Goal: Task Accomplishment & Management: Use online tool/utility

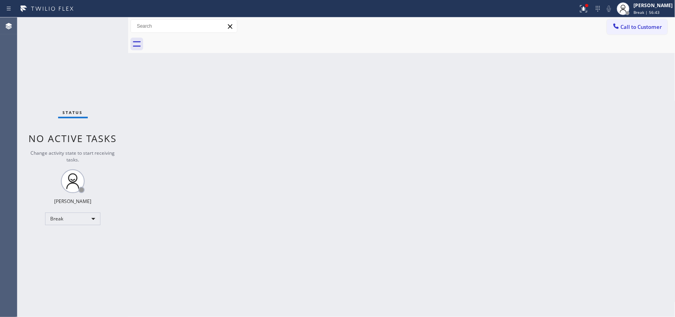
click at [220, 129] on div "Back to Dashboard Change Sender ID Customers Technicians Select a contact Outbo…" at bounding box center [401, 166] width 547 height 299
click at [655, 14] on span "Break | 58:41" at bounding box center [646, 12] width 26 height 6
click at [660, 10] on span "Break | 59:52" at bounding box center [646, 12] width 26 height 6
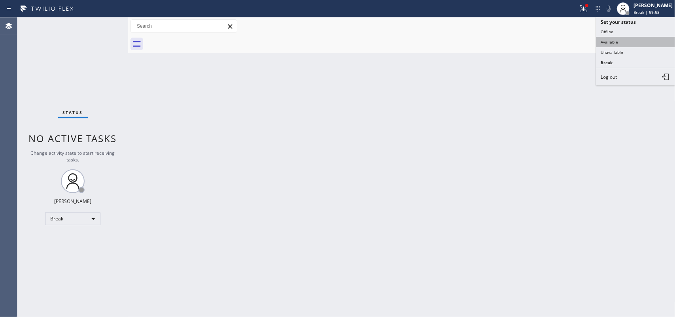
click at [620, 42] on button "Available" at bounding box center [635, 42] width 79 height 10
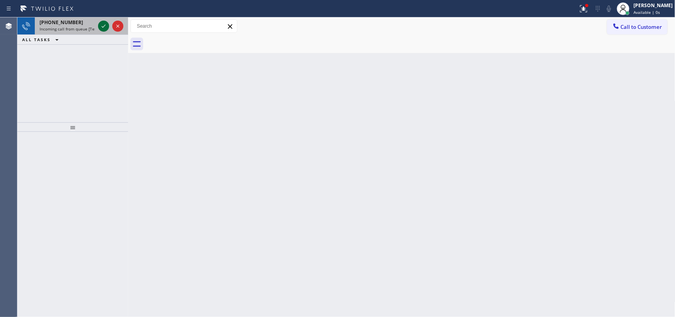
click at [102, 24] on icon at bounding box center [103, 25] width 9 height 9
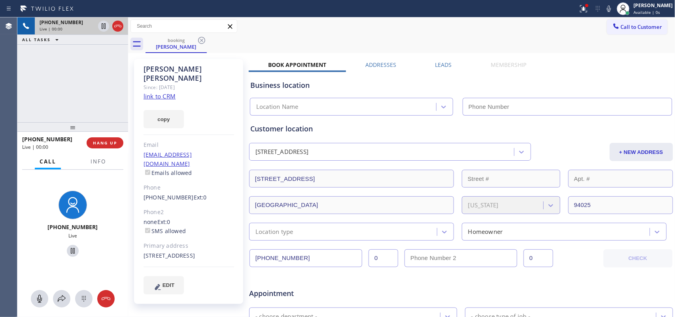
type input "[PHONE_NUMBER]"
click at [153, 92] on link "link to CRM" at bounding box center [160, 96] width 32 height 8
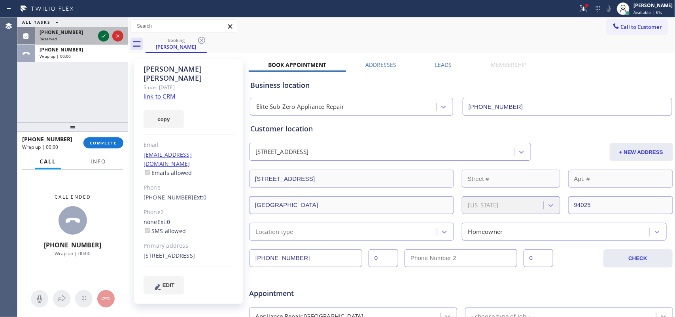
click at [103, 37] on icon at bounding box center [104, 35] width 4 height 3
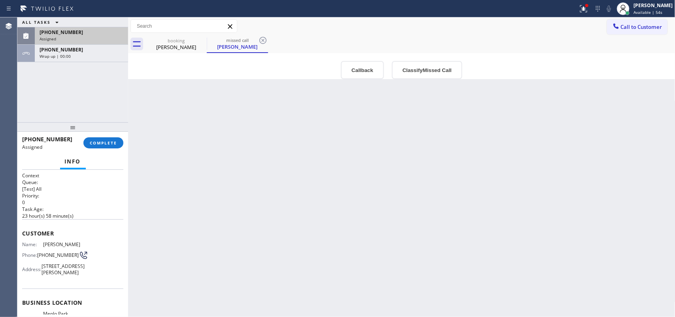
click at [54, 112] on div "ALL TASKS ALL TASKS ACTIVE TASKS TASKS IN WRAP UP [PHONE_NUMBER] Assigned [PHON…" at bounding box center [72, 69] width 111 height 105
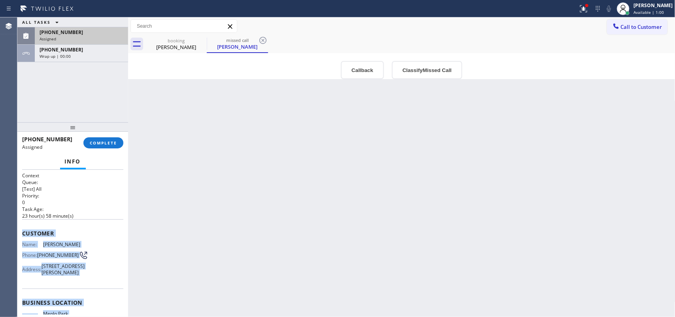
drag, startPoint x: 93, startPoint y: 242, endPoint x: 23, endPoint y: 230, distance: 71.5
click at [23, 230] on div "Context Queue: [Test] All Priority: 0 Task Age: [DEMOGRAPHIC_DATA] hour(s) 58 m…" at bounding box center [72, 293] width 101 height 242
copy div "Customer Name: [PERSON_NAME] Phone: [PHONE_NUMBER] Address: [STREET_ADDRESS][PE…"
click at [408, 62] on button "Classify Missed Call" at bounding box center [427, 70] width 70 height 18
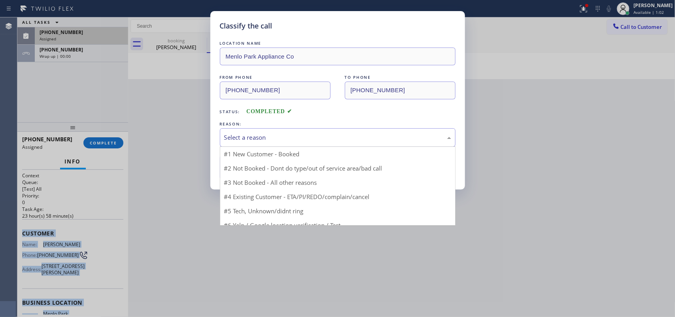
click at [352, 134] on div "Select a reason" at bounding box center [337, 137] width 227 height 9
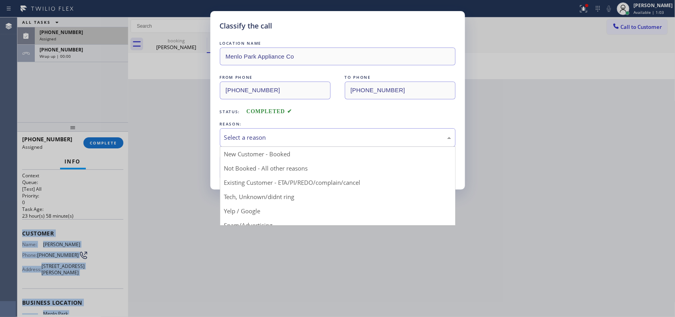
drag, startPoint x: 287, startPoint y: 200, endPoint x: 253, endPoint y: 179, distance: 39.9
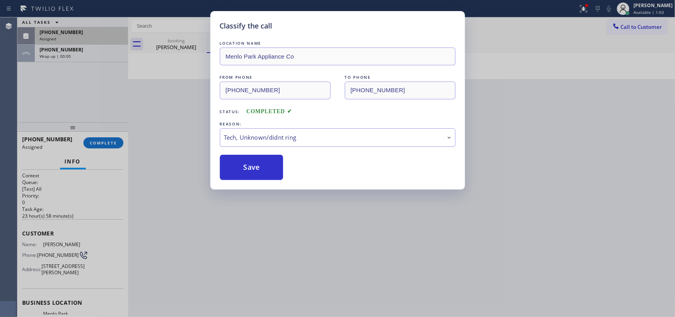
drag, startPoint x: 244, startPoint y: 174, endPoint x: 200, endPoint y: 61, distance: 122.1
click at [244, 173] on button "Save" at bounding box center [252, 167] width 64 height 25
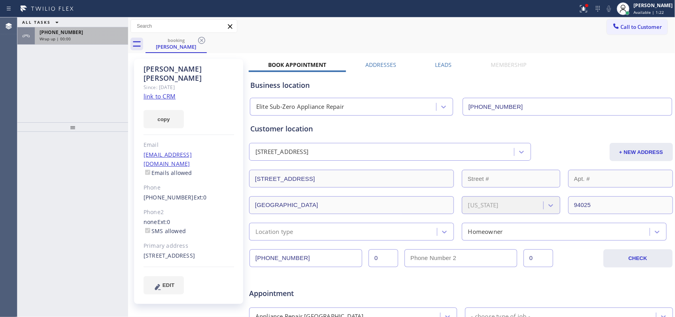
click at [90, 44] on div "[PHONE_NUMBER] Wrap up | 00:00" at bounding box center [72, 35] width 111 height 17
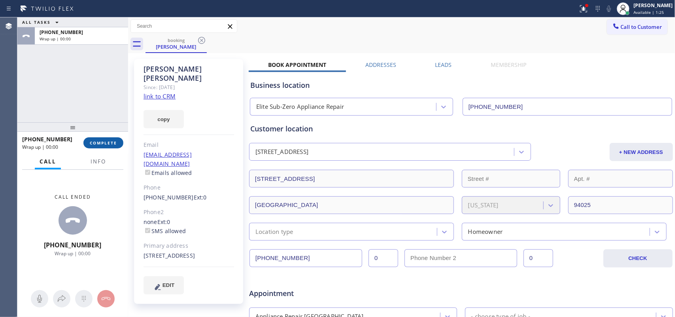
click at [114, 143] on span "COMPLETE" at bounding box center [103, 143] width 27 height 6
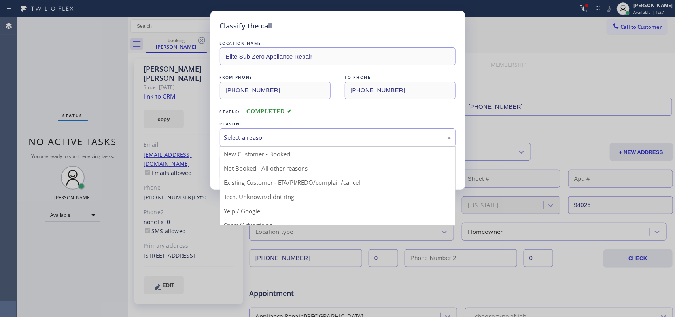
click at [321, 138] on div "Select a reason" at bounding box center [337, 137] width 227 height 9
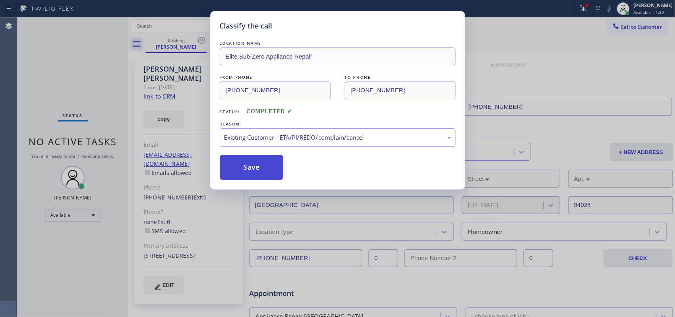
click at [259, 169] on button "Save" at bounding box center [252, 167] width 64 height 25
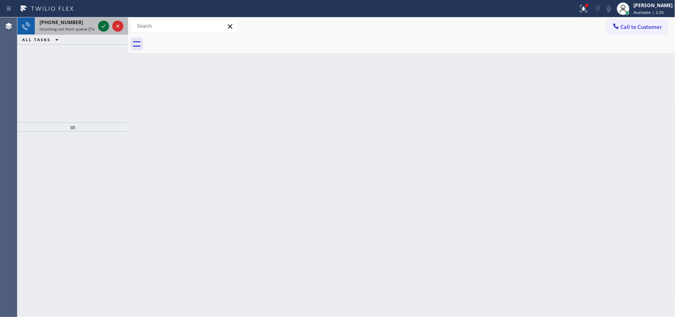
click at [105, 25] on icon at bounding box center [103, 25] width 9 height 9
click at [98, 163] on div at bounding box center [72, 224] width 111 height 185
click at [100, 26] on icon at bounding box center [103, 25] width 9 height 9
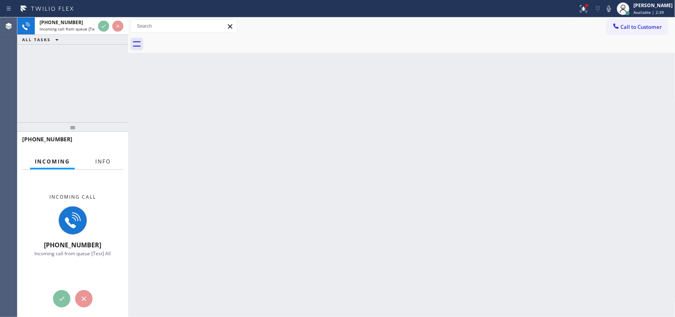
click at [100, 154] on button "Info" at bounding box center [103, 161] width 25 height 15
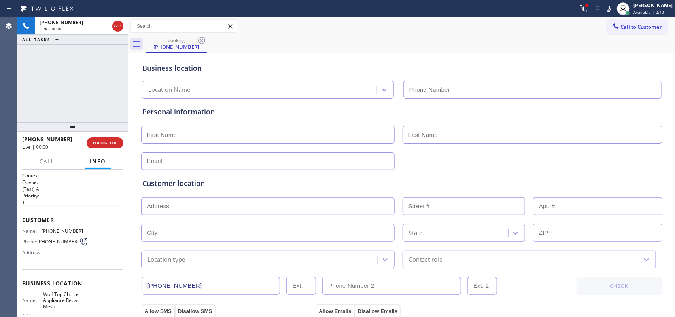
type input "[PHONE_NUMBER]"
click at [222, 162] on input "text" at bounding box center [267, 161] width 253 height 18
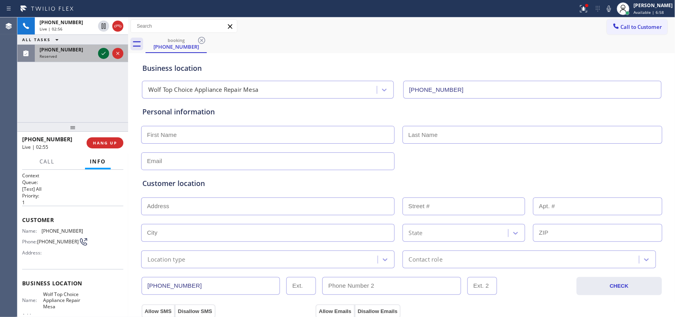
click at [106, 53] on icon at bounding box center [103, 53] width 9 height 9
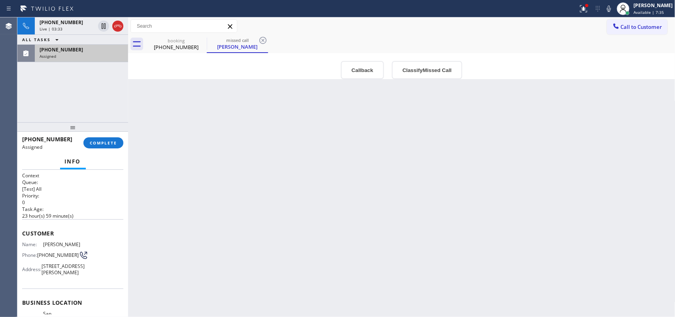
scroll to position [131, 0]
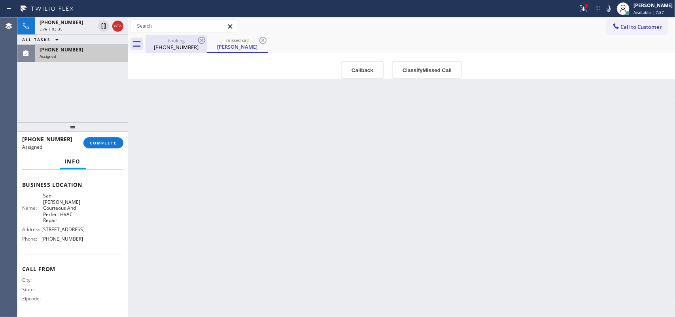
click at [169, 44] on div "[PHONE_NUMBER]" at bounding box center [176, 46] width 60 height 7
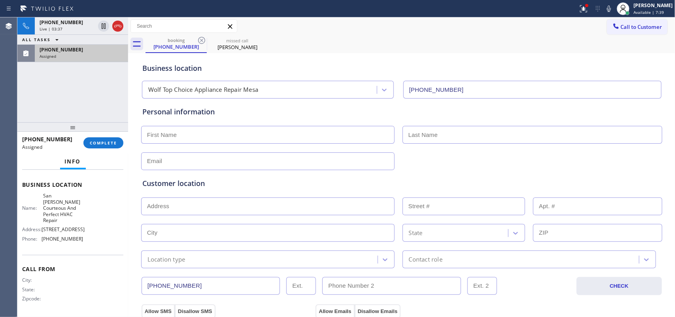
scroll to position [148, 0]
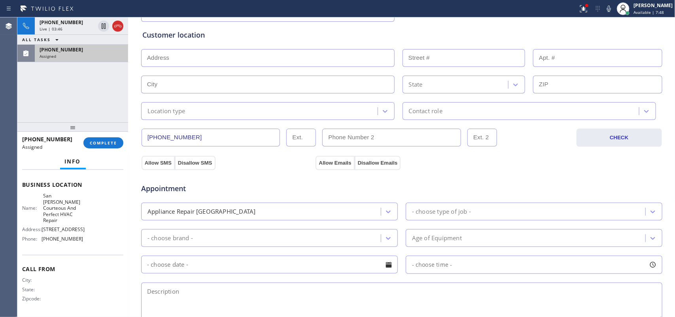
click at [197, 78] on input "text" at bounding box center [267, 85] width 253 height 18
click at [213, 57] on input "text" at bounding box center [267, 58] width 253 height 18
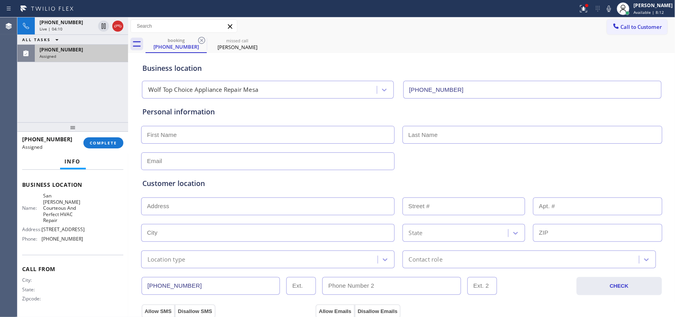
scroll to position [125, 0]
click at [83, 97] on div "[PHONE_NUMBER] Live | 04:31 ALL TASKS ALL TASKS ACTIVE TASKS TASKS IN WRAP UP […" at bounding box center [72, 69] width 111 height 105
click at [93, 247] on div "Business location Name: [GEOGRAPHIC_DATA][PERSON_NAME] And Perfect HVAC Repair …" at bounding box center [72, 212] width 101 height 84
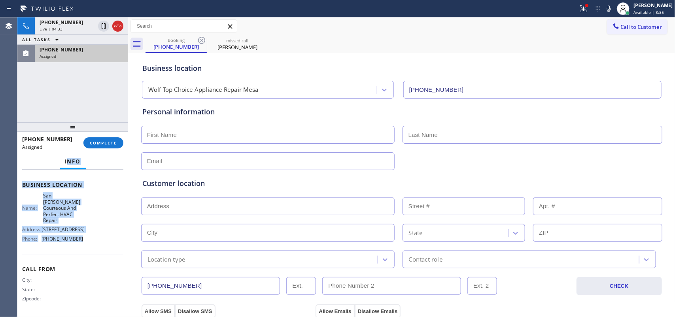
scroll to position [0, 0]
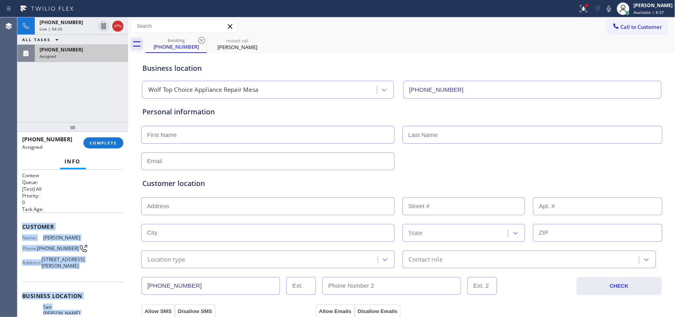
drag, startPoint x: 90, startPoint y: 240, endPoint x: 22, endPoint y: 225, distance: 69.4
click at [22, 225] on div "Context Queue: [Test] All Priority: 0 Task Age: Customer Name: [PERSON_NAME] Ph…" at bounding box center [72, 299] width 101 height 254
copy div "Customer Name: [PERSON_NAME] Phone: [PHONE_NUMBER] Address: [STREET_ADDRESS][PE…"
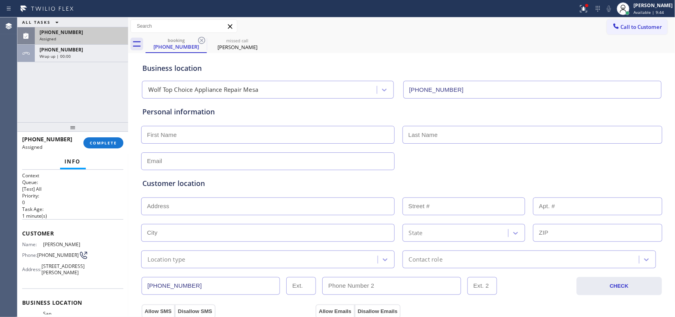
click at [44, 101] on div "ALL TASKS ALL TASKS ACTIVE TASKS TASKS IN WRAP UP [PHONE_NUMBER] Assigned [PHON…" at bounding box center [72, 69] width 111 height 105
click at [79, 36] on div "Assigned" at bounding box center [82, 39] width 84 height 6
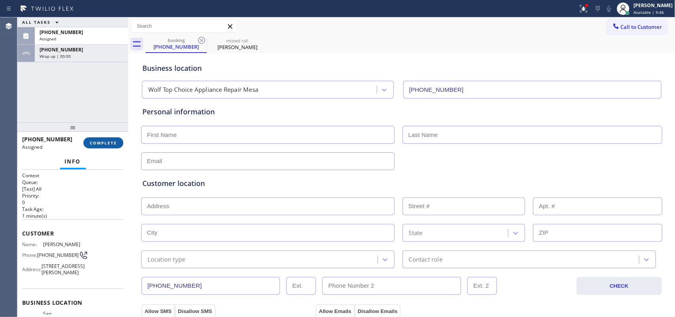
click at [119, 141] on button "COMPLETE" at bounding box center [103, 142] width 40 height 11
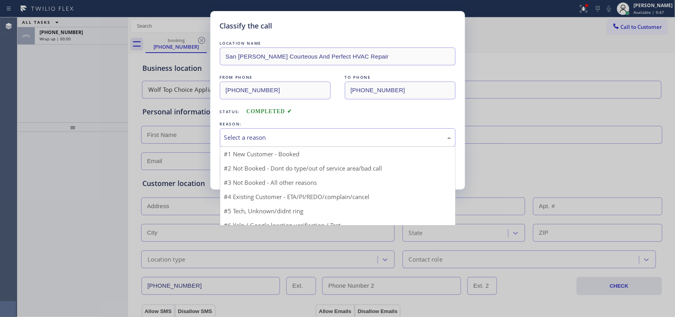
click at [273, 140] on div "Select a reason" at bounding box center [337, 137] width 227 height 9
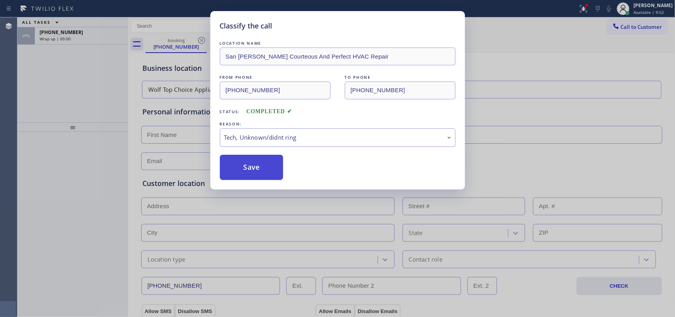
click at [277, 176] on button "Save" at bounding box center [252, 167] width 64 height 25
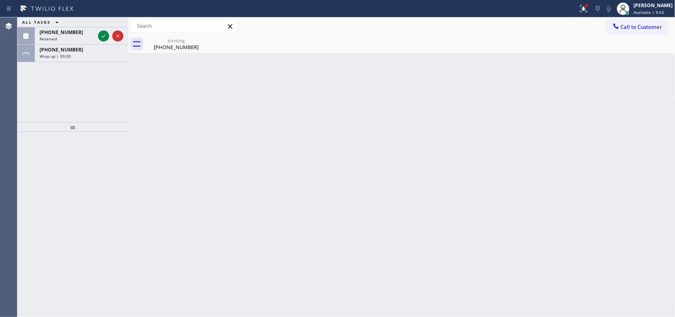
click at [269, 172] on div "Back to Dashboard Change Sender ID Customers Technicians Select a contact Outbo…" at bounding box center [401, 166] width 547 height 299
click at [105, 36] on icon at bounding box center [103, 35] width 9 height 9
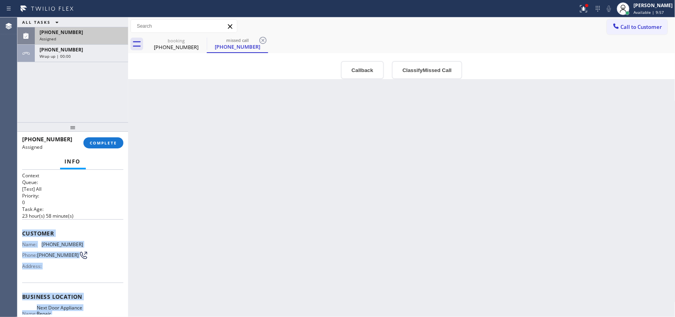
drag, startPoint x: 83, startPoint y: 245, endPoint x: 24, endPoint y: 230, distance: 61.2
click at [24, 230] on div "Context Queue: [Test] All Priority: 0 Task Age: [DEMOGRAPHIC_DATA] hour(s) 58 m…" at bounding box center [72, 293] width 101 height 242
copy div "Customer Name: [PHONE_NUMBER] Phone: [PHONE_NUMBER] Address: Business location …"
click at [418, 66] on button "Classify Missed Call" at bounding box center [427, 70] width 70 height 18
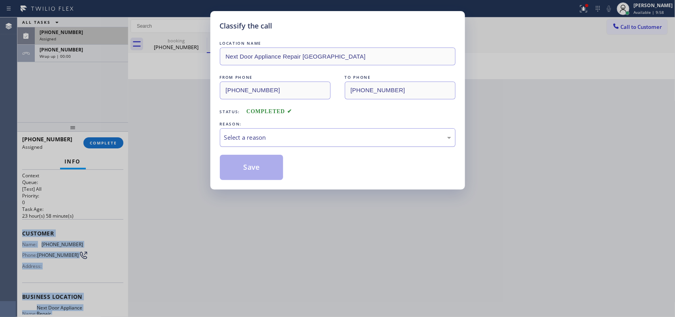
click at [409, 138] on div "Select a reason" at bounding box center [337, 137] width 227 height 9
click at [246, 164] on button "Save" at bounding box center [252, 167] width 64 height 25
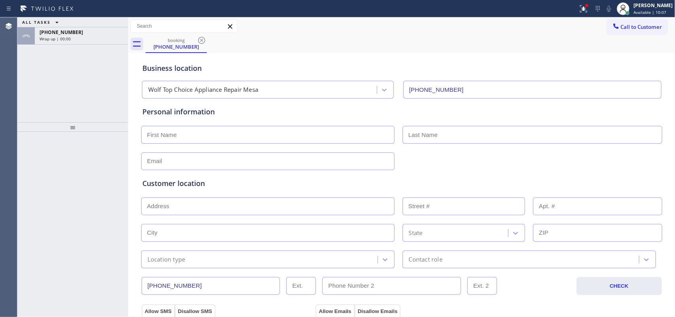
click at [258, 132] on input "text" at bounding box center [267, 135] width 253 height 18
type input "[PERSON_NAME]"
click at [155, 164] on input "text" at bounding box center [267, 161] width 253 height 18
paste input "[EMAIL_ADDRESS][DOMAIN_NAME]"
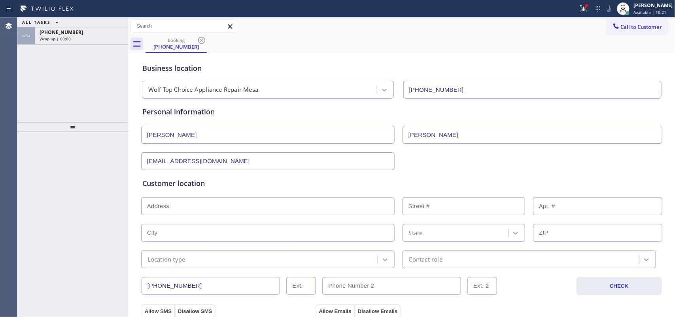
type input "[EMAIL_ADDRESS][DOMAIN_NAME]"
click at [193, 202] on input "text" at bounding box center [267, 206] width 253 height 18
paste input "Whirlpool SBS frontload dryer/[DEMOGRAPHIC_DATA]/ it takes a little bit longer …"
drag, startPoint x: 281, startPoint y: 206, endPoint x: 72, endPoint y: 202, distance: 208.8
click at [72, 202] on div "ALL TASKS ALL TASKS ACTIVE TASKS TASKS IN WRAP UP [PHONE_NUMBER] Wrap up | 00:0…" at bounding box center [346, 166] width 658 height 299
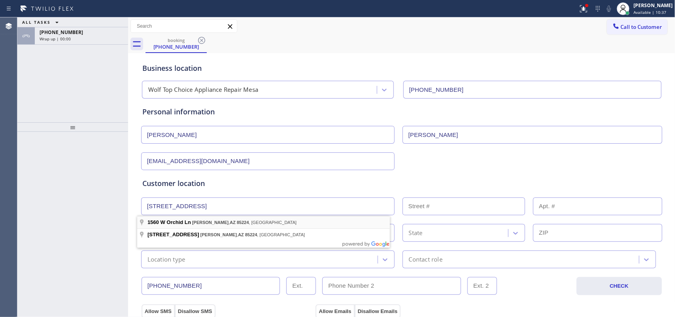
type input "[STREET_ADDRESS]"
type input "1560"
type input "[PERSON_NAME]"
type input "85224"
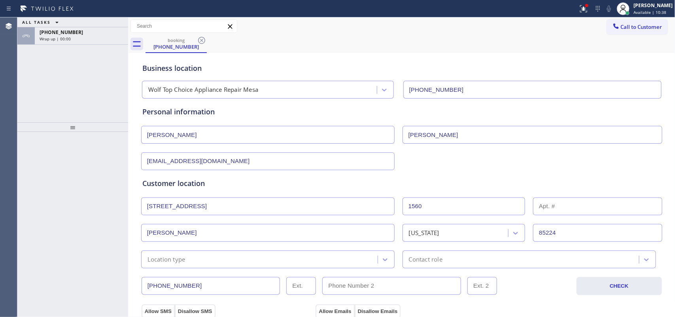
scroll to position [49, 0]
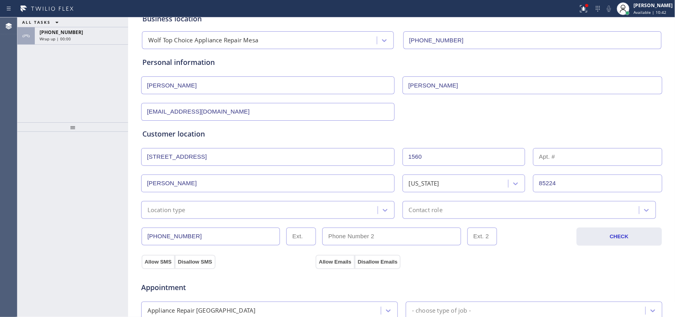
click at [36, 160] on div at bounding box center [72, 224] width 111 height 185
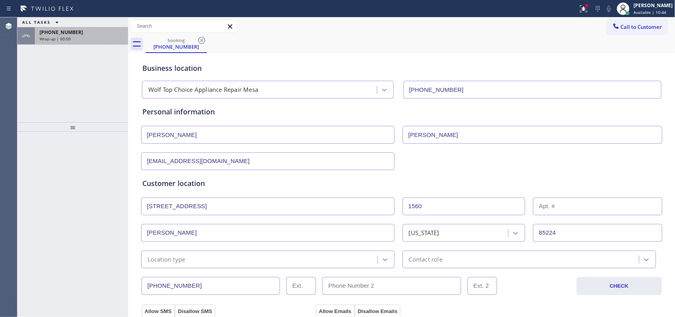
click at [85, 35] on div "[PHONE_NUMBER]" at bounding box center [82, 32] width 84 height 7
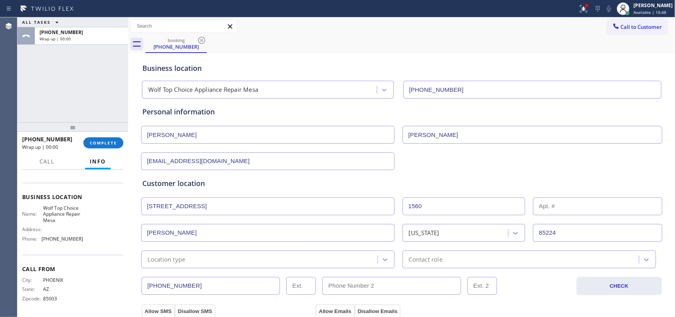
scroll to position [198, 0]
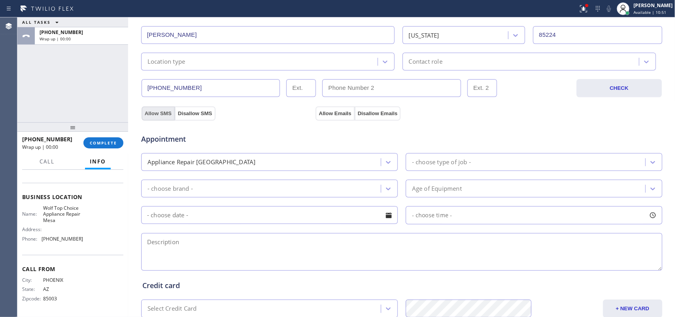
click at [157, 113] on button "Allow SMS" at bounding box center [158, 113] width 33 height 14
click at [332, 112] on button "Allow Emails" at bounding box center [335, 113] width 39 height 14
click at [348, 58] on div "Location type" at bounding box center [261, 62] width 234 height 14
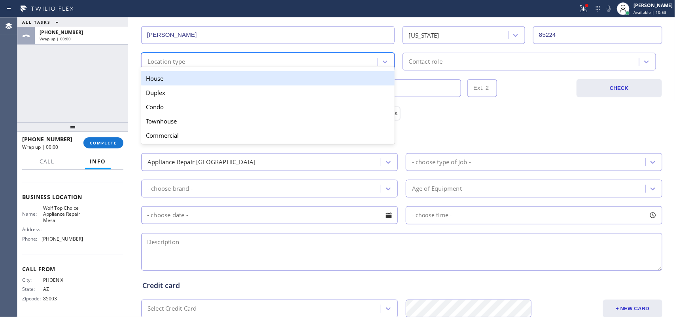
click at [346, 72] on div "House" at bounding box center [267, 78] width 253 height 14
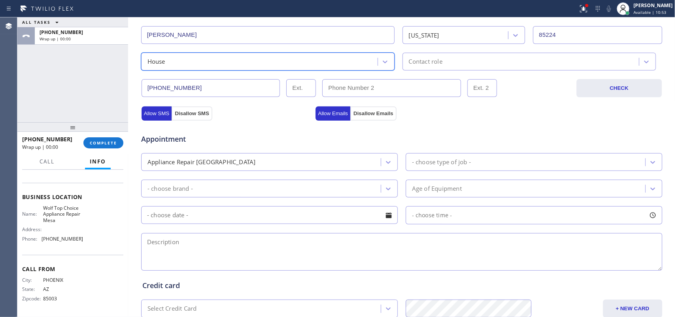
click at [427, 62] on div "Contact role" at bounding box center [426, 61] width 34 height 9
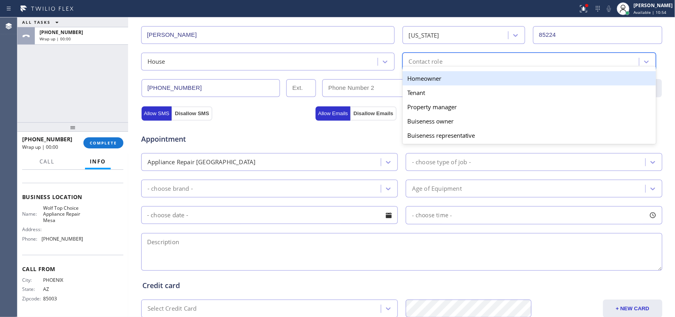
click at [430, 78] on div "Homeowner" at bounding box center [529, 78] width 253 height 14
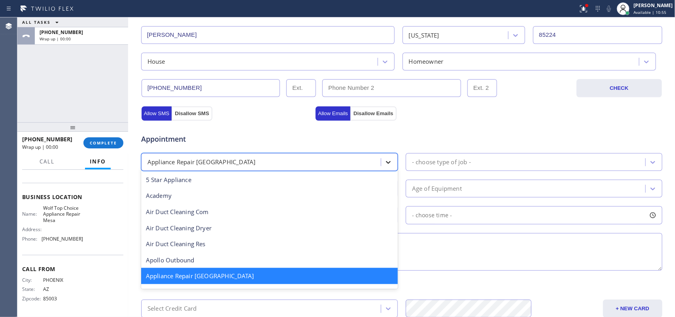
click at [388, 159] on icon at bounding box center [388, 162] width 8 height 8
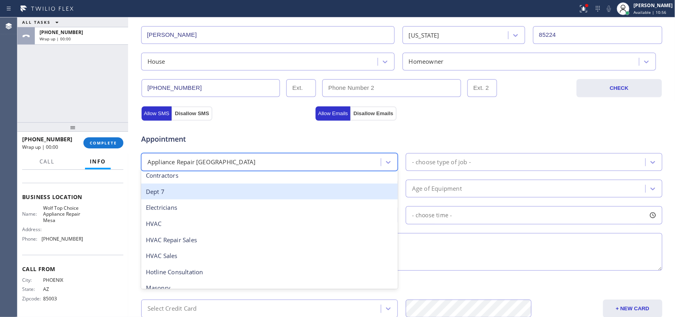
scroll to position [50, 0]
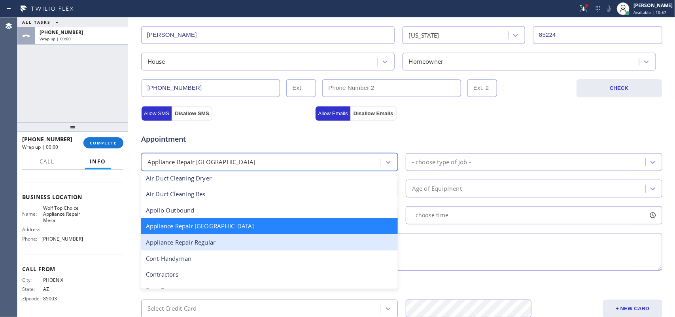
click at [273, 240] on div "Appliance Repair Regular" at bounding box center [269, 242] width 257 height 16
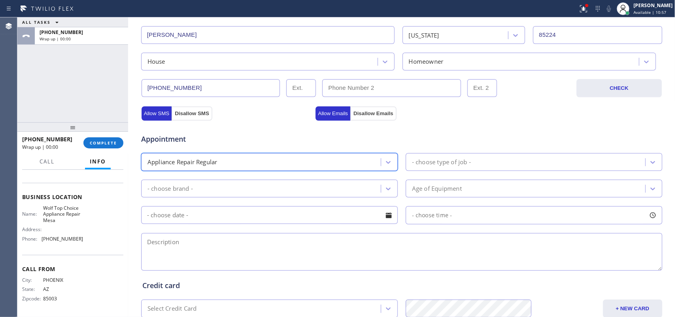
click at [441, 161] on div "- choose type of job -" at bounding box center [441, 161] width 59 height 9
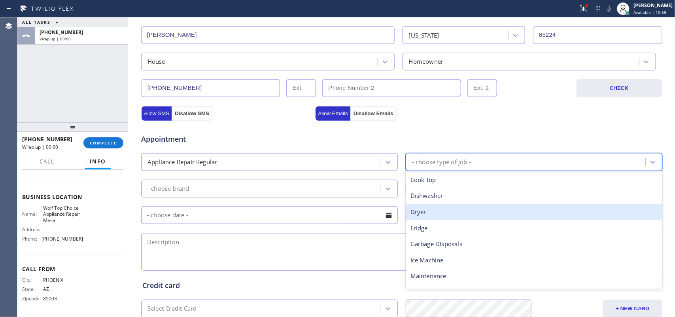
drag, startPoint x: 428, startPoint y: 213, endPoint x: 399, endPoint y: 200, distance: 31.0
click at [428, 212] on div "Dryer" at bounding box center [534, 212] width 257 height 16
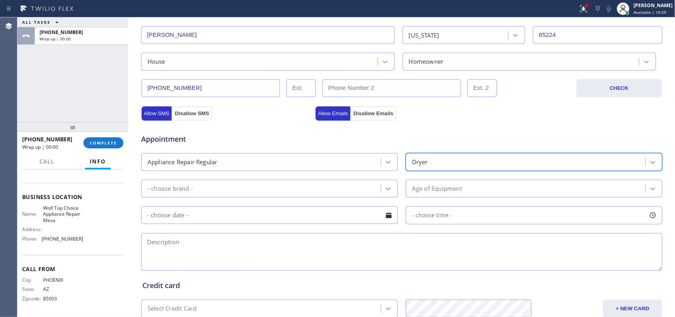
click at [381, 192] on div at bounding box center [388, 189] width 14 height 14
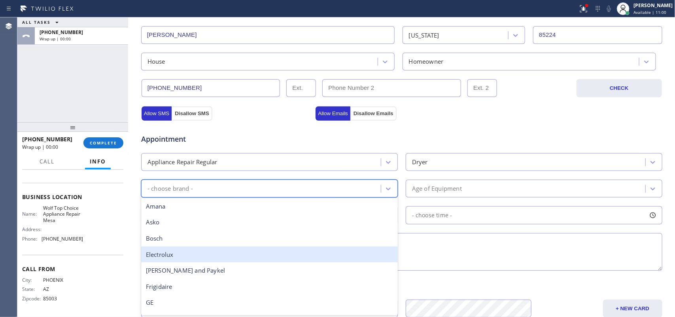
scroll to position [173, 0]
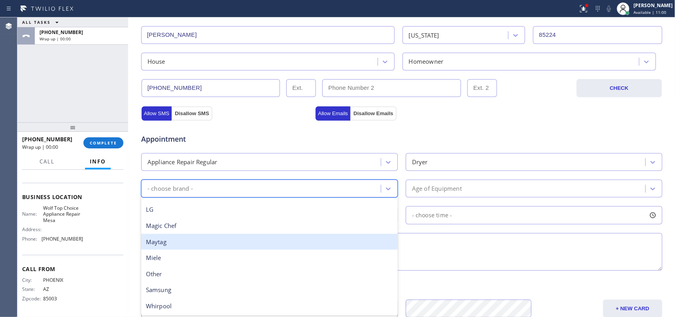
type input "w"
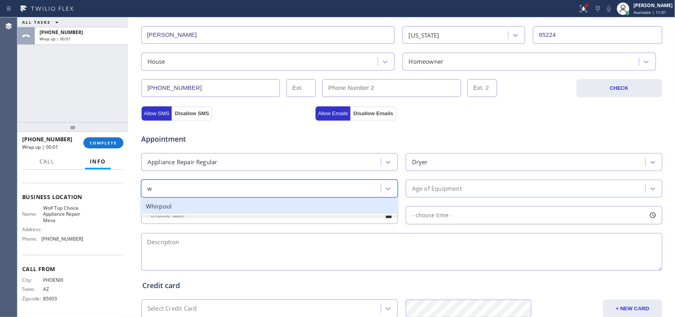
click at [277, 208] on div "Whirpool" at bounding box center [269, 206] width 257 height 16
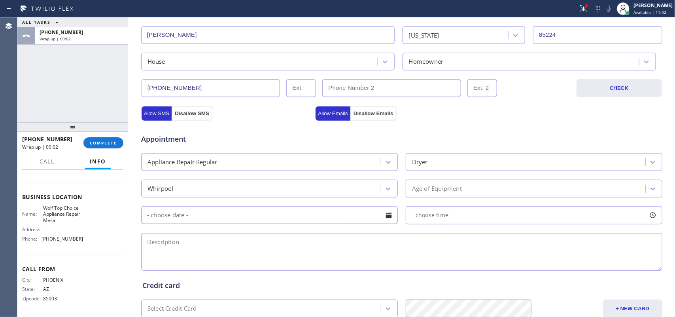
click at [440, 176] on div "Appointment Appliance Repair Regular Dryer Whirpool Age of Equipment - choose t…" at bounding box center [401, 198] width 519 height 148
click at [444, 188] on div "Age of Equipment" at bounding box center [437, 188] width 50 height 9
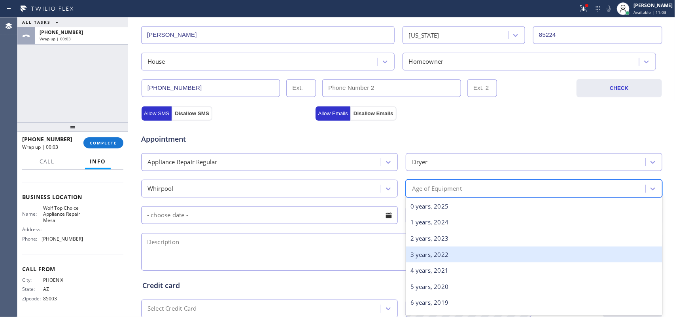
click at [448, 254] on div "3 years, 2022" at bounding box center [534, 254] width 257 height 16
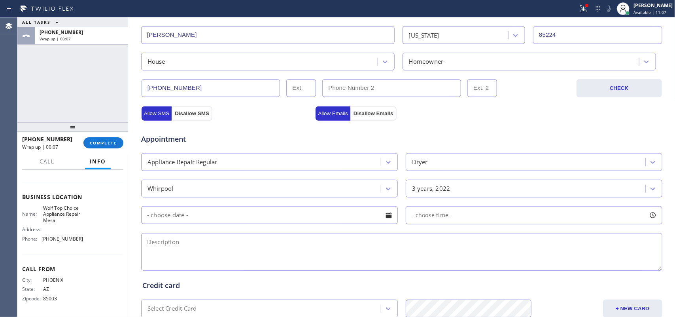
click at [217, 216] on input "text" at bounding box center [269, 215] width 257 height 18
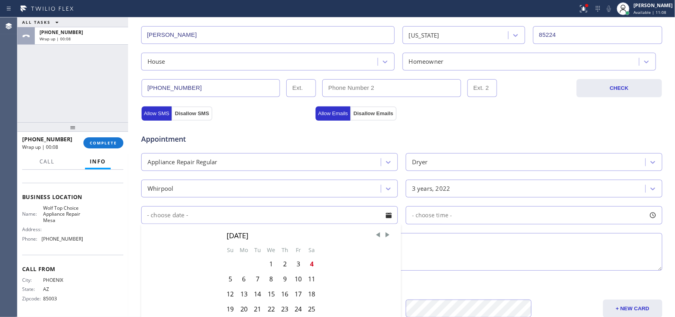
scroll to position [297, 0]
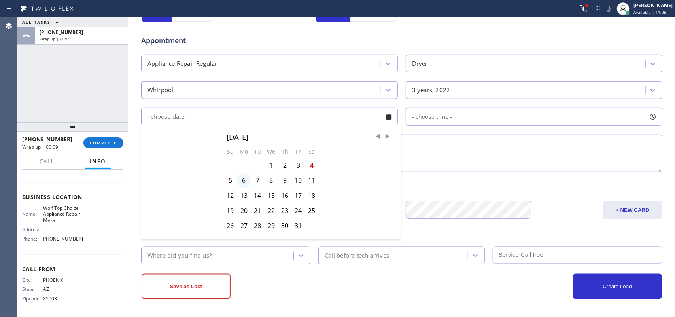
click at [238, 180] on div "6" at bounding box center [244, 180] width 14 height 15
type input "[DATE]"
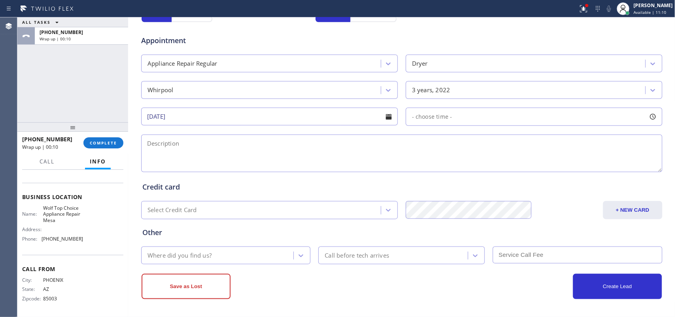
click at [649, 116] on div at bounding box center [652, 116] width 13 height 13
drag, startPoint x: 410, startPoint y: 162, endPoint x: 548, endPoint y: 165, distance: 138.8
click at [563, 165] on div at bounding box center [564, 165] width 9 height 17
drag, startPoint x: 485, startPoint y: 165, endPoint x: 509, endPoint y: 165, distance: 23.7
click at [509, 165] on div at bounding box center [507, 165] width 9 height 17
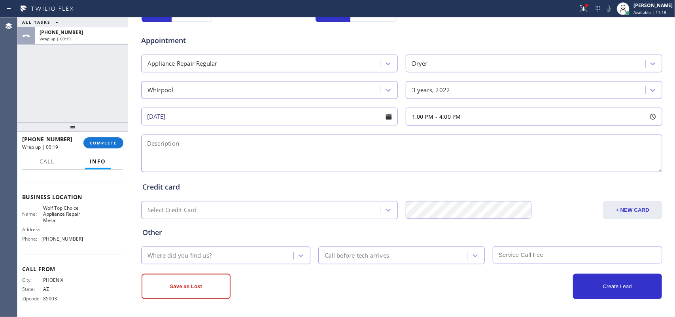
click at [343, 157] on textarea at bounding box center [401, 153] width 521 height 38
drag, startPoint x: 73, startPoint y: 222, endPoint x: 42, endPoint y: 208, distance: 34.9
click at [39, 207] on div "Name: Wolf Top Choice Appliance Repair [GEOGRAPHIC_DATA]" at bounding box center [52, 214] width 61 height 18
copy span "Wolf Top Choice Appliance Repair Mesa"
click at [228, 149] on textarea "1-4/ $38/" at bounding box center [401, 153] width 521 height 38
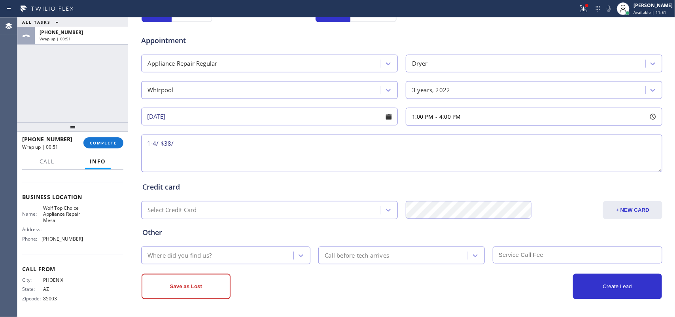
paste textarea "Whirlpool SBS frontload dryer/[DEMOGRAPHIC_DATA]/ it takes a little bit longer …"
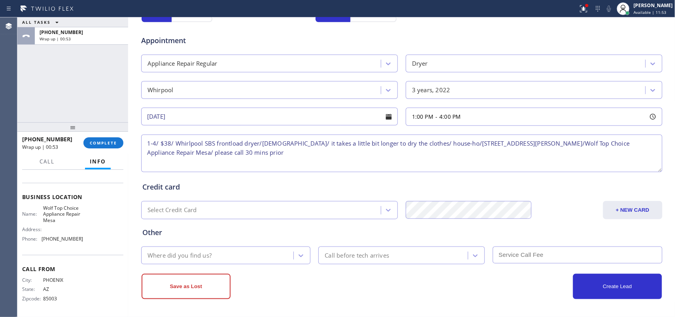
type textarea "1-4/ $38/ Whirlpool SBS frontload dryer/[DEMOGRAPHIC_DATA]/ it takes a little b…"
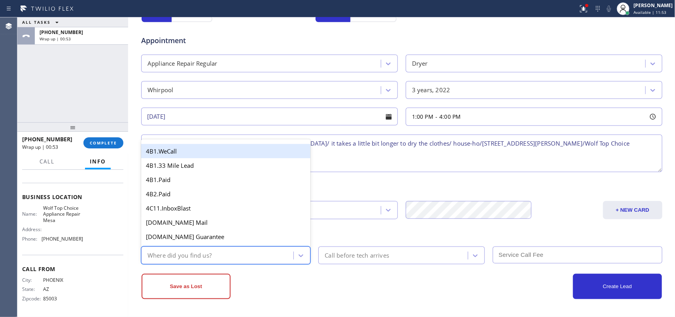
click at [273, 254] on div "Where did you find us?" at bounding box center [219, 255] width 150 height 14
type input "g"
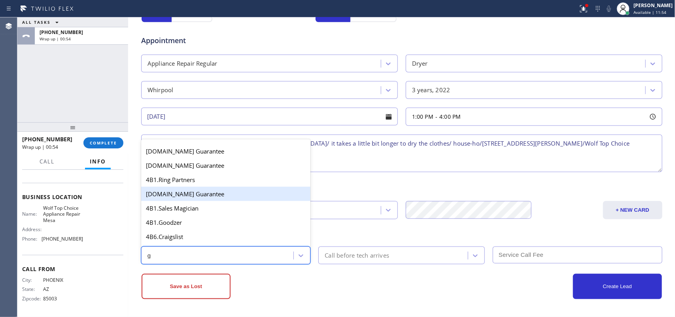
scroll to position [149, 0]
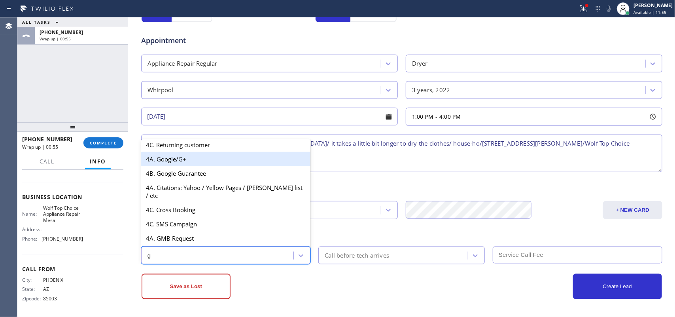
click at [197, 163] on div "4A. Google/G+" at bounding box center [226, 159] width 170 height 14
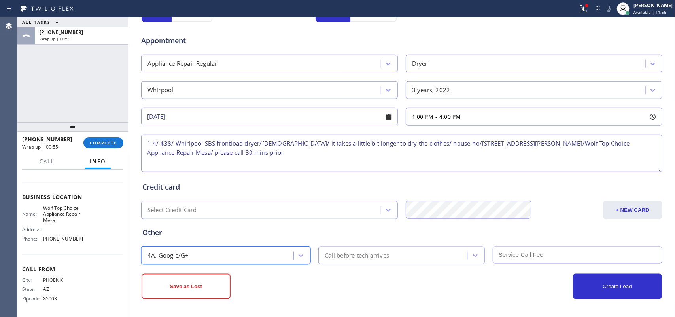
click at [361, 250] on div "Call before tech arrives" at bounding box center [394, 255] width 147 height 14
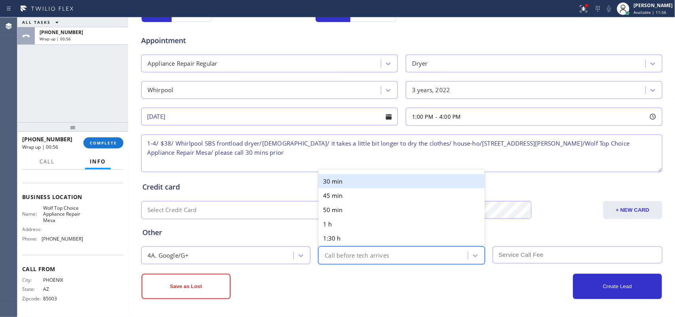
click at [337, 178] on div "30 min" at bounding box center [401, 181] width 166 height 14
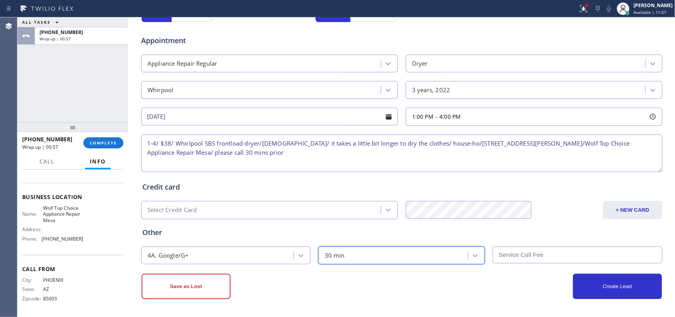
click at [511, 256] on input "text" at bounding box center [578, 254] width 170 height 17
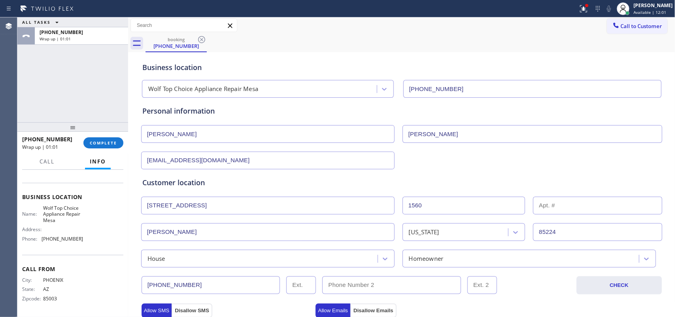
scroll to position [297, 0]
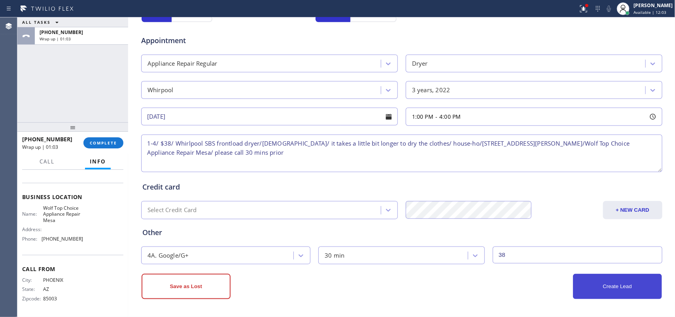
type input "38"
click at [632, 287] on button "Create Lead" at bounding box center [617, 286] width 89 height 25
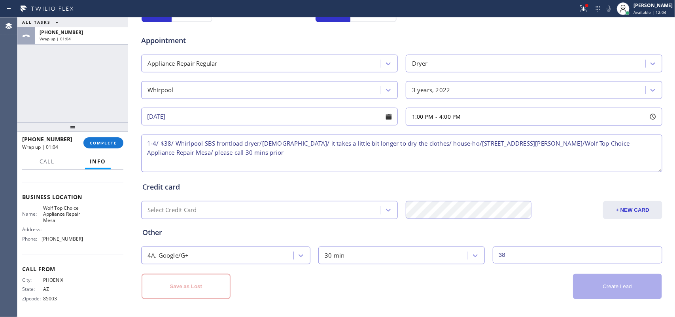
scroll to position [28, 0]
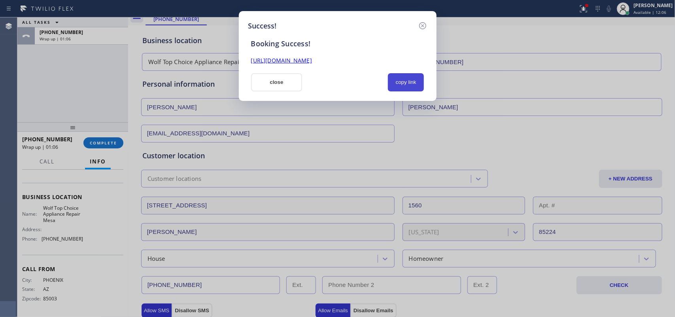
click at [414, 86] on button "copy link" at bounding box center [406, 82] width 36 height 18
click at [386, 64] on div "[URL][DOMAIN_NAME]" at bounding box center [337, 60] width 183 height 9
click at [312, 61] on link "[URL][DOMAIN_NAME]" at bounding box center [281, 61] width 61 height 8
click at [286, 87] on button "close" at bounding box center [276, 82] width 51 height 18
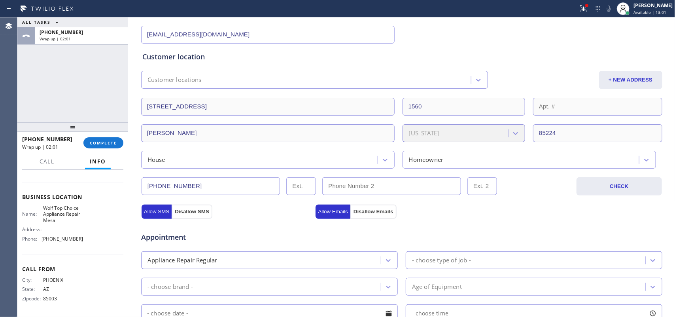
scroll to position [176, 0]
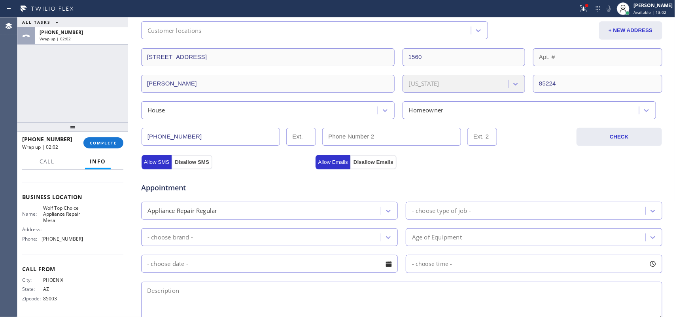
drag, startPoint x: 196, startPoint y: 139, endPoint x: 125, endPoint y: 141, distance: 70.4
click at [125, 141] on div "ALL TASKS ALL TASKS ACTIVE TASKS TASKS IN WRAP UP [PHONE_NUMBER] Wrap up | 02:0…" at bounding box center [346, 166] width 658 height 299
click at [97, 142] on span "COMPLETE" at bounding box center [103, 143] width 27 height 6
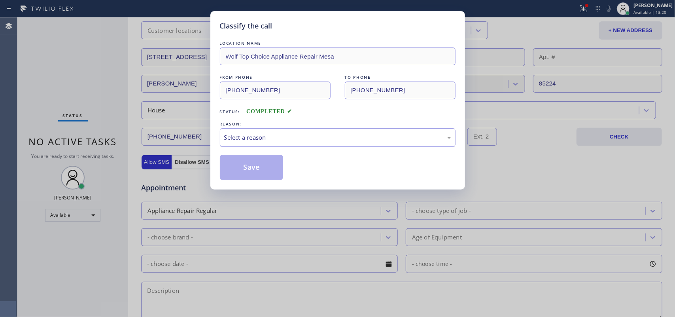
click at [257, 139] on div "Select a reason" at bounding box center [337, 137] width 227 height 9
drag, startPoint x: 260, startPoint y: 171, endPoint x: 356, endPoint y: 150, distance: 98.7
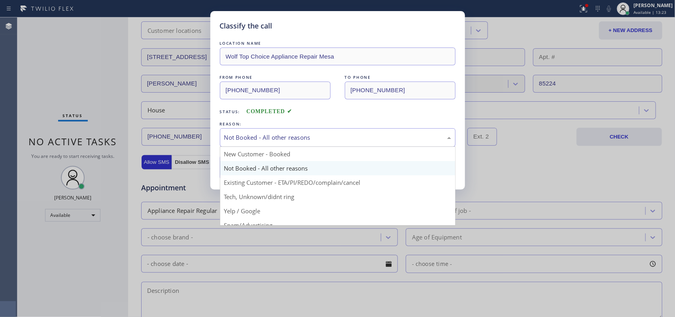
click at [355, 143] on div "Not Booked - All other reasons" at bounding box center [338, 137] width 236 height 19
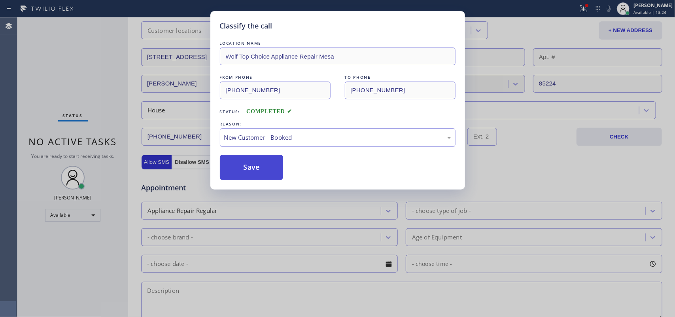
click at [269, 167] on button "Save" at bounding box center [252, 167] width 64 height 25
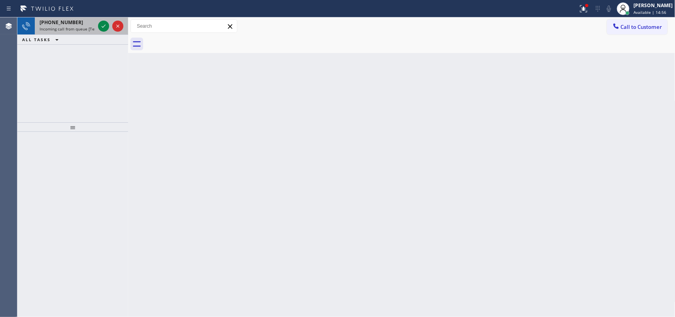
click at [80, 30] on span "Incoming call from queue [Test] All" at bounding box center [73, 29] width 66 height 6
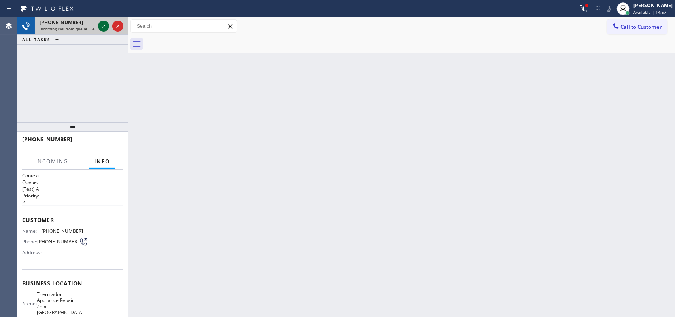
click at [104, 26] on icon at bounding box center [104, 26] width 4 height 3
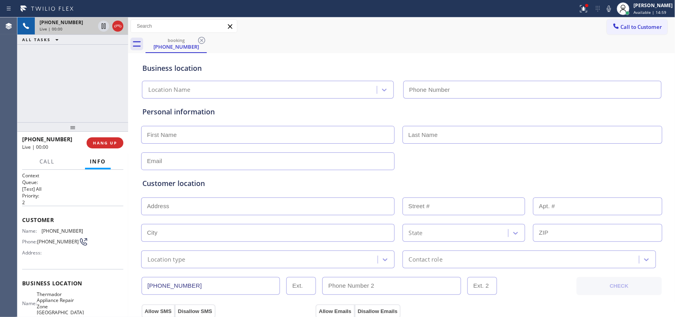
type input "[PHONE_NUMBER]"
click at [238, 51] on div "booking [PHONE_NUMBER]" at bounding box center [411, 44] width 530 height 18
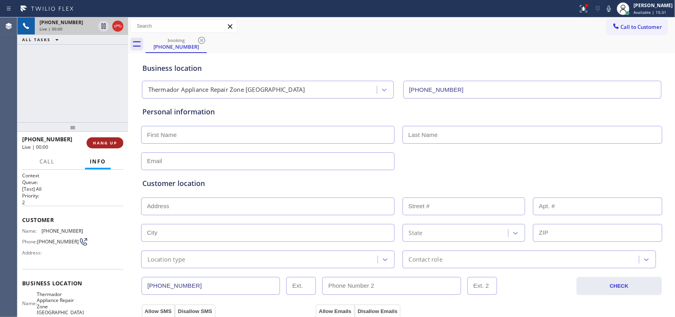
click at [112, 146] on button "HANG UP" at bounding box center [105, 142] width 37 height 11
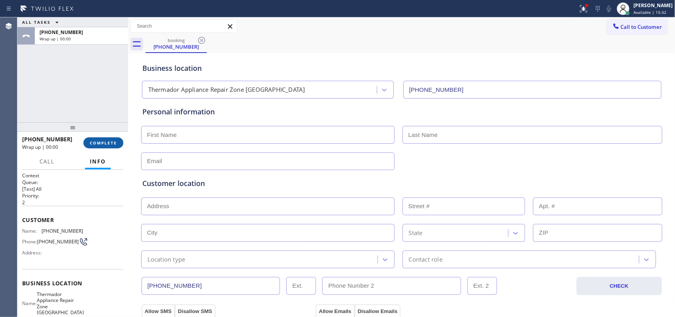
click at [112, 146] on button "COMPLETE" at bounding box center [103, 142] width 40 height 11
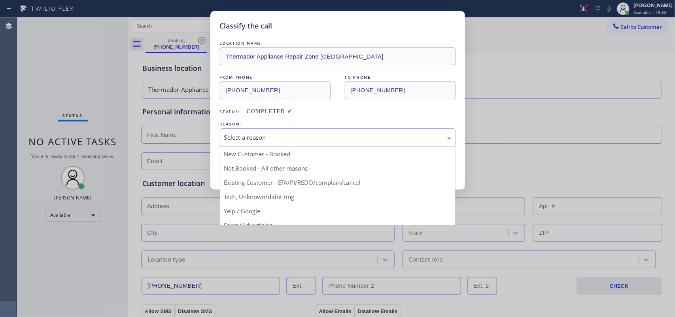
click at [327, 135] on div "Select a reason" at bounding box center [337, 137] width 227 height 9
click at [40, 80] on div "Classify the call LOCATION NAME Thermador Appliance Repair Zone [GEOGRAPHIC_DAT…" at bounding box center [337, 158] width 675 height 317
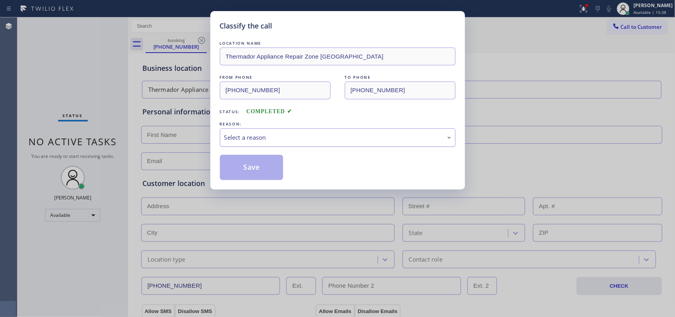
click at [266, 133] on div "Select a reason" at bounding box center [337, 137] width 227 height 9
click at [242, 166] on button "Save" at bounding box center [252, 167] width 64 height 25
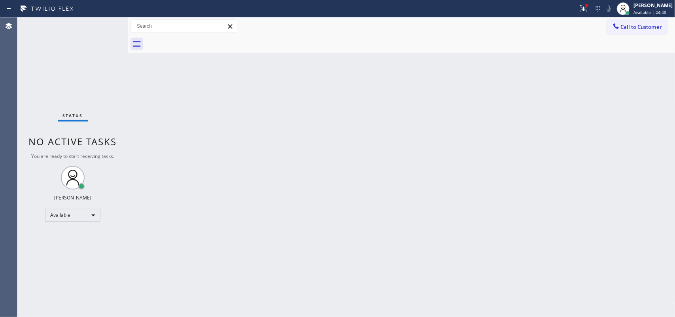
click at [244, 192] on div "Back to Dashboard Change Sender ID Customers Technicians Select a contact Outbo…" at bounding box center [401, 166] width 547 height 299
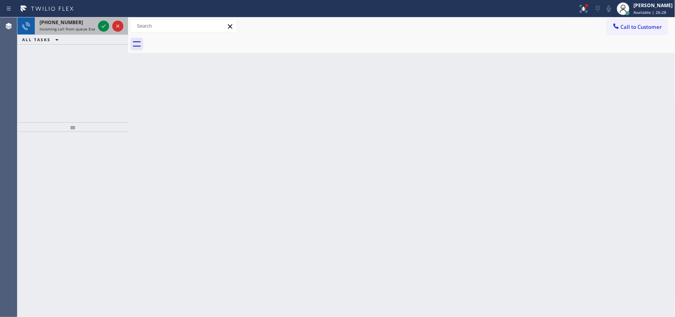
click at [76, 24] on div "[PHONE_NUMBER]" at bounding box center [67, 22] width 55 height 7
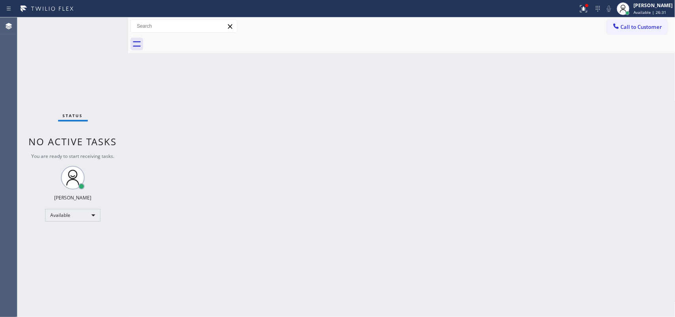
drag, startPoint x: 103, startPoint y: 25, endPoint x: 282, endPoint y: 153, distance: 219.6
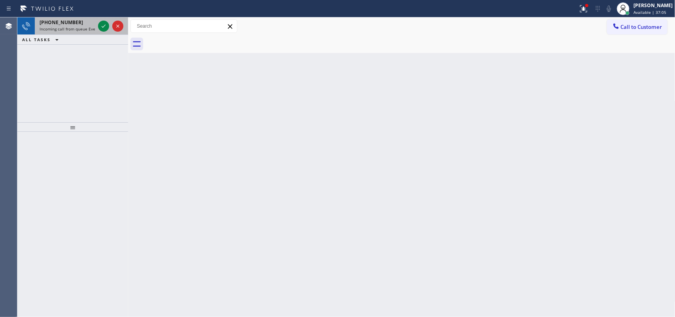
click at [68, 24] on span "[PHONE_NUMBER]" at bounding box center [61, 22] width 43 height 7
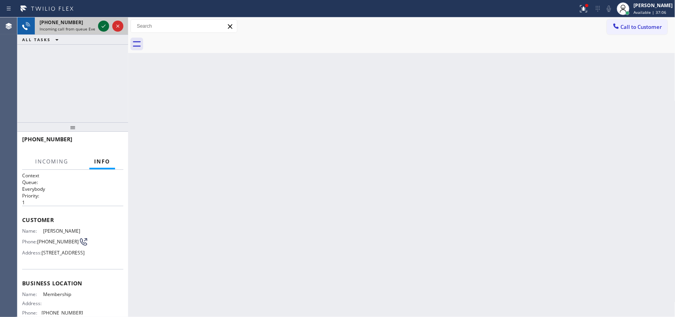
click at [105, 28] on icon at bounding box center [103, 25] width 9 height 9
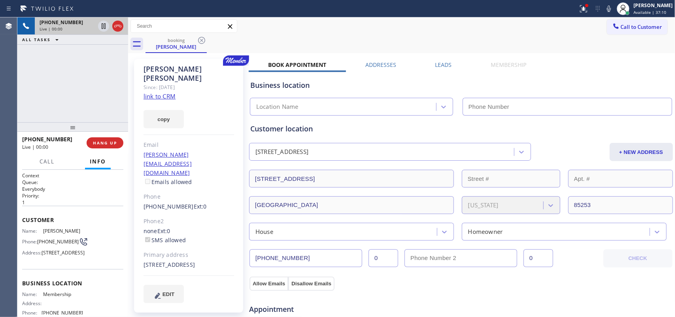
type input "[PHONE_NUMBER]"
click at [158, 92] on link "link to CRM" at bounding box center [160, 96] width 32 height 8
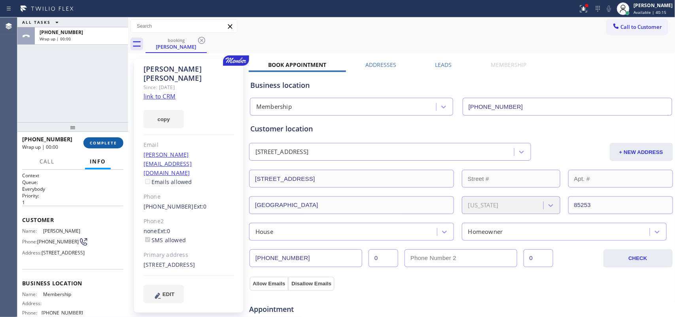
click at [101, 144] on span "COMPLETE" at bounding box center [103, 143] width 27 height 6
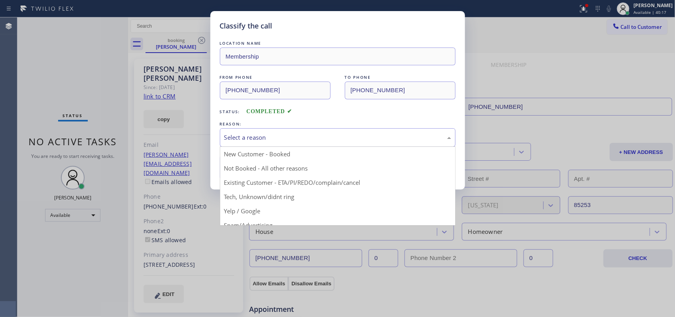
click at [244, 130] on div "Select a reason" at bounding box center [338, 137] width 236 height 19
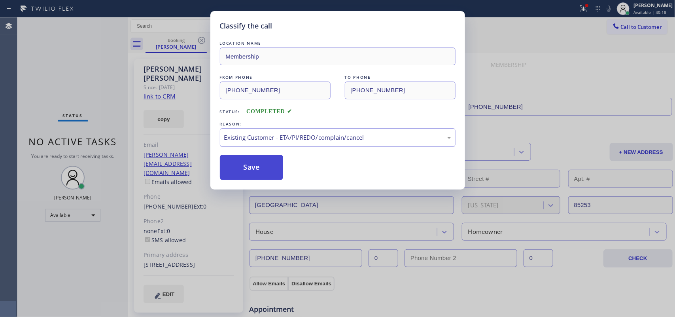
click at [244, 161] on button "Save" at bounding box center [252, 167] width 64 height 25
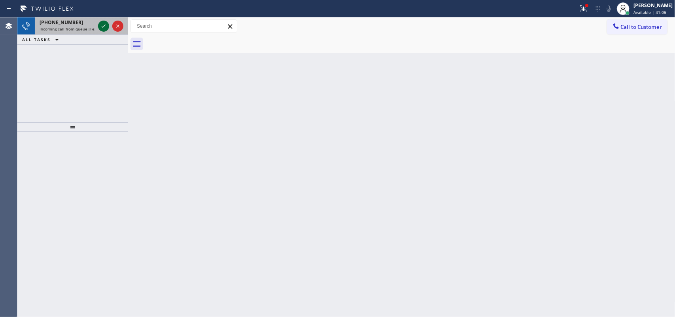
click at [102, 27] on icon at bounding box center [104, 26] width 4 height 3
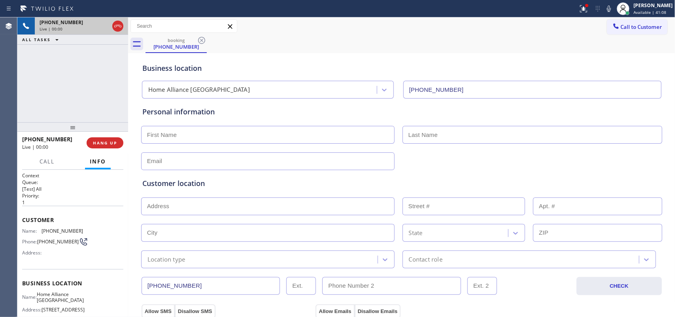
type input "[PHONE_NUMBER]"
click at [52, 163] on span "Call" at bounding box center [47, 161] width 15 height 7
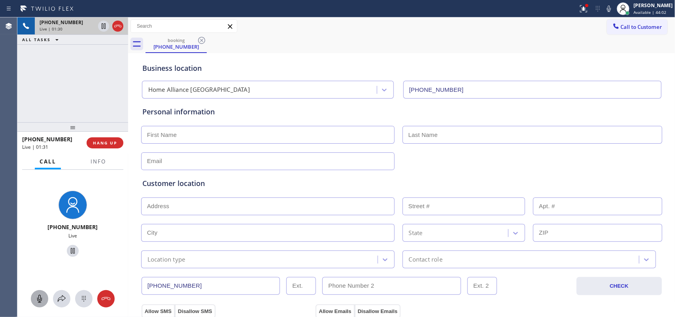
click at [37, 297] on icon at bounding box center [39, 298] width 9 height 9
click at [71, 248] on icon at bounding box center [72, 250] width 9 height 9
click at [68, 250] on icon at bounding box center [72, 250] width 9 height 9
click at [38, 301] on icon at bounding box center [39, 298] width 9 height 9
click at [103, 53] on div "[PHONE_NUMBER] Live | 02:06 ALL TASKS ALL TASKS ACTIVE TASKS TASKS IN WRAP UP" at bounding box center [72, 69] width 111 height 105
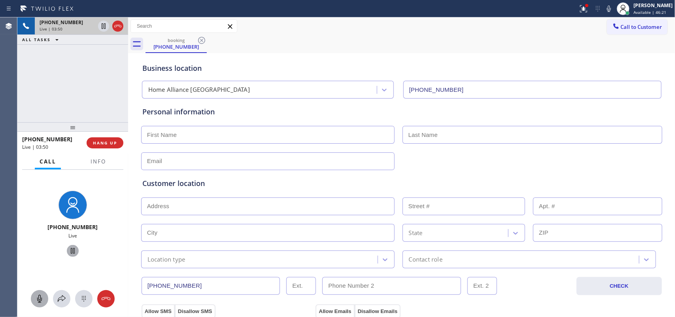
click at [215, 131] on input "text" at bounding box center [267, 135] width 253 height 18
type input "[PERSON_NAME]"
click at [225, 161] on input "text" at bounding box center [267, 161] width 253 height 18
type input "[EMAIL_ADDRESS][DOMAIN_NAME]"
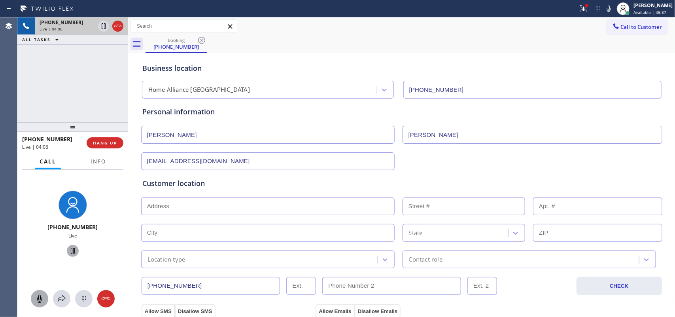
click at [191, 202] on input "text" at bounding box center [267, 206] width 253 height 18
paste input "46406"
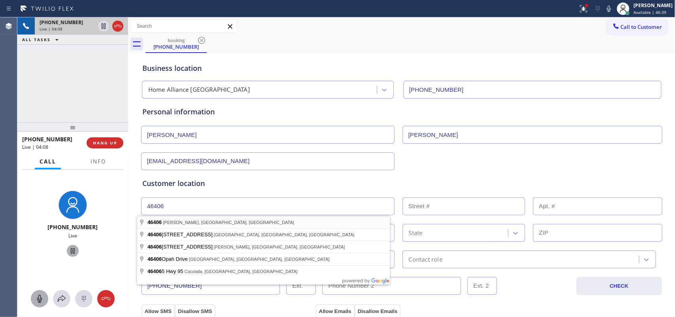
type input "[PERSON_NAME], IN 46406, [GEOGRAPHIC_DATA]"
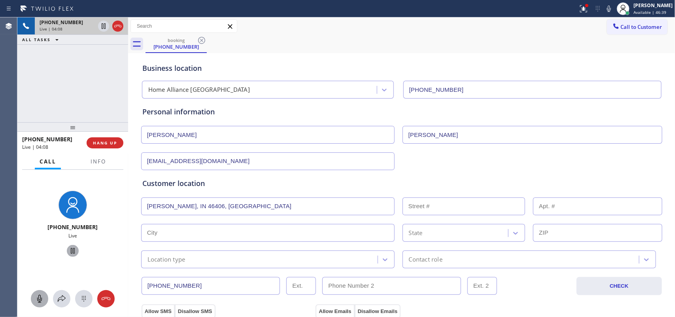
type input "[PERSON_NAME]"
type input "46406"
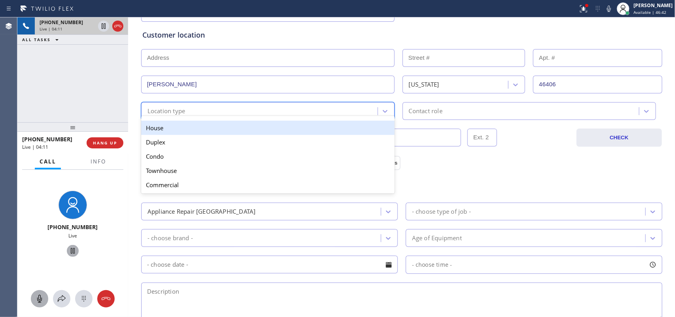
click at [369, 115] on div "Location type" at bounding box center [261, 111] width 234 height 14
drag, startPoint x: 306, startPoint y: 135, endPoint x: 312, endPoint y: 131, distance: 7.4
click at [307, 135] on div "House" at bounding box center [267, 128] width 253 height 14
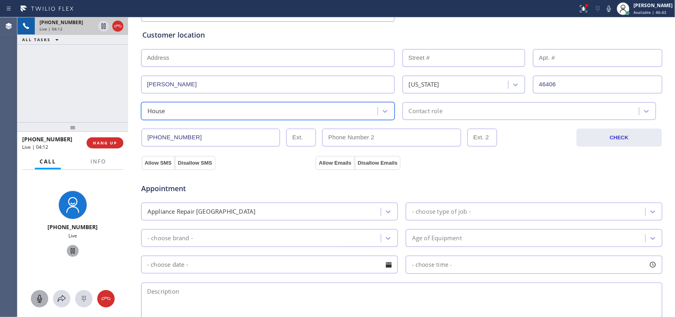
click at [432, 117] on div "Contact role" at bounding box center [529, 111] width 253 height 18
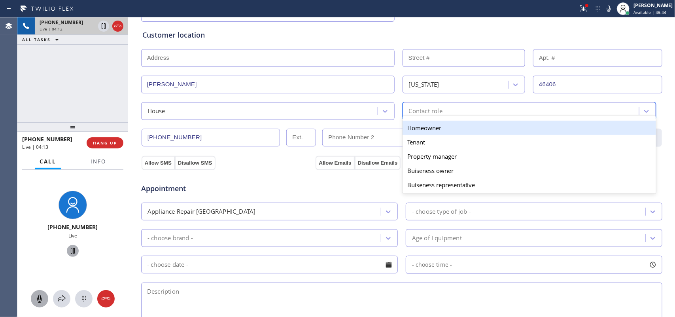
click at [434, 128] on div "Homeowner" at bounding box center [529, 128] width 253 height 14
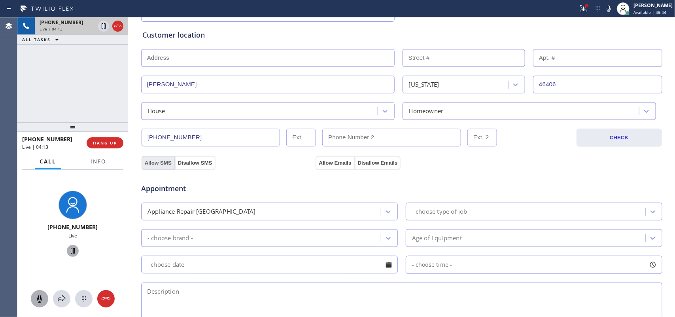
click at [157, 166] on button "Allow SMS" at bounding box center [158, 163] width 33 height 14
click at [329, 161] on button "Allow Emails" at bounding box center [335, 163] width 39 height 14
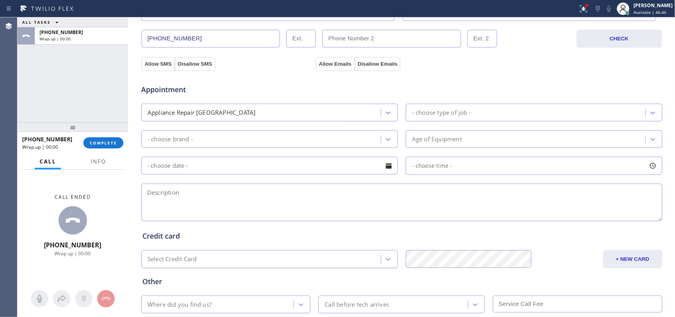
scroll to position [297, 0]
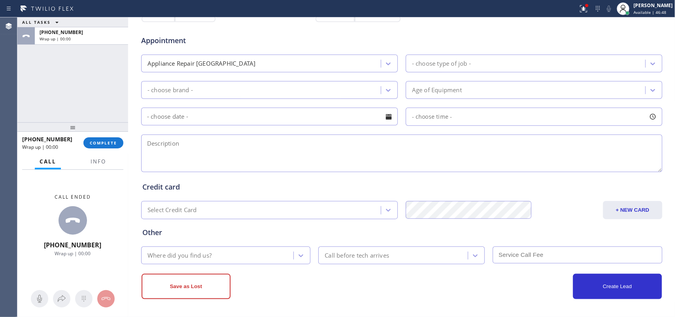
click at [287, 61] on div "Appliance Repair [GEOGRAPHIC_DATA]" at bounding box center [262, 64] width 237 height 14
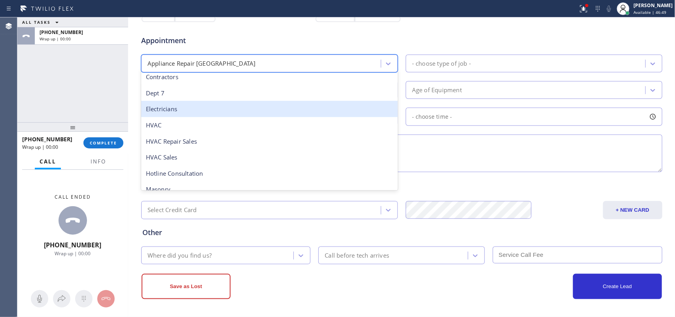
scroll to position [50, 0]
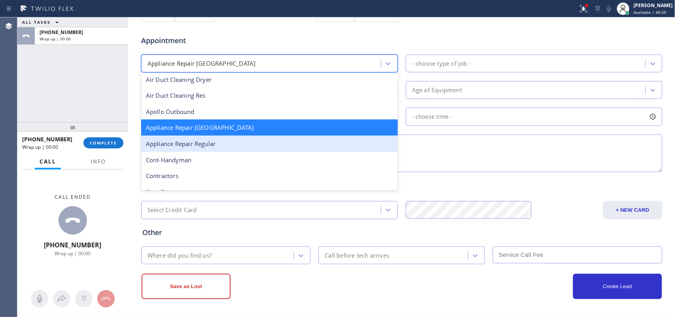
click at [230, 139] on div "Appliance Repair Regular" at bounding box center [269, 144] width 257 height 16
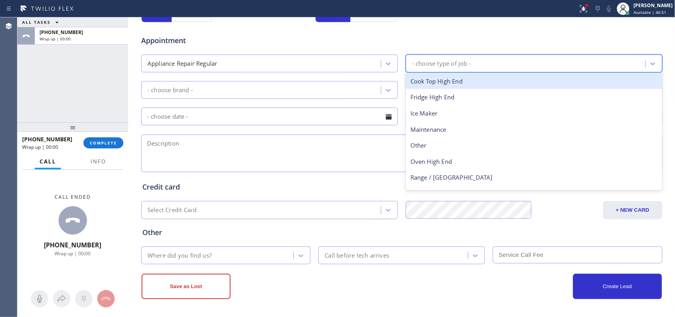
click at [462, 58] on div "- choose type of job -" at bounding box center [526, 64] width 237 height 14
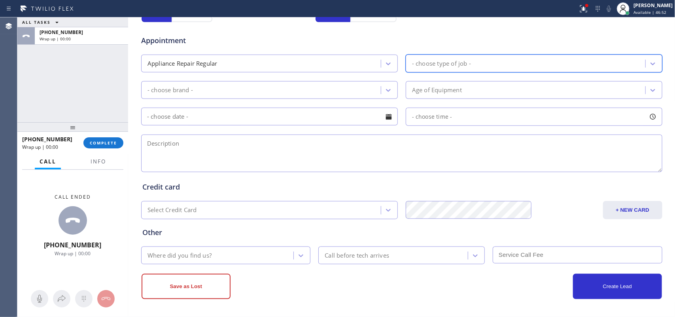
click at [639, 64] on div "- choose type of job -" at bounding box center [526, 64] width 237 height 14
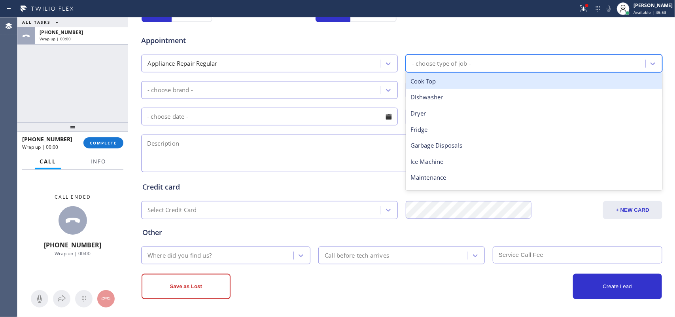
click at [575, 64] on div "- choose type of job -" at bounding box center [526, 64] width 237 height 14
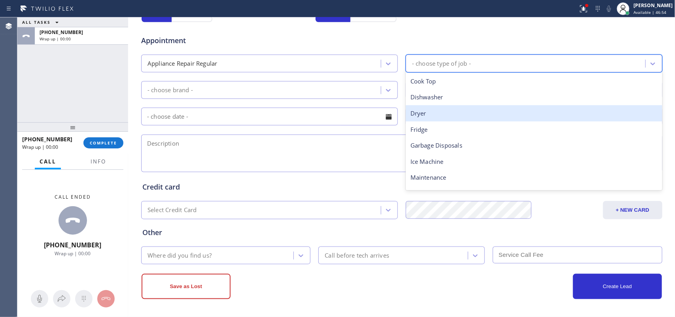
click at [433, 117] on div "Dryer" at bounding box center [534, 113] width 257 height 16
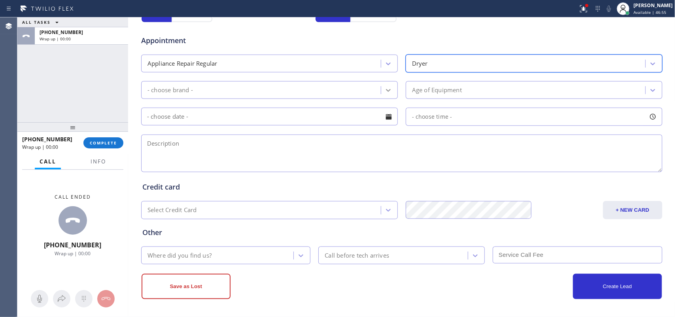
click at [389, 95] on div at bounding box center [388, 90] width 14 height 14
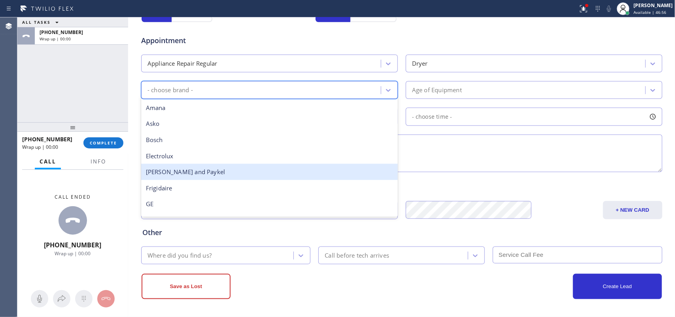
scroll to position [49, 0]
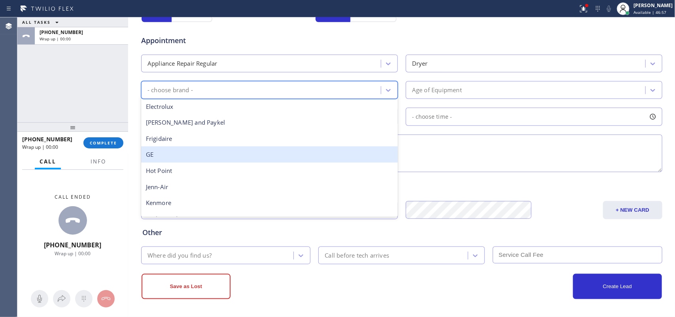
click at [313, 157] on div "GE" at bounding box center [269, 154] width 257 height 16
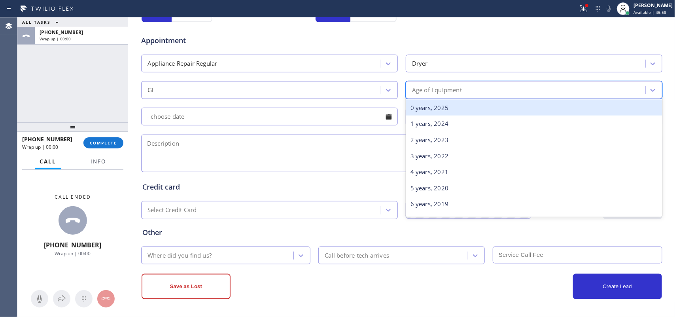
click at [440, 89] on div "Age of Equipment" at bounding box center [437, 89] width 50 height 9
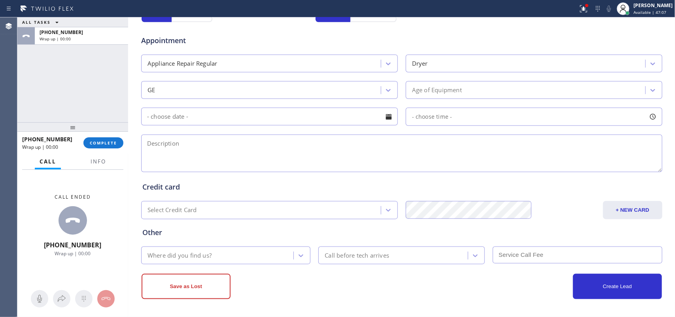
click at [212, 129] on div "Appointment Appliance Repair Regular Dryer GE Age of Equipment - choose time -" at bounding box center [401, 100] width 519 height 148
click at [442, 92] on div "Age of Equipment" at bounding box center [437, 89] width 50 height 9
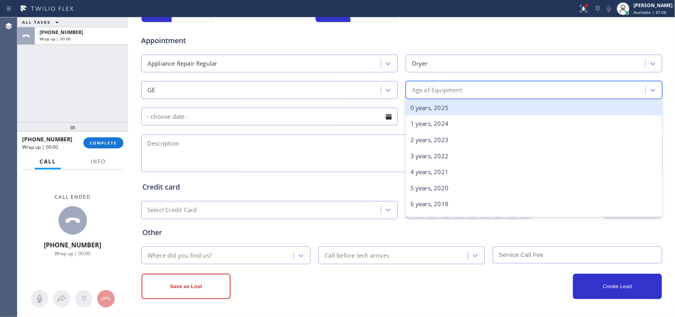
click at [446, 105] on div "0 years, 2025" at bounding box center [534, 108] width 257 height 16
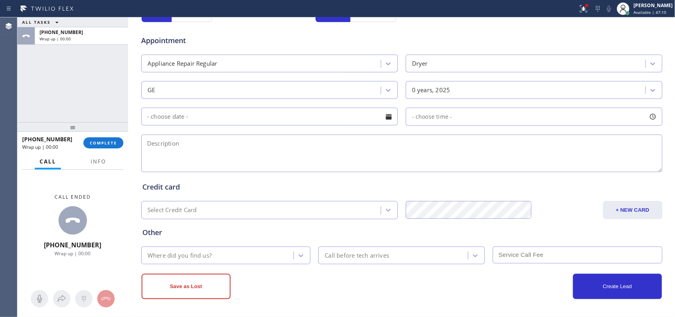
click at [388, 116] on div at bounding box center [388, 116] width 13 height 13
click at [444, 156] on textarea at bounding box center [401, 153] width 521 height 38
click at [187, 144] on textarea at bounding box center [401, 153] width 521 height 38
paste textarea "GE looking for heating element for dryer/ MN GTD33GASK0WW/ SN MSH26529C/"
type textarea "GE looking for heating element for dryer/ MN GTD33GASK0WW/ SN MSH26529C/ [PERSO…"
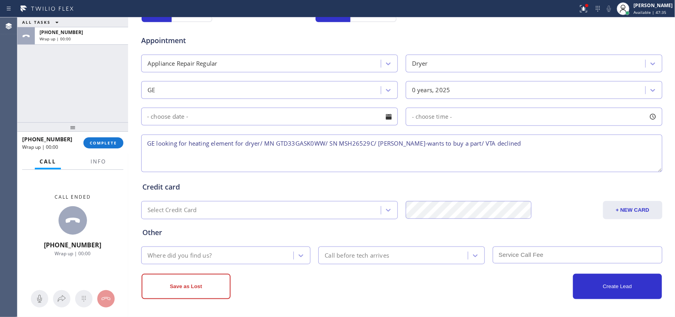
click at [267, 254] on div "Where did you find us?" at bounding box center [219, 255] width 150 height 14
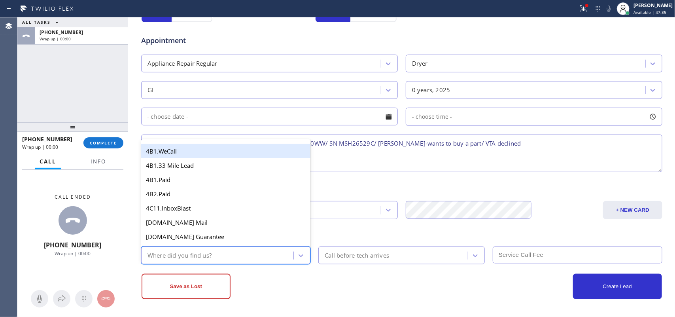
type input "g"
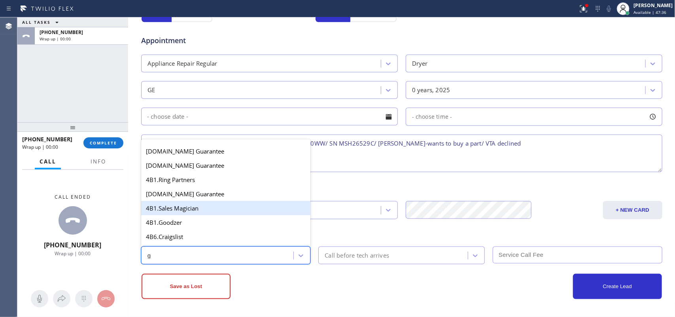
scroll to position [149, 0]
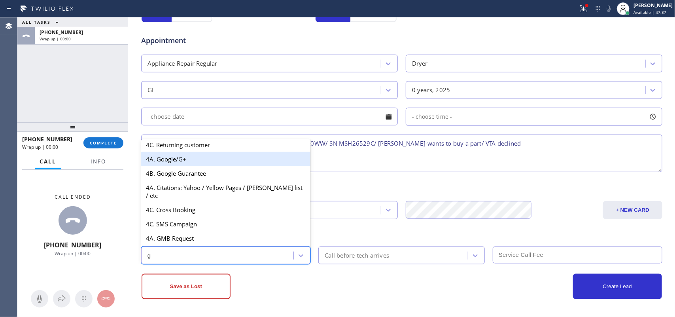
click at [199, 165] on div "4A. Google/G+" at bounding box center [226, 159] width 170 height 14
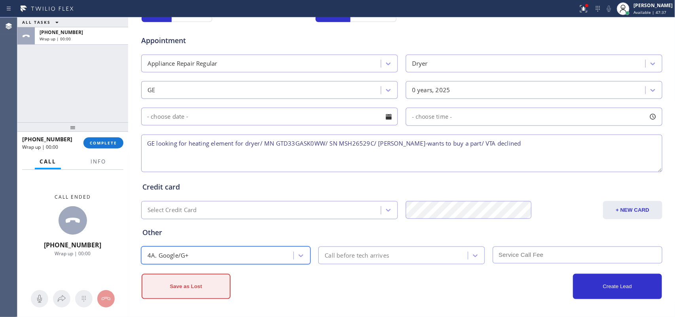
click at [196, 287] on button "Save as Lost" at bounding box center [186, 286] width 89 height 25
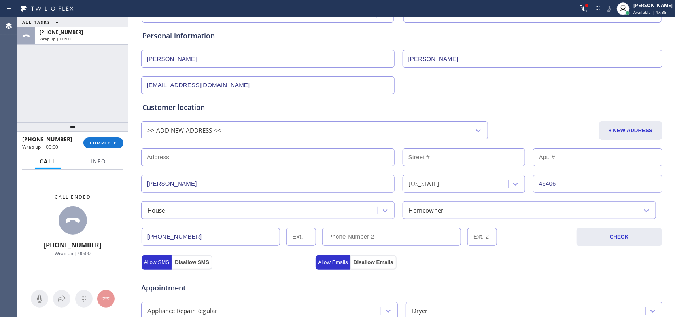
scroll to position [0, 0]
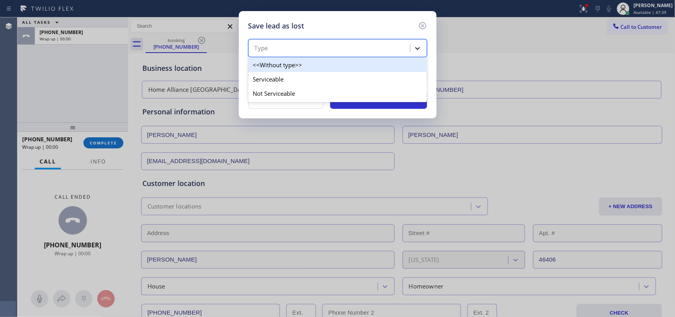
click at [415, 43] on div at bounding box center [417, 48] width 14 height 14
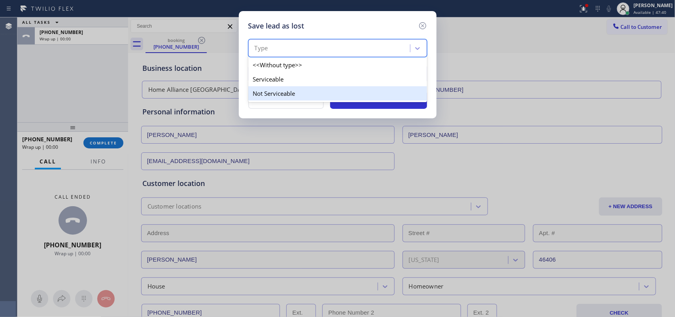
click at [371, 96] on div "Not Serviceable" at bounding box center [337, 93] width 179 height 14
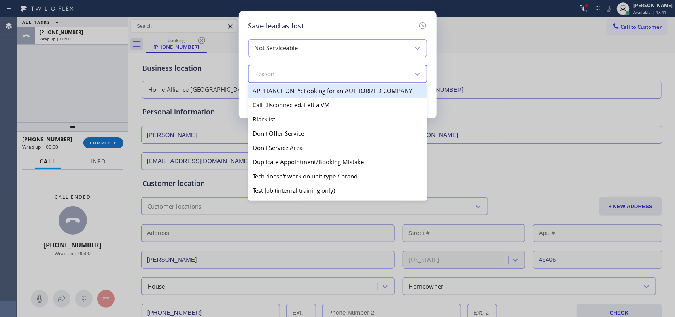
click at [359, 65] on div "Reason" at bounding box center [337, 74] width 179 height 18
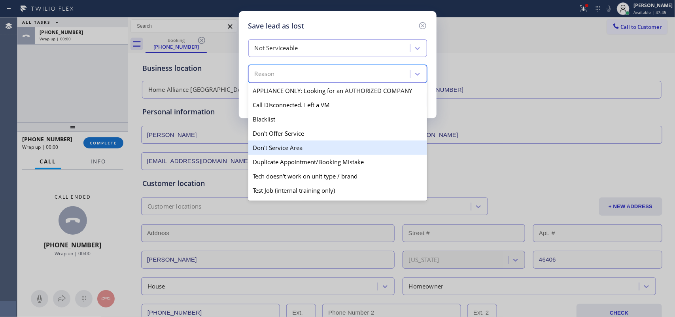
click at [370, 151] on div "Don't Service Area" at bounding box center [337, 147] width 179 height 14
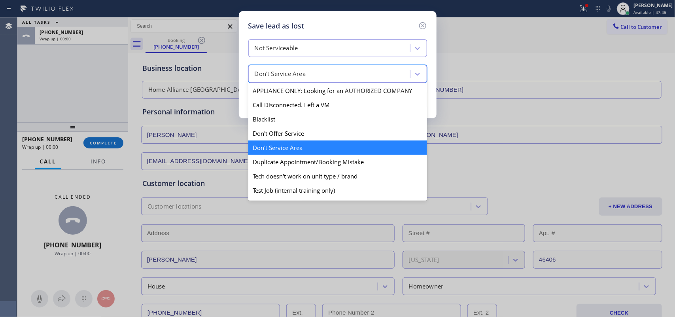
click at [388, 70] on div "Don't Service Area" at bounding box center [330, 74] width 159 height 14
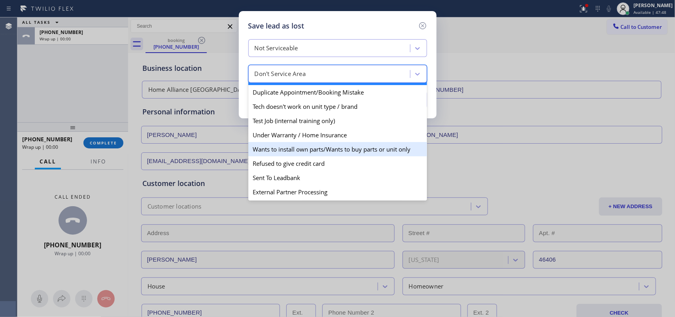
click at [374, 146] on div "Wants to install own parts/Wants to buy parts or unit only" at bounding box center [337, 149] width 179 height 14
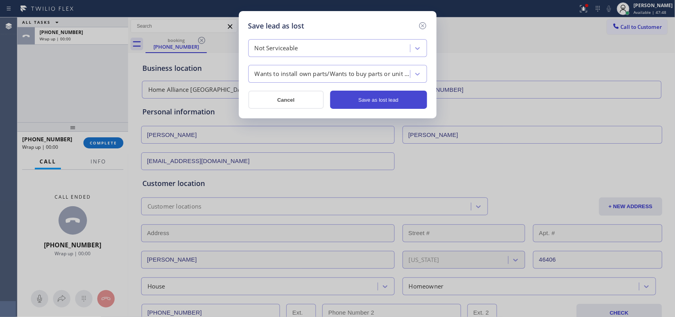
click at [391, 93] on button "Save as lost lead" at bounding box center [378, 100] width 97 height 18
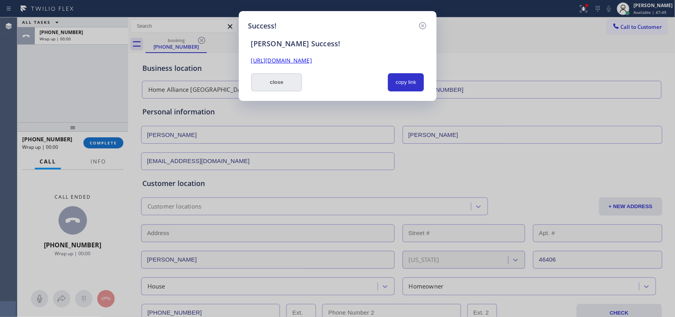
click at [273, 78] on button "close" at bounding box center [276, 82] width 51 height 18
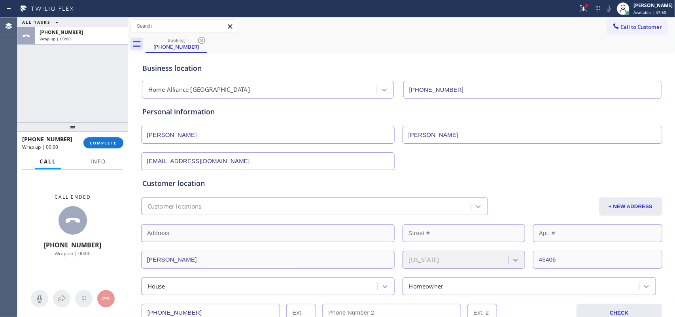
click at [96, 149] on div "[PHONE_NUMBER] Wrap up | 00:00 COMPLETE" at bounding box center [72, 142] width 101 height 21
click at [115, 140] on span "COMPLETE" at bounding box center [103, 143] width 27 height 6
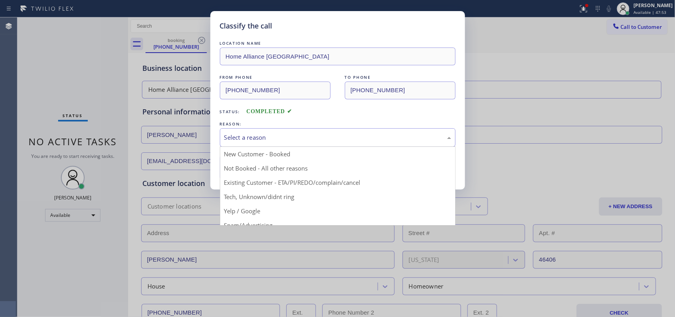
click at [317, 130] on div "Select a reason" at bounding box center [338, 137] width 236 height 19
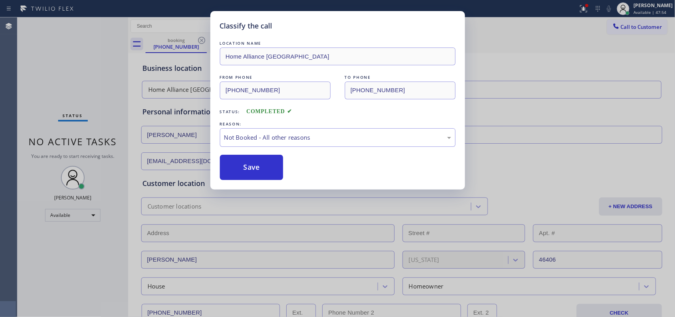
drag, startPoint x: 275, startPoint y: 153, endPoint x: 268, endPoint y: 166, distance: 15.0
click at [275, 153] on div "LOCATION NAME Home Alliance [GEOGRAPHIC_DATA] FROM PHONE [PHONE_NUMBER] TO PHON…" at bounding box center [338, 109] width 236 height 141
click at [268, 167] on button "Save" at bounding box center [252, 167] width 64 height 25
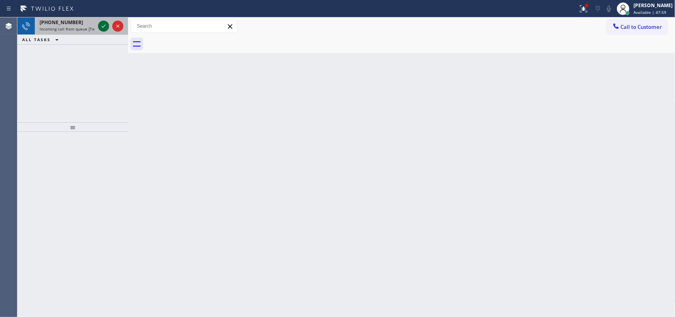
click at [102, 25] on icon at bounding box center [103, 25] width 9 height 9
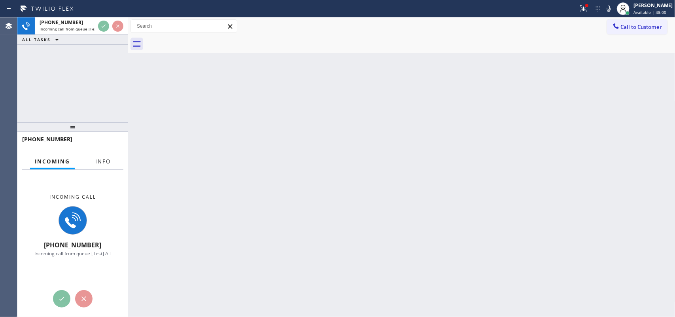
click at [109, 162] on span "Info" at bounding box center [102, 161] width 15 height 7
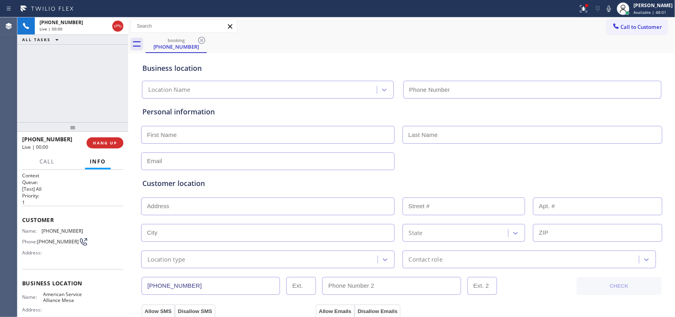
type input "[PHONE_NUMBER]"
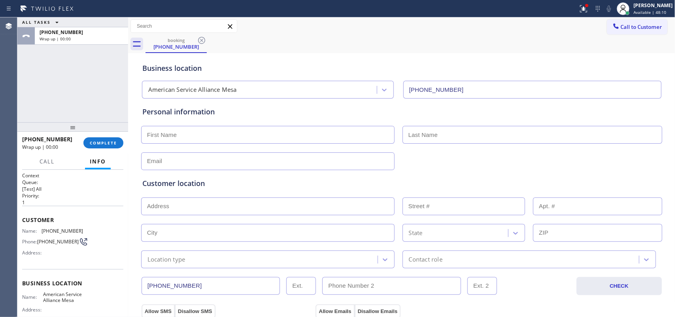
click at [94, 212] on div "Customer Name: [PHONE_NUMBER] Phone: [PHONE_NUMBER] Address:" at bounding box center [72, 237] width 101 height 63
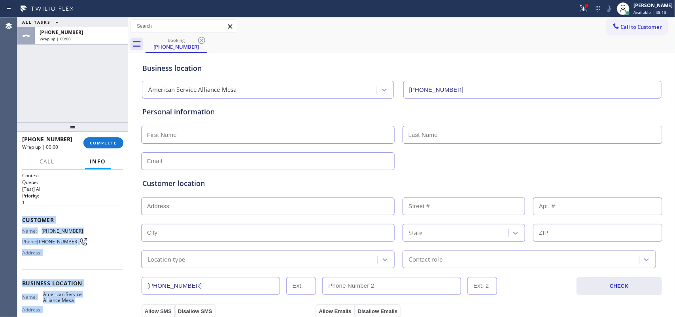
drag, startPoint x: 84, startPoint y: 241, endPoint x: 21, endPoint y: 218, distance: 67.3
click at [21, 218] on div "Context Queue: [Test] All Priority: 1 Customer Name: [PHONE_NUMBER] Phone: [PHO…" at bounding box center [72, 243] width 111 height 147
copy div "Customer Name: [PHONE_NUMBER] Phone: [PHONE_NUMBER] Address: Business location …"
click at [117, 142] on button "COMPLETE" at bounding box center [103, 142] width 40 height 11
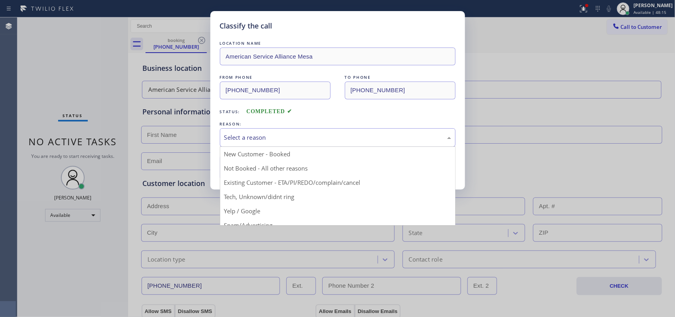
click at [287, 138] on div "Select a reason" at bounding box center [337, 137] width 227 height 9
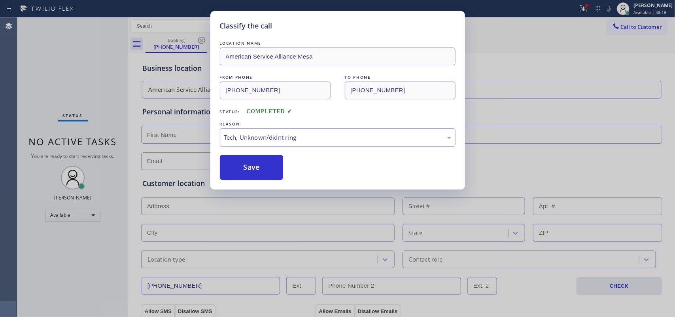
drag, startPoint x: 303, startPoint y: 198, endPoint x: 284, endPoint y: 184, distance: 23.3
click at [271, 171] on button "Save" at bounding box center [252, 167] width 64 height 25
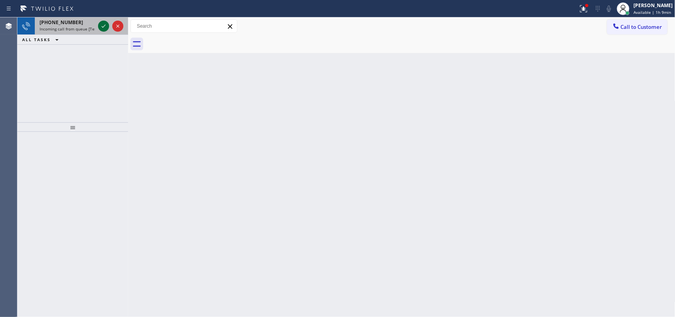
click at [101, 28] on icon at bounding box center [103, 25] width 9 height 9
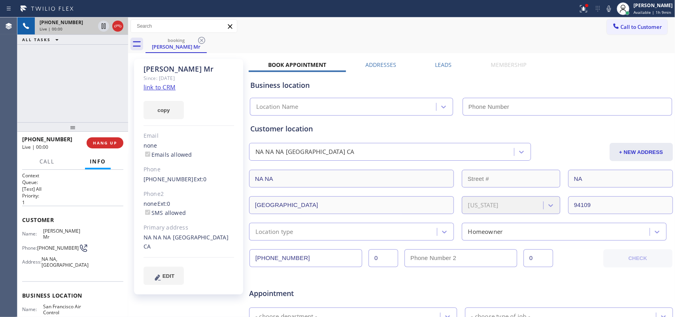
type input "[PHONE_NUMBER]"
click at [165, 86] on link "link to CRM" at bounding box center [160, 87] width 32 height 8
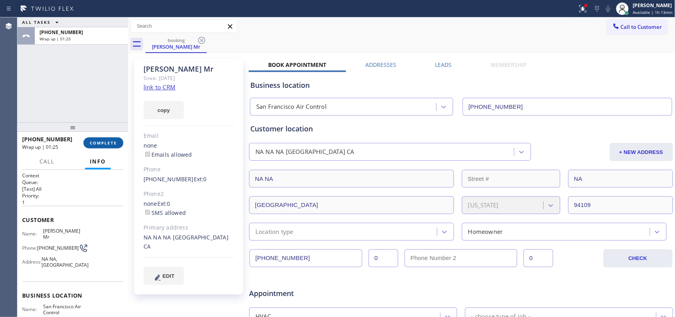
click at [118, 146] on button "COMPLETE" at bounding box center [103, 142] width 40 height 11
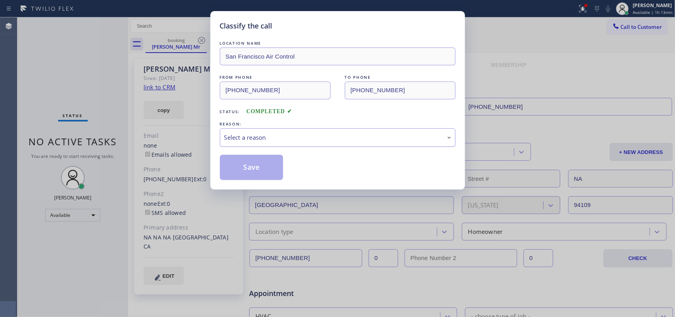
click at [312, 136] on div "Select a reason" at bounding box center [337, 137] width 227 height 9
drag, startPoint x: 282, startPoint y: 165, endPoint x: 276, endPoint y: 165, distance: 5.6
click at [279, 165] on button "Save" at bounding box center [252, 167] width 64 height 25
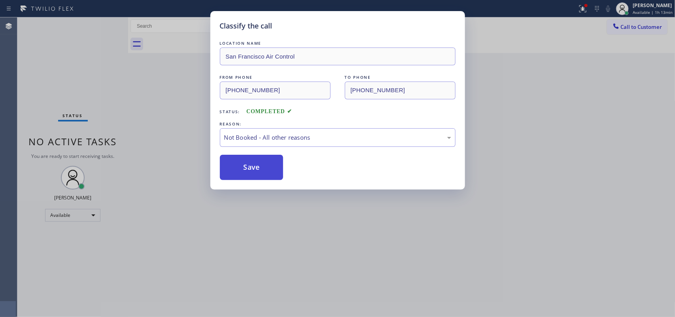
click at [276, 165] on button "Save" at bounding box center [252, 167] width 64 height 25
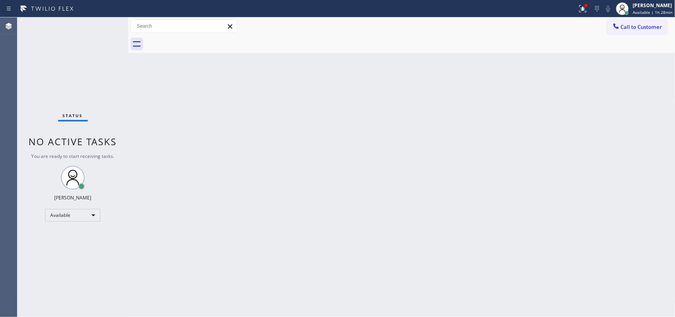
click at [236, 129] on div "Back to Dashboard Change Sender ID Customers Technicians Select a contact Outbo…" at bounding box center [401, 166] width 547 height 299
click at [188, 127] on div "Back to Dashboard Change Sender ID Customers Technicians Select a contact Outbo…" at bounding box center [401, 166] width 547 height 299
click at [236, 46] on div at bounding box center [411, 44] width 530 height 18
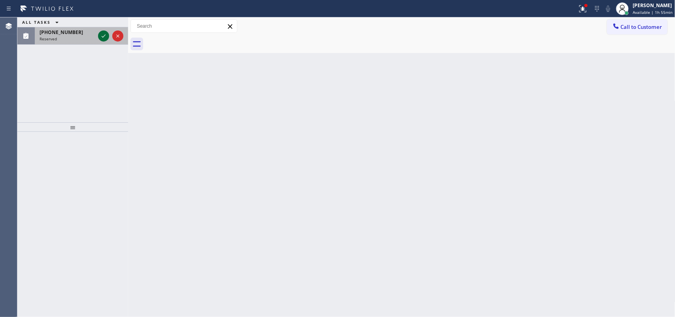
click at [102, 32] on icon at bounding box center [103, 35] width 9 height 9
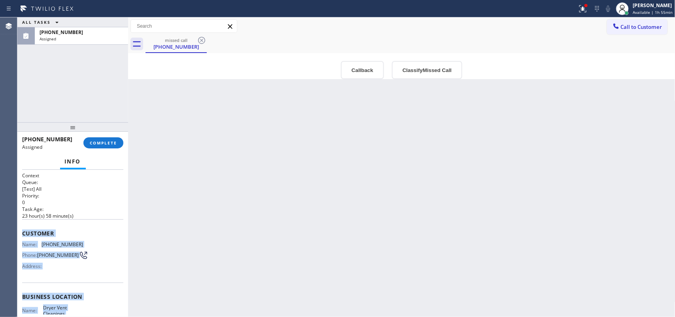
drag, startPoint x: 78, startPoint y: 242, endPoint x: 20, endPoint y: 235, distance: 58.9
click at [20, 235] on div "Context Queue: [Test] All Priority: 0 Task Age: [DEMOGRAPHIC_DATA] hour(s) 58 m…" at bounding box center [72, 243] width 111 height 147
copy div "Customer Name: [PHONE_NUMBER] Phone: [PHONE_NUMBER] Address: Business location …"
click at [428, 68] on button "Classify Missed Call" at bounding box center [427, 70] width 70 height 18
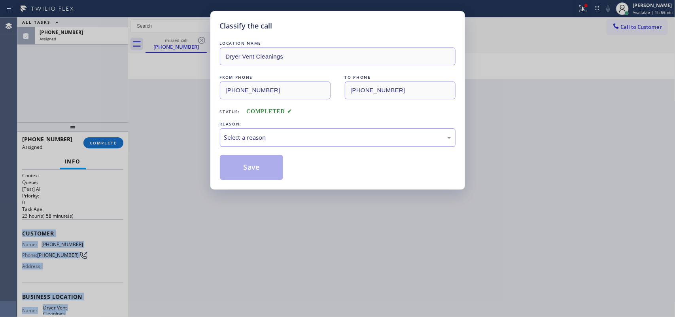
click at [373, 141] on div "Select a reason" at bounding box center [337, 137] width 227 height 9
click at [237, 170] on button "Save" at bounding box center [252, 167] width 64 height 25
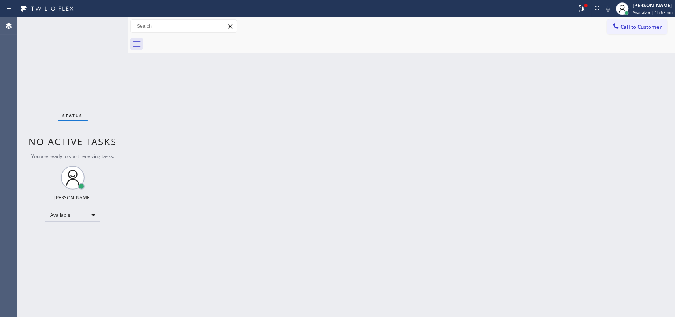
click at [100, 26] on div "Status No active tasks You are ready to start receiving tasks. [PERSON_NAME] Av…" at bounding box center [72, 166] width 111 height 299
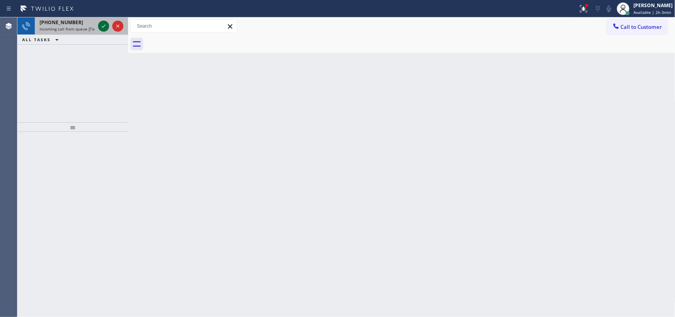
click at [102, 23] on div at bounding box center [110, 25] width 28 height 17
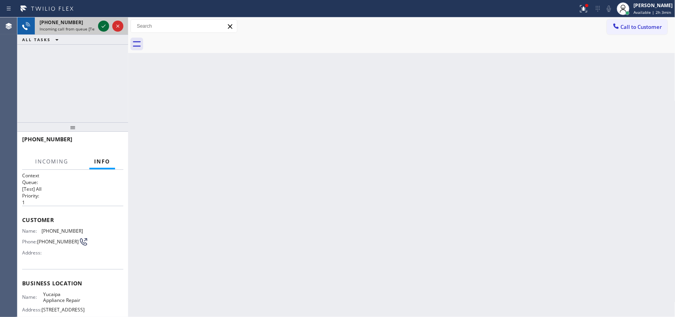
click at [102, 25] on icon at bounding box center [103, 25] width 9 height 9
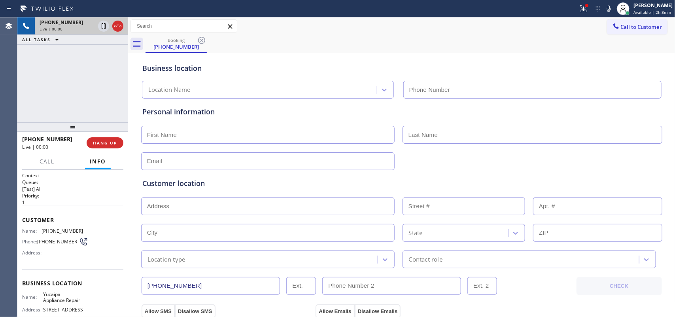
type input "[PHONE_NUMBER]"
click at [48, 163] on span "Call" at bounding box center [47, 161] width 15 height 7
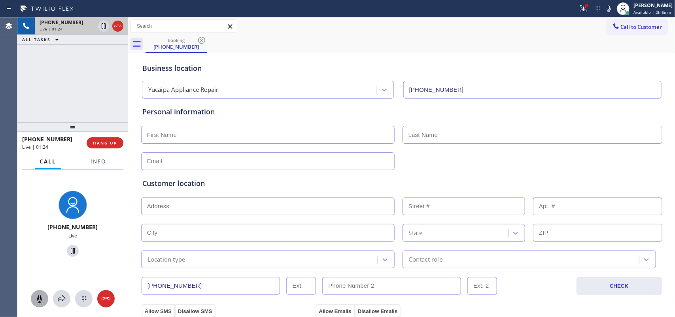
click at [41, 299] on icon at bounding box center [39, 298] width 9 height 9
click at [68, 253] on icon at bounding box center [72, 250] width 9 height 9
click at [43, 301] on icon at bounding box center [39, 298] width 9 height 9
click at [71, 248] on icon at bounding box center [72, 250] width 9 height 9
click at [347, 132] on input "text" at bounding box center [267, 135] width 253 height 18
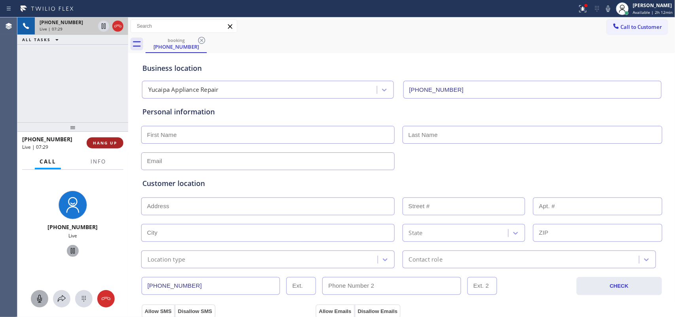
click at [113, 147] on button "HANG UP" at bounding box center [105, 142] width 37 height 11
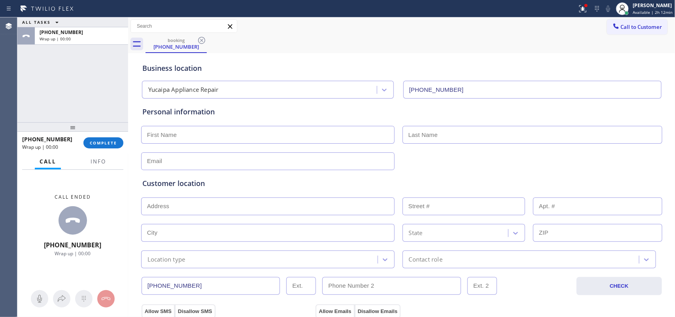
click at [285, 140] on input "text" at bounding box center [267, 135] width 253 height 18
type input "[PERSON_NAME]"
click at [445, 133] on input "text" at bounding box center [533, 135] width 260 height 18
click at [49, 92] on div "ALL TASKS ALL TASKS ACTIVE TASKS TASKS IN WRAP UP [PHONE_NUMBER] Wrap up | 00:00" at bounding box center [72, 69] width 111 height 105
click at [422, 135] on input "text" at bounding box center [533, 135] width 260 height 18
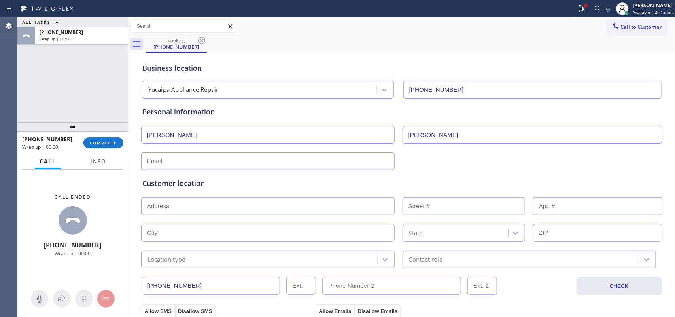
type input "[PERSON_NAME]"
click at [380, 162] on input "text" at bounding box center [267, 161] width 253 height 18
click at [190, 163] on input "text" at bounding box center [267, 161] width 253 height 18
paste input "[EMAIL_ADDRESS][DOMAIN_NAME]"
type input "[EMAIL_ADDRESS][DOMAIN_NAME]"
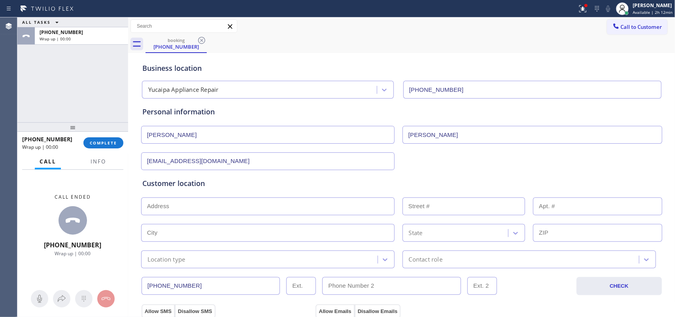
click at [240, 212] on input "text" at bounding box center [267, 206] width 253 height 18
paste input "[STREET_ADDRESS],"
type input "[STREET_ADDRESS]"
type input "43240"
type input "[GEOGRAPHIC_DATA]"
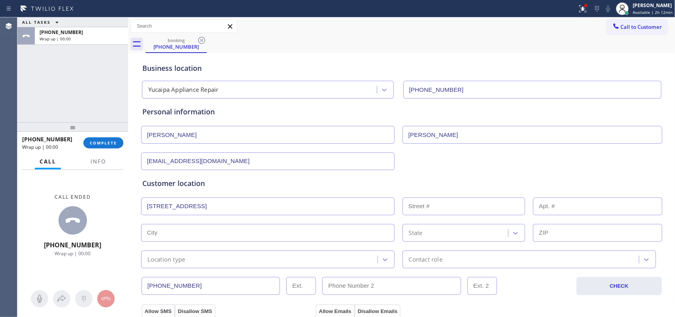
type input "93534"
click at [546, 208] on input "text" at bounding box center [597, 206] width 129 height 18
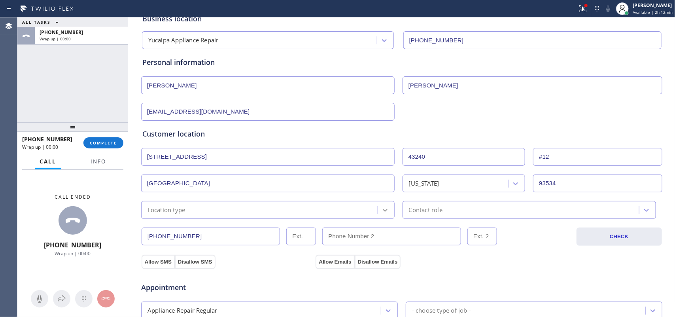
type input "#12"
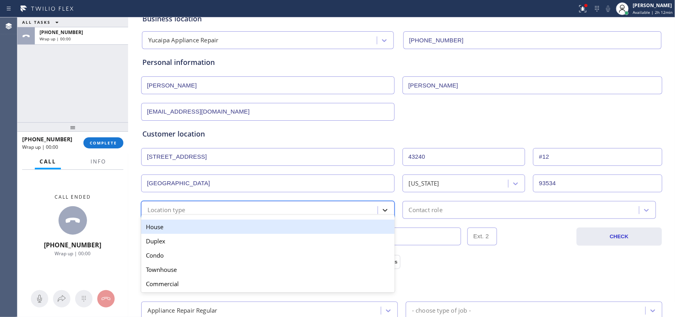
click at [381, 214] on icon at bounding box center [385, 210] width 8 height 8
click at [315, 231] on div "House" at bounding box center [267, 226] width 253 height 14
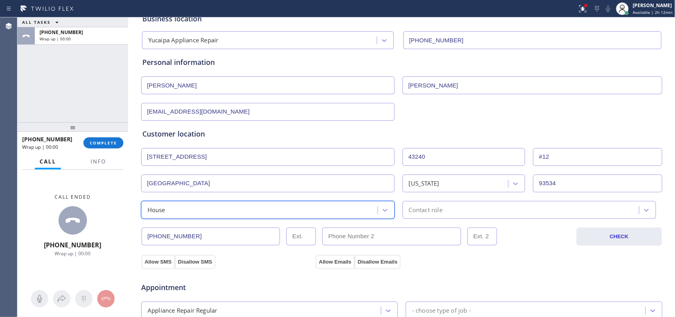
click at [436, 211] on div "Contact role" at bounding box center [426, 209] width 34 height 9
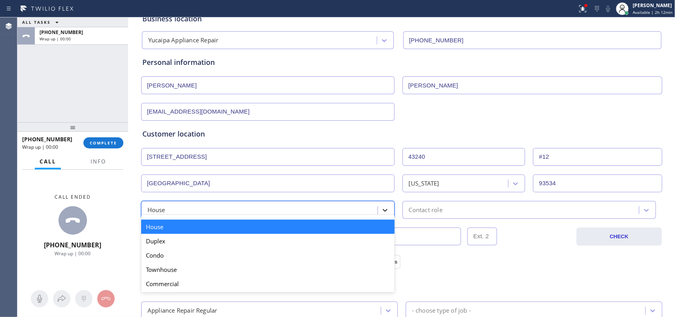
click at [381, 214] on icon at bounding box center [385, 210] width 8 height 8
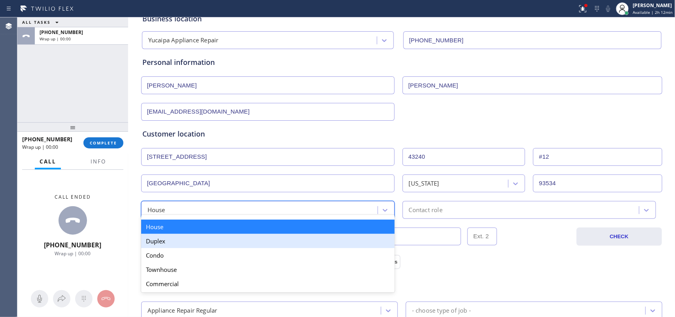
scroll to position [99, 0]
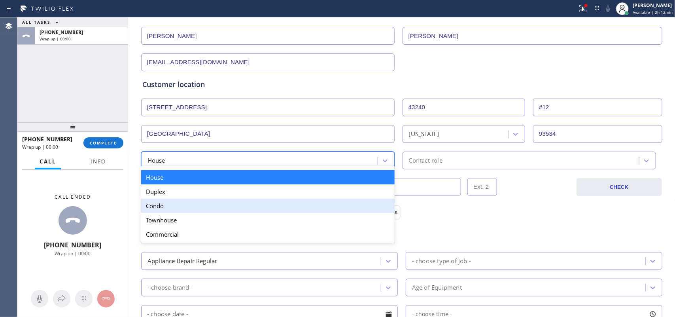
drag, startPoint x: 304, startPoint y: 216, endPoint x: 304, endPoint y: 209, distance: 6.7
click at [304, 209] on div "House Duplex [GEOGRAPHIC_DATA] Commercial" at bounding box center [267, 205] width 253 height 74
click at [304, 209] on div "Condo" at bounding box center [267, 206] width 253 height 14
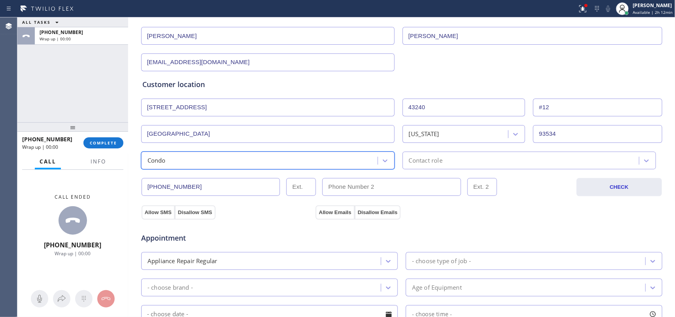
click at [502, 165] on div "Contact role" at bounding box center [522, 160] width 234 height 14
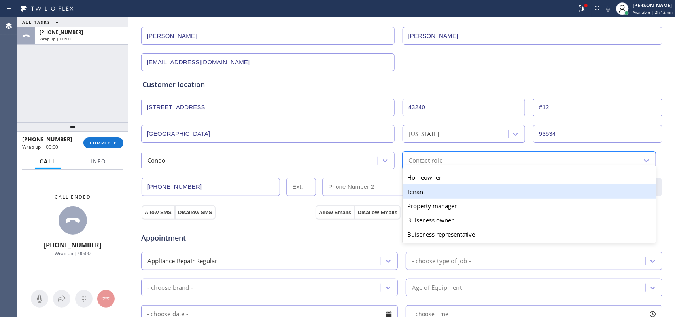
click at [485, 191] on div "Tenant" at bounding box center [529, 191] width 253 height 14
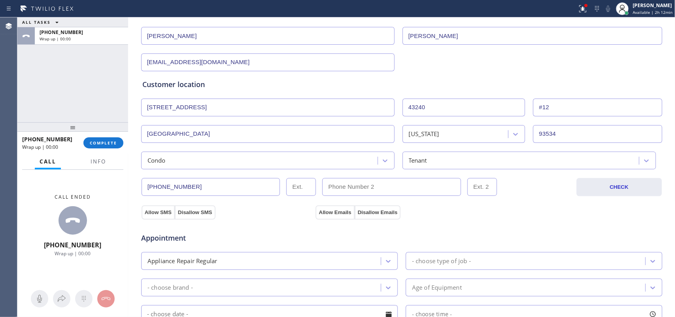
click at [158, 217] on div "Appointment Appliance Repair Regular - choose type of job - - choose brand - Ag…" at bounding box center [402, 293] width 522 height 155
click at [157, 212] on button "Allow SMS" at bounding box center [158, 212] width 33 height 14
click at [329, 206] on button "Allow Emails" at bounding box center [335, 212] width 39 height 14
click at [159, 214] on button "Allow SMS" at bounding box center [158, 212] width 33 height 14
click at [323, 210] on button "Allow Emails" at bounding box center [335, 212] width 39 height 14
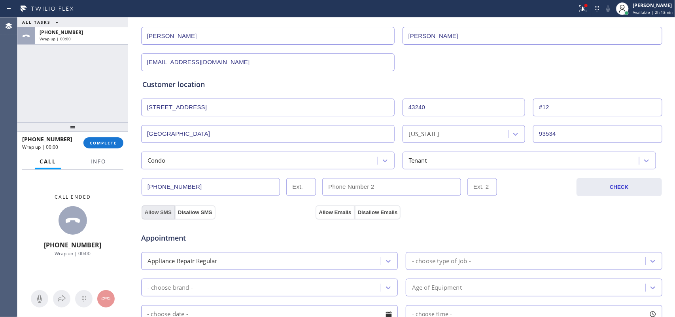
click at [145, 214] on button "Allow SMS" at bounding box center [158, 212] width 33 height 14
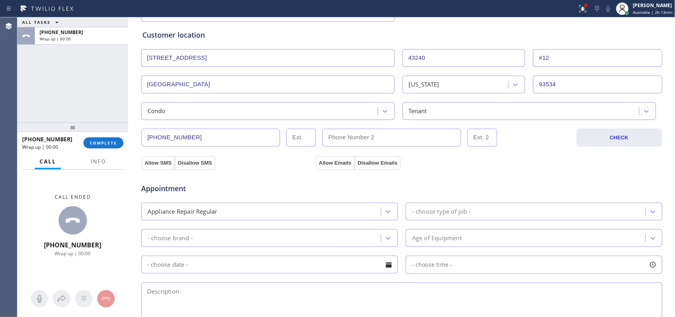
scroll to position [198, 0]
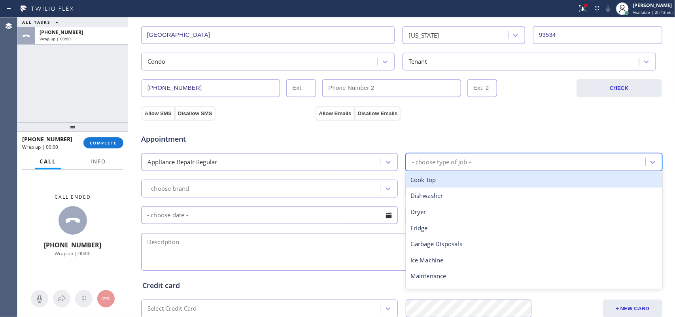
click at [440, 158] on div "- choose type of job -" at bounding box center [441, 161] width 59 height 9
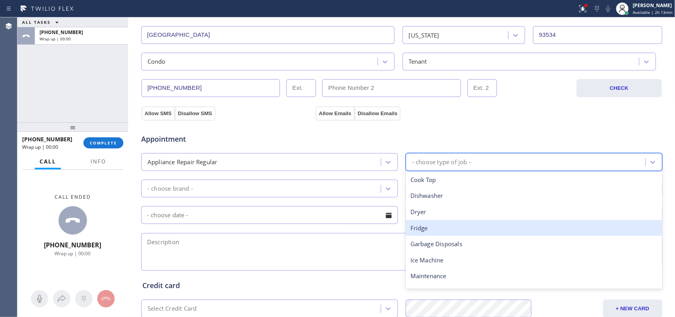
scroll to position [109, 0]
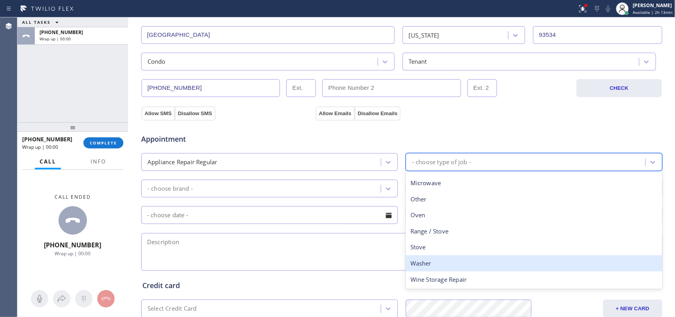
drag, startPoint x: 432, startPoint y: 262, endPoint x: 402, endPoint y: 230, distance: 43.6
click at [431, 262] on div "Washer" at bounding box center [534, 263] width 257 height 16
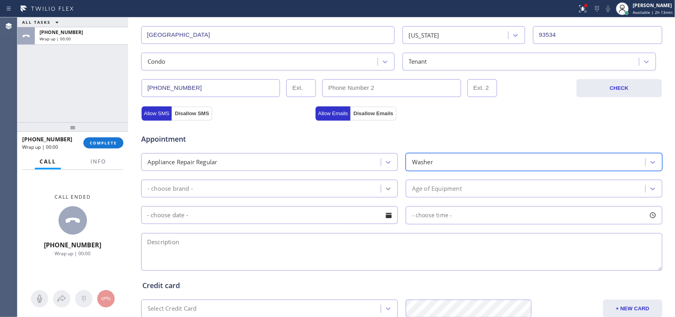
click at [386, 190] on icon at bounding box center [388, 188] width 5 height 3
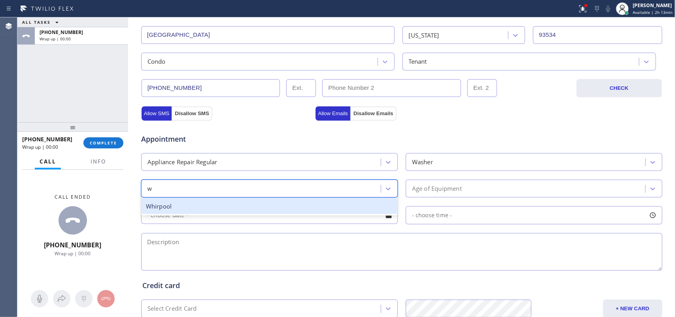
scroll to position [0, 0]
type input "w"
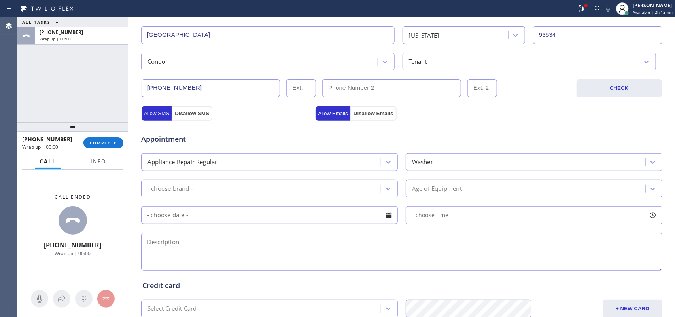
click at [190, 184] on div "- choose brand -" at bounding box center [262, 189] width 237 height 14
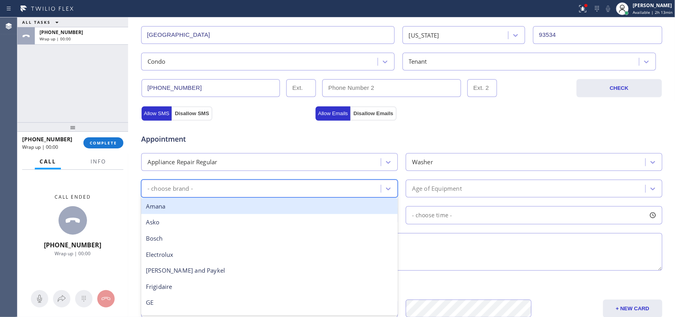
type input "w"
click at [204, 208] on div "Whirpool" at bounding box center [269, 206] width 257 height 16
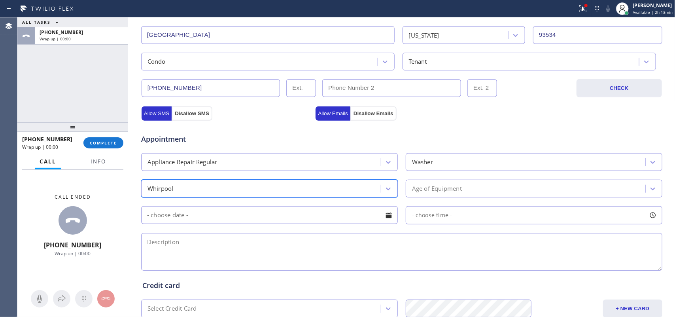
click at [433, 189] on div "Age of Equipment" at bounding box center [437, 188] width 50 height 9
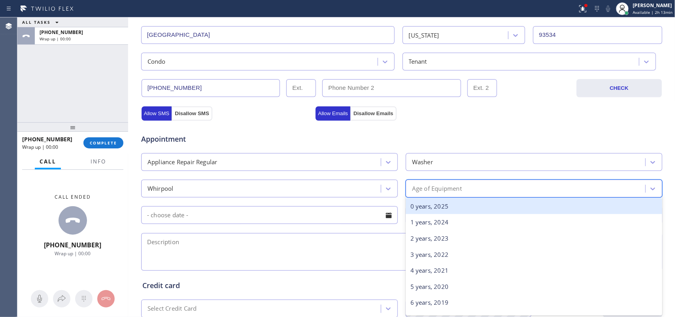
click at [459, 205] on div "0 years, 2025" at bounding box center [534, 206] width 257 height 16
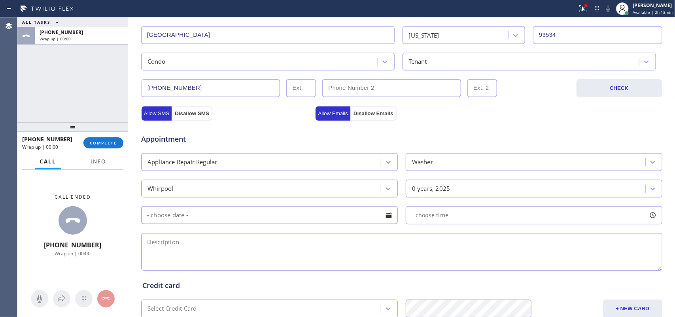
drag, startPoint x: 368, startPoint y: 218, endPoint x: 372, endPoint y: 217, distance: 4.6
click at [372, 217] on input "text" at bounding box center [269, 215] width 257 height 18
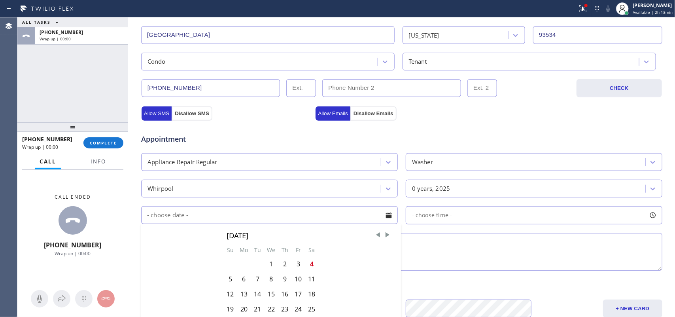
scroll to position [297, 0]
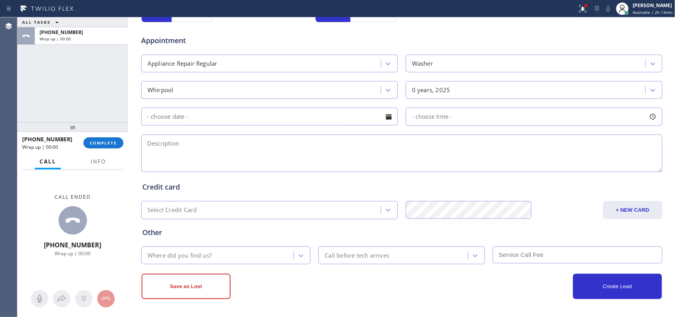
click at [490, 151] on textarea at bounding box center [401, 153] width 521 height 38
click at [93, 159] on span "Info" at bounding box center [98, 161] width 15 height 7
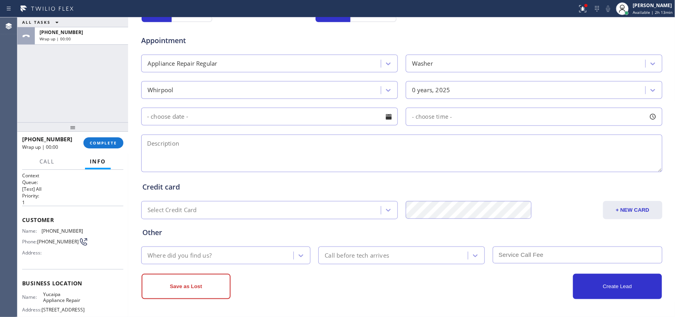
scroll to position [94, 0]
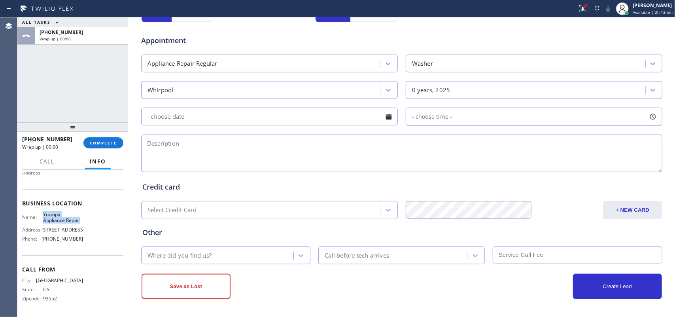
drag, startPoint x: 57, startPoint y: 215, endPoint x: 39, endPoint y: 204, distance: 21.0
click at [39, 211] on div "Name: Yucaipa Appliance Repair" at bounding box center [52, 217] width 61 height 12
copy div "Yucaipa Appliance Repair"
click at [199, 153] on textarea at bounding box center [401, 153] width 521 height 38
paste textarea "Whirlpool SBS topload washer/not sure of the age/ no warranty/making a loud sou…"
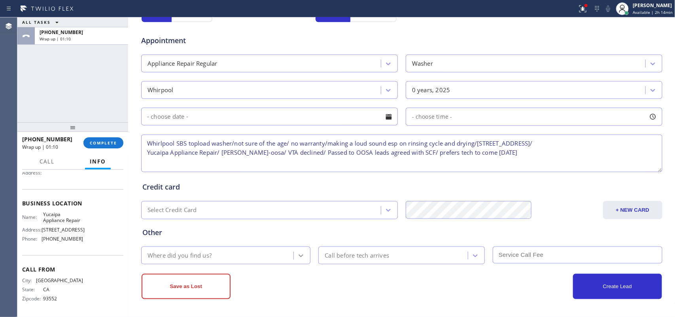
type textarea "Whirlpool SBS topload washer/not sure of the age/ no warranty/making a loud sou…"
click at [294, 258] on div at bounding box center [301, 255] width 14 height 14
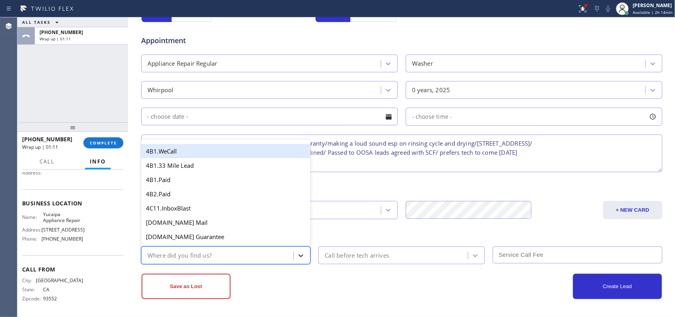
type input "g"
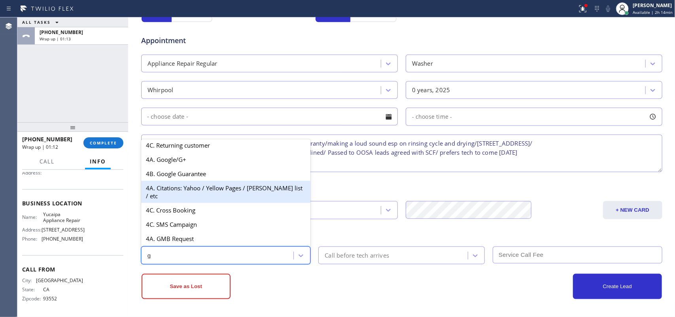
scroll to position [149, 0]
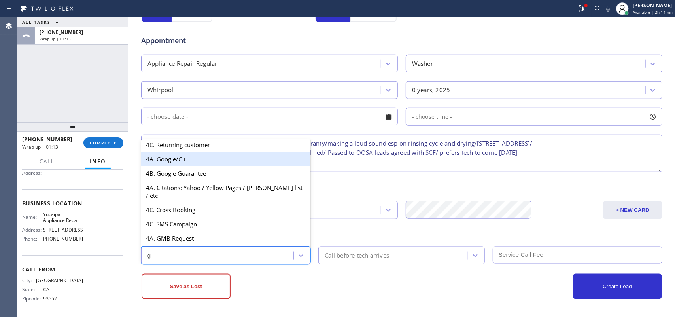
click at [190, 165] on div "4A. Google/G+" at bounding box center [226, 159] width 170 height 14
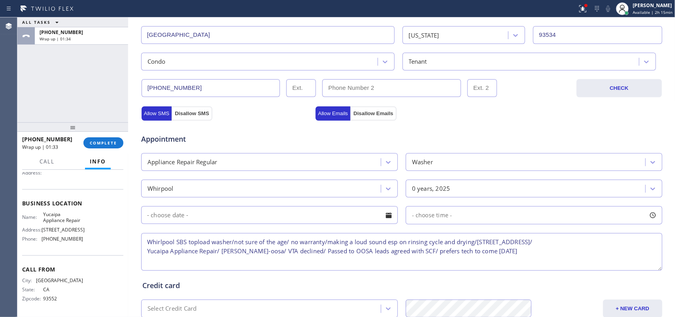
scroll to position [297, 0]
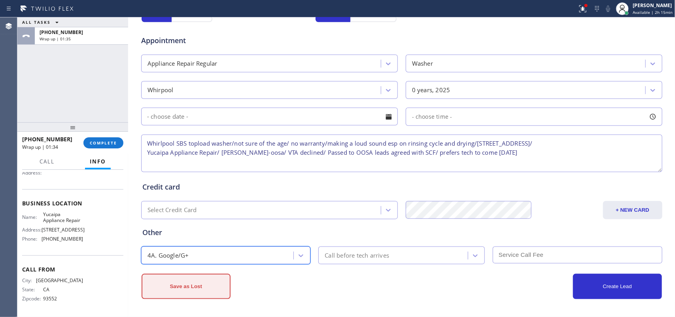
click at [210, 281] on button "Save as Lost" at bounding box center [186, 286] width 89 height 25
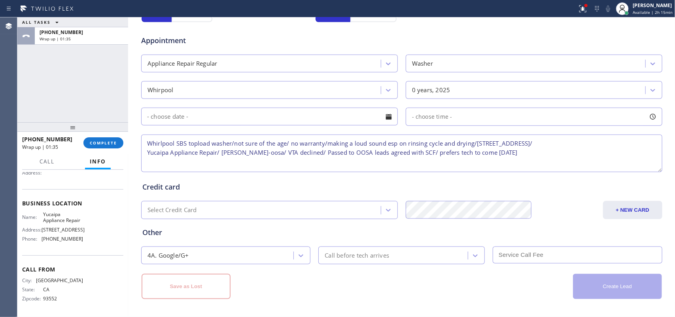
scroll to position [77, 0]
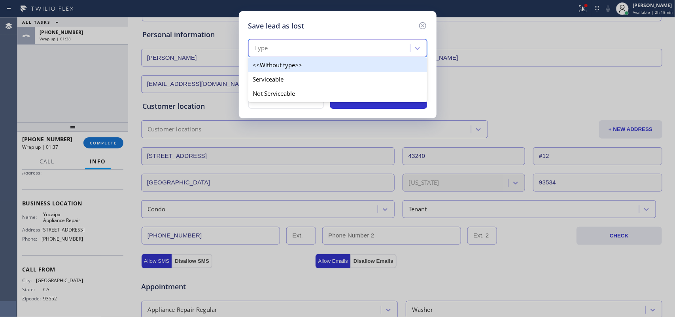
click at [403, 48] on div "Type" at bounding box center [330, 49] width 159 height 14
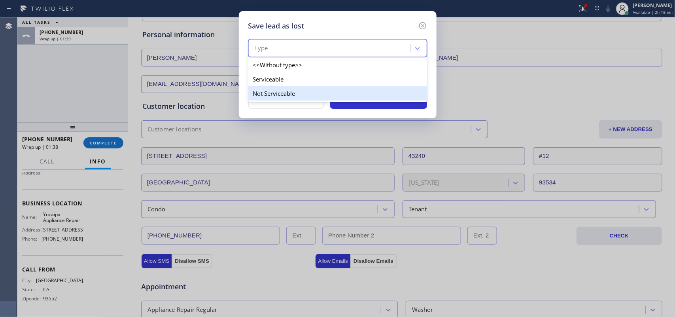
click at [396, 91] on div "Not Serviceable" at bounding box center [337, 93] width 179 height 14
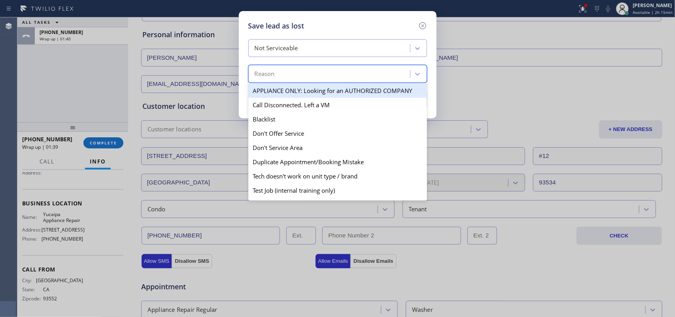
click at [386, 79] on div "Reason" at bounding box center [330, 74] width 159 height 14
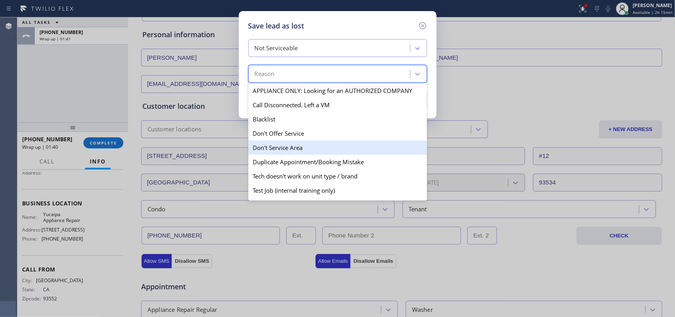
click at [367, 151] on div "Don't Service Area" at bounding box center [337, 147] width 179 height 14
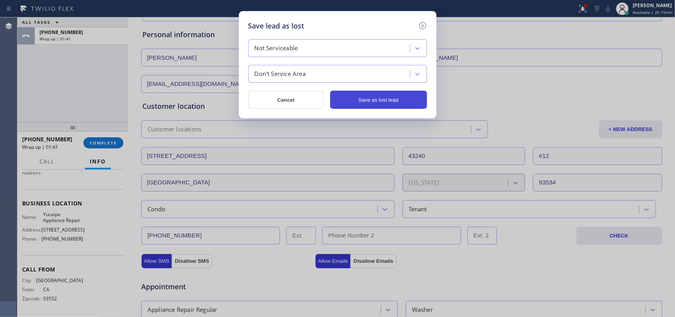
click at [394, 100] on button "Save as lost lead" at bounding box center [378, 100] width 97 height 18
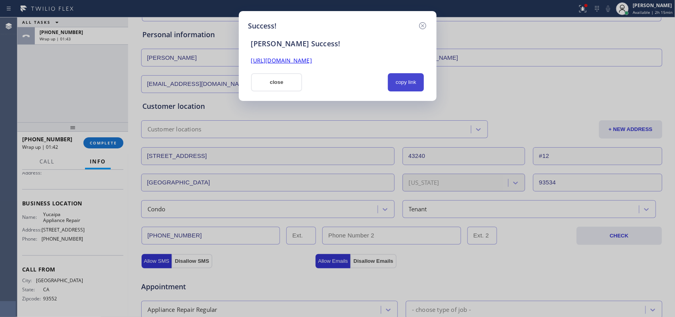
click at [408, 81] on button "copy link" at bounding box center [406, 82] width 36 height 18
click at [264, 57] on link "[URL][DOMAIN_NAME]" at bounding box center [281, 61] width 61 height 8
click at [289, 86] on button "close" at bounding box center [276, 82] width 51 height 18
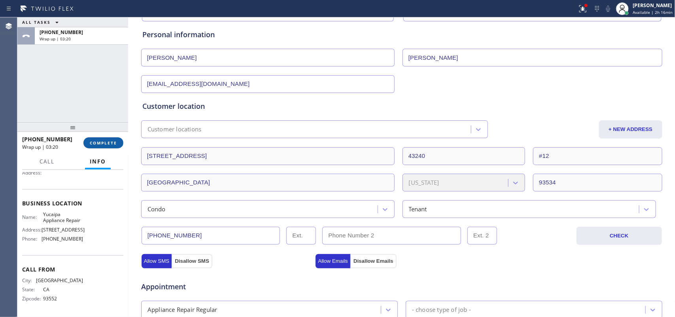
click at [106, 142] on span "COMPLETE" at bounding box center [103, 143] width 27 height 6
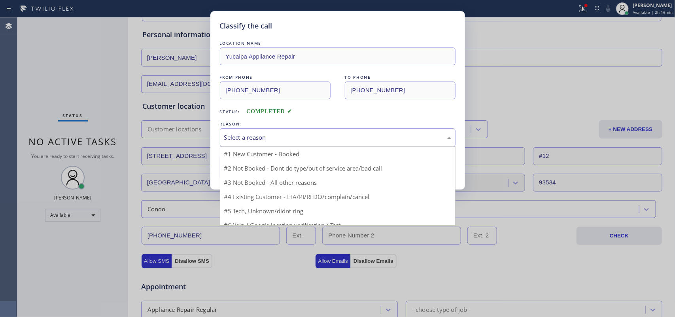
click at [236, 137] on div "Select a reason" at bounding box center [337, 137] width 227 height 9
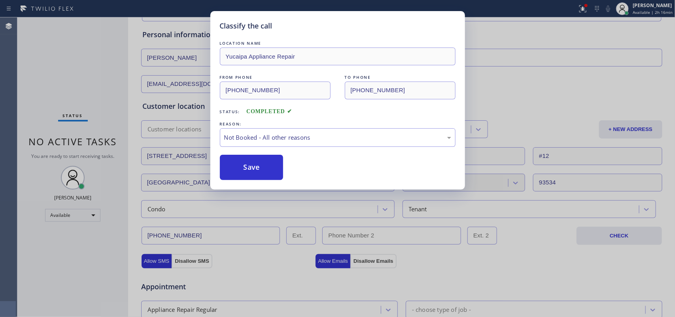
click at [246, 168] on button "Save" at bounding box center [252, 167] width 64 height 25
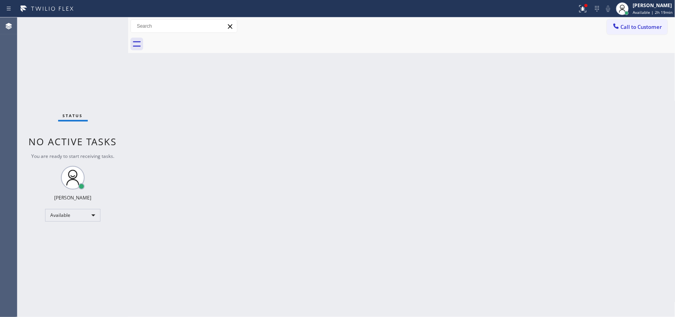
drag, startPoint x: 56, startPoint y: 40, endPoint x: 55, endPoint y: 47, distance: 7.6
click at [56, 40] on div "Status No active tasks You are ready to start receiving tasks. [PERSON_NAME] Av…" at bounding box center [72, 166] width 111 height 299
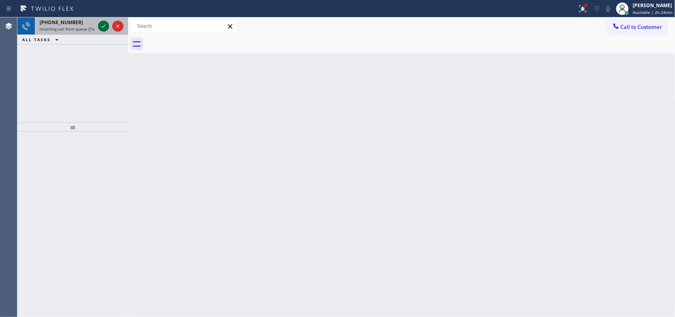
click at [103, 25] on icon at bounding box center [103, 25] width 9 height 9
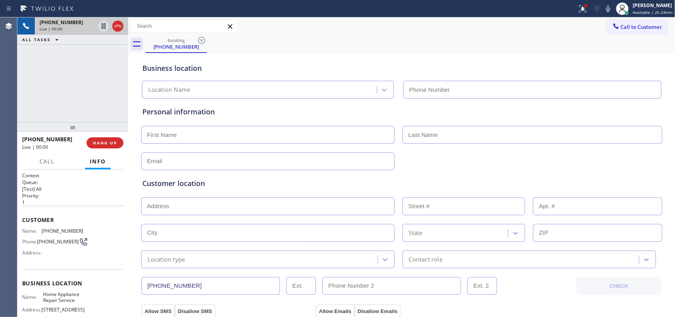
type input "[PHONE_NUMBER]"
click at [45, 159] on span "Call" at bounding box center [47, 161] width 15 height 7
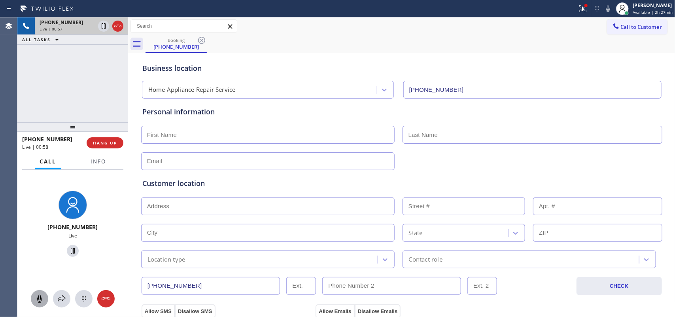
click at [40, 297] on icon at bounding box center [39, 298] width 9 height 9
click at [69, 251] on icon at bounding box center [72, 250] width 9 height 9
drag, startPoint x: 39, startPoint y: 298, endPoint x: 63, endPoint y: 263, distance: 42.2
click at [43, 292] on button at bounding box center [39, 298] width 17 height 17
click at [71, 250] on icon at bounding box center [72, 250] width 9 height 9
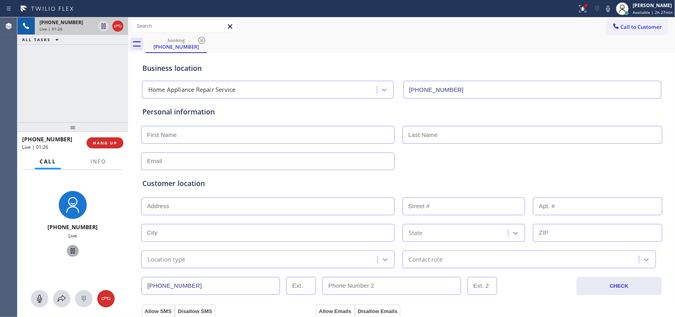
click at [289, 137] on input "text" at bounding box center [267, 135] width 253 height 18
click at [308, 28] on div "Call to Customer Outbound call Location Heating & Air Conditioning Maestro Your…" at bounding box center [401, 26] width 547 height 14
click at [198, 136] on input "text" at bounding box center [267, 135] width 253 height 18
click at [199, 134] on input "text" at bounding box center [267, 135] width 253 height 18
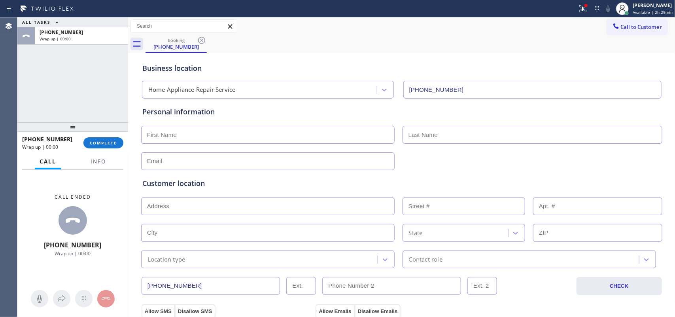
click at [177, 130] on input "text" at bounding box center [267, 135] width 253 height 18
click at [188, 139] on input "text" at bounding box center [267, 135] width 253 height 18
click at [53, 90] on div "ALL TASKS ALL TASKS ACTIVE TASKS TASKS IN WRAP UP [PHONE_NUMBER] Wrap up | 00:00" at bounding box center [72, 69] width 111 height 105
click at [193, 133] on input "text" at bounding box center [267, 135] width 253 height 18
click at [53, 112] on div "ALL TASKS ALL TASKS ACTIVE TASKS TASKS IN WRAP UP [PHONE_NUMBER] Wrap up | 00:00" at bounding box center [72, 69] width 111 height 105
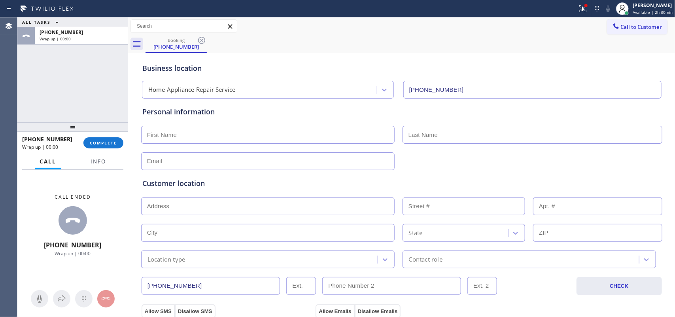
click at [327, 130] on input "text" at bounding box center [267, 135] width 253 height 18
type input "[PERSON_NAME]"
click at [249, 164] on input "text" at bounding box center [267, 161] width 253 height 18
click at [51, 107] on div "ALL TASKS ALL TASKS ACTIVE TASKS TASKS IN WRAP UP [PHONE_NUMBER] Wrap up | 00:00" at bounding box center [72, 69] width 111 height 105
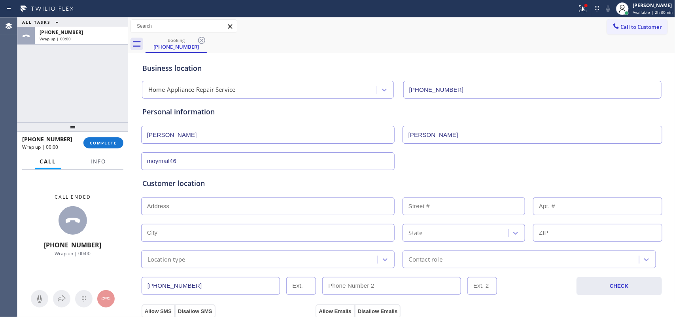
click at [210, 165] on input "moymail46" at bounding box center [267, 161] width 253 height 18
type input "[EMAIL_ADDRESS][DOMAIN_NAME]"
click at [214, 178] on div "Customer location" at bounding box center [401, 183] width 519 height 11
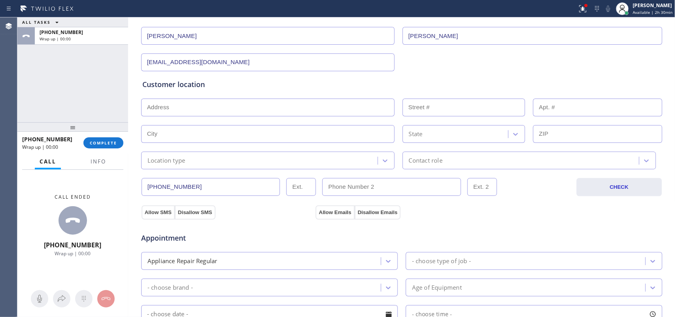
click at [249, 106] on input "text" at bounding box center [267, 107] width 253 height 18
click at [173, 108] on input "text" at bounding box center [267, 107] width 253 height 18
paste input "[STREET_ADDRESS],"
click at [56, 93] on div "ALL TASKS ALL TASKS ACTIVE TASKS TASKS IN WRAP UP [PHONE_NUMBER] Wrap up | 00:14" at bounding box center [72, 69] width 111 height 105
click at [242, 136] on input "text" at bounding box center [267, 134] width 253 height 18
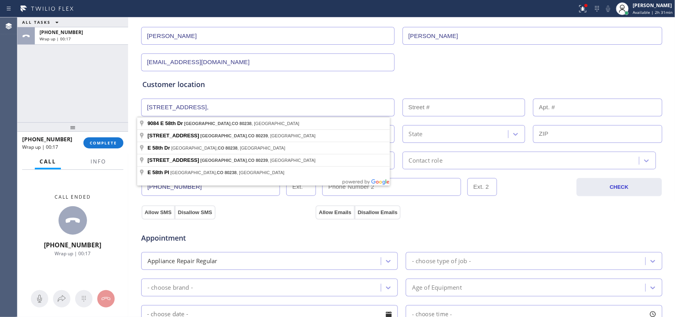
click at [250, 108] on input "[STREET_ADDRESS]," at bounding box center [267, 107] width 253 height 18
type input "[STREET_ADDRESS]"
type input "9084"
type input "[GEOGRAPHIC_DATA]"
type input "80238"
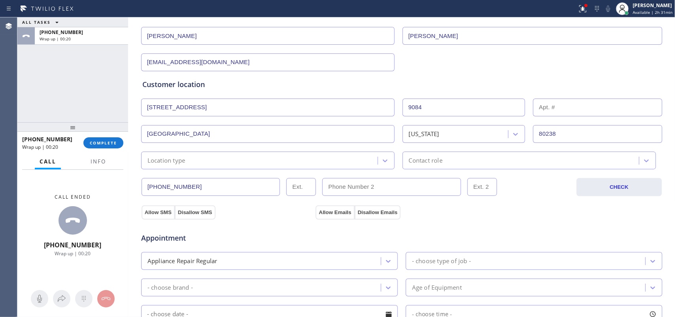
click at [234, 162] on div "Location type" at bounding box center [261, 160] width 234 height 14
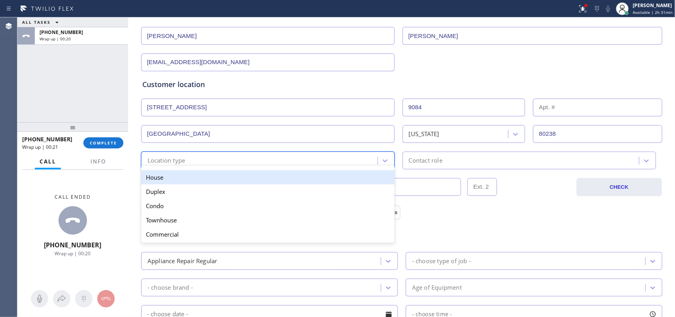
click at [216, 183] on div "House" at bounding box center [267, 177] width 253 height 14
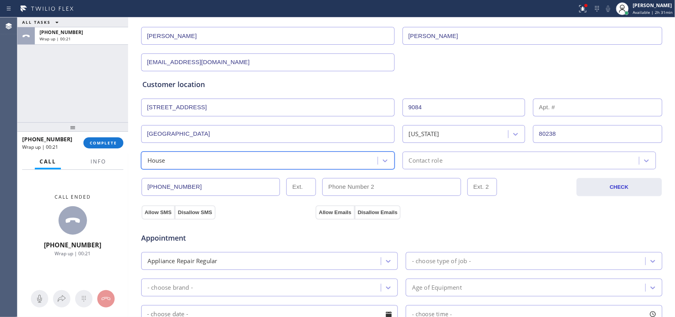
click at [405, 156] on div "Contact role" at bounding box center [522, 160] width 234 height 14
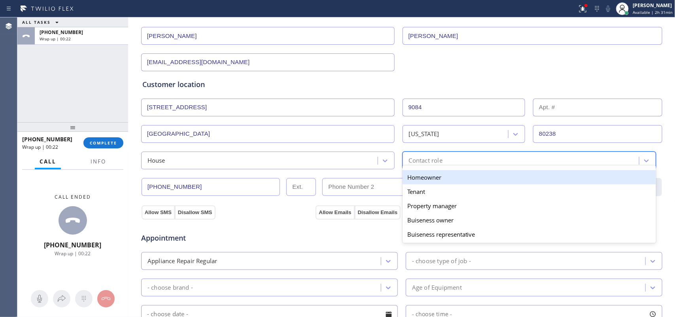
click at [419, 177] on div "Homeowner" at bounding box center [529, 177] width 253 height 14
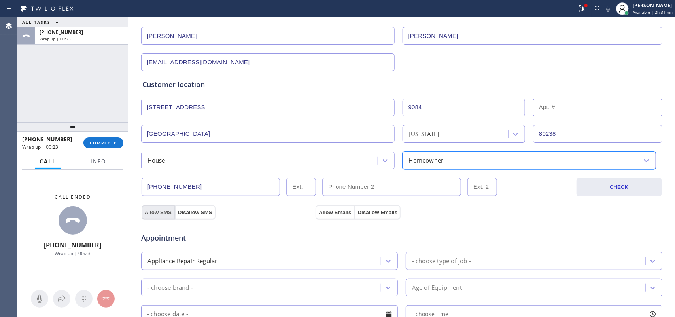
click at [151, 214] on button "Allow SMS" at bounding box center [158, 212] width 33 height 14
click at [331, 215] on button "Allow Emails" at bounding box center [335, 212] width 39 height 14
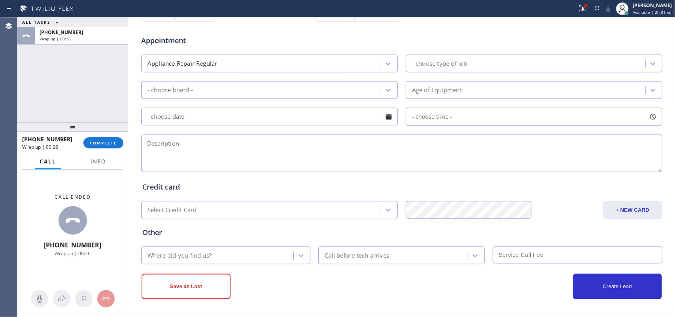
click at [437, 67] on div "- choose type of job -" at bounding box center [441, 63] width 59 height 9
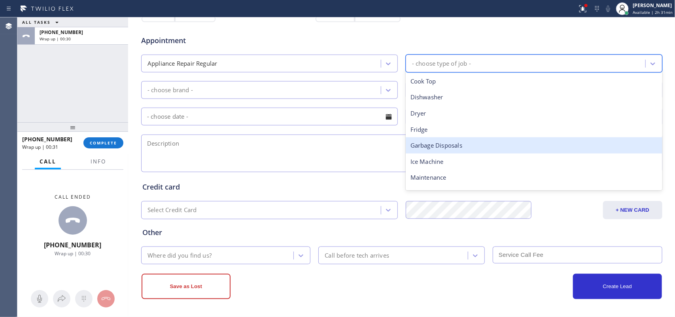
scroll to position [99, 0]
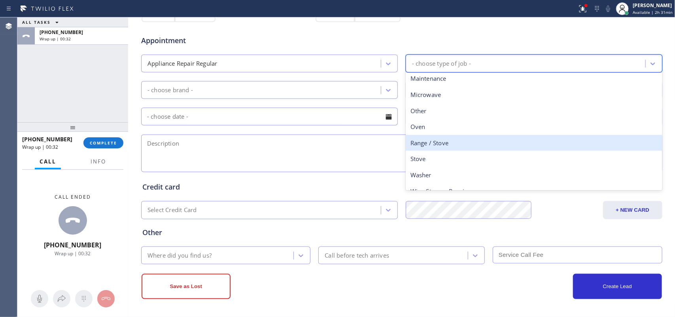
click at [459, 141] on div "Range / Stove" at bounding box center [534, 143] width 257 height 16
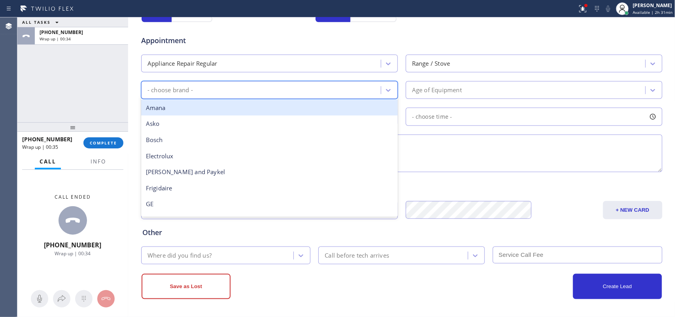
click at [364, 91] on div "- choose brand -" at bounding box center [262, 90] width 237 height 14
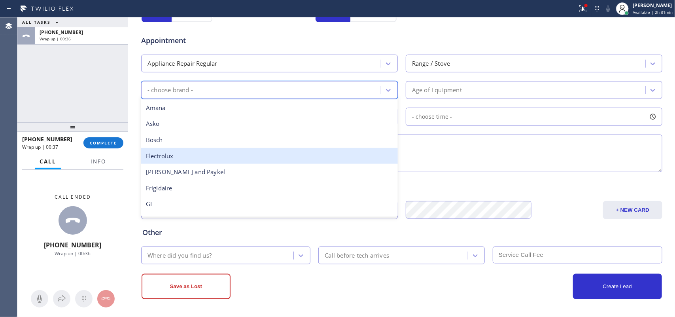
scroll to position [49, 0]
type input "w"
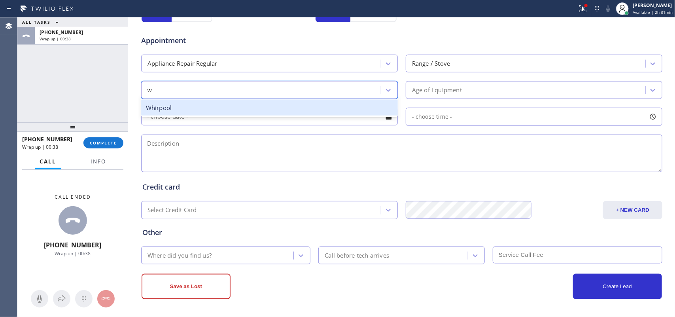
drag, startPoint x: 262, startPoint y: 112, endPoint x: 330, endPoint y: 90, distance: 71.3
click at [263, 111] on div "Whirpool" at bounding box center [269, 108] width 257 height 16
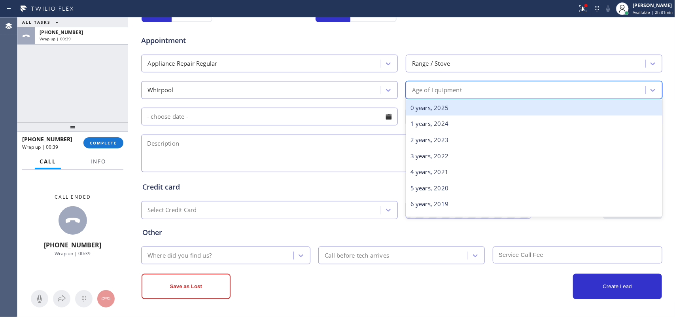
click at [446, 86] on div "Age of Equipment" at bounding box center [437, 89] width 50 height 9
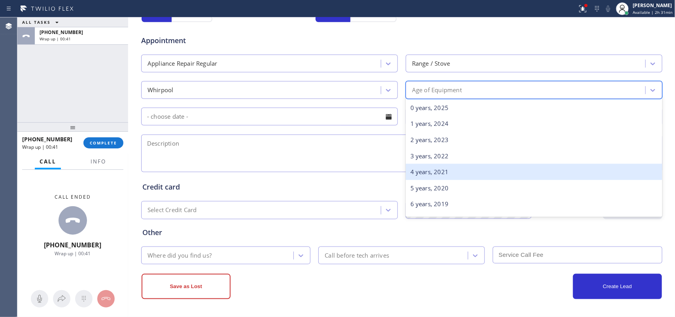
scroll to position [49, 0]
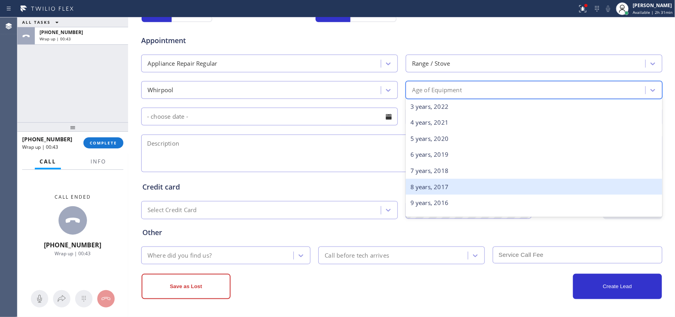
click at [456, 187] on div "8 years, 2017" at bounding box center [534, 187] width 257 height 16
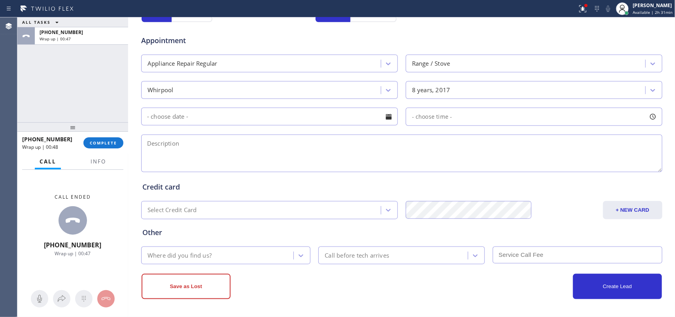
click at [228, 113] on input "text" at bounding box center [269, 117] width 257 height 18
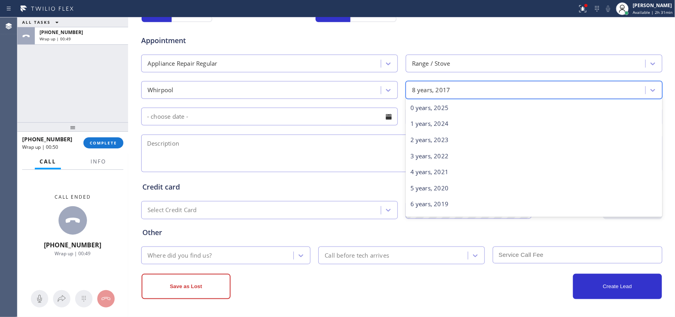
click at [457, 91] on div "8 years, 2017" at bounding box center [526, 90] width 237 height 14
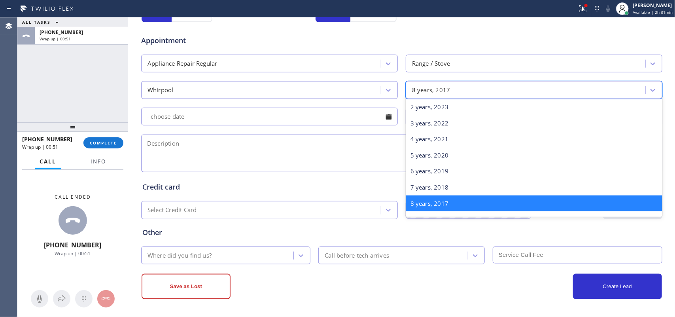
scroll to position [82, 0]
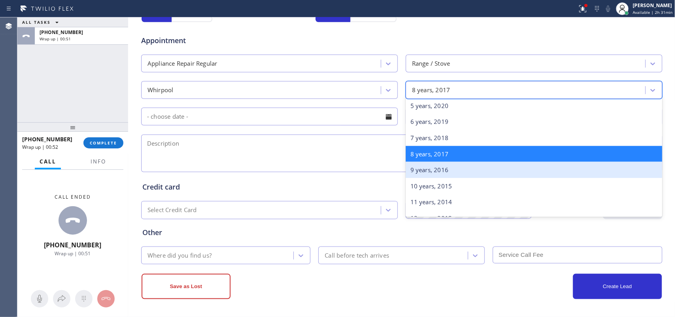
click at [447, 170] on div "9 years, 2016" at bounding box center [534, 170] width 257 height 16
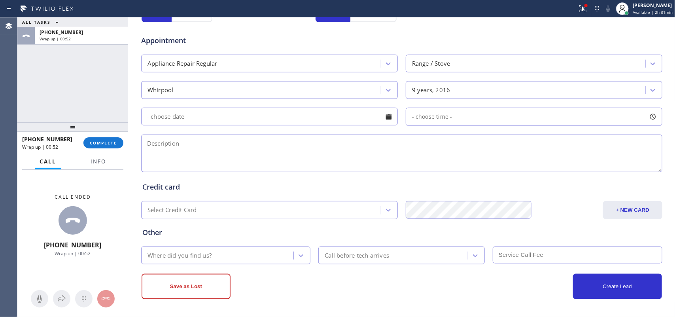
click at [382, 119] on div at bounding box center [388, 116] width 13 height 13
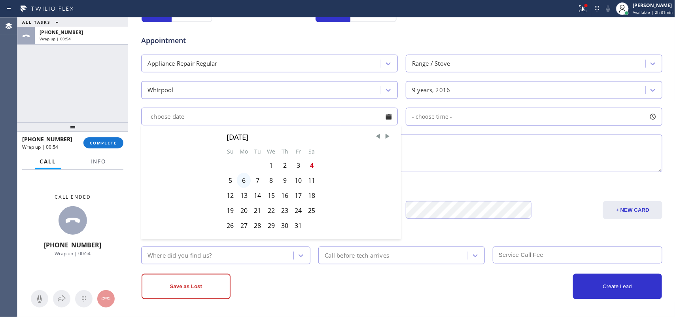
click at [242, 184] on div "6" at bounding box center [244, 180] width 14 height 15
type input "[DATE]"
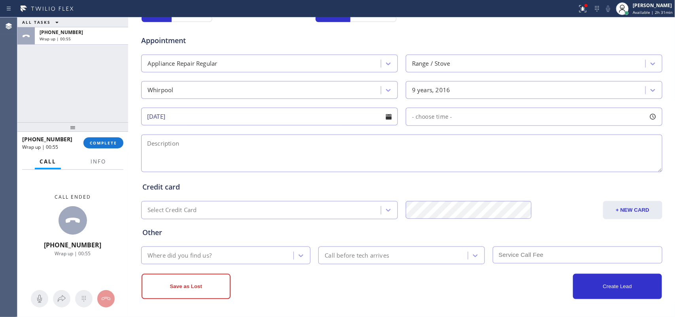
click at [651, 117] on div at bounding box center [652, 116] width 13 height 13
drag, startPoint x: 409, startPoint y: 164, endPoint x: 503, endPoint y: 169, distance: 94.3
click at [543, 168] on div at bounding box center [545, 165] width 9 height 17
drag, startPoint x: 411, startPoint y: 165, endPoint x: 487, endPoint y: 167, distance: 75.6
click at [487, 167] on div at bounding box center [488, 165] width 9 height 17
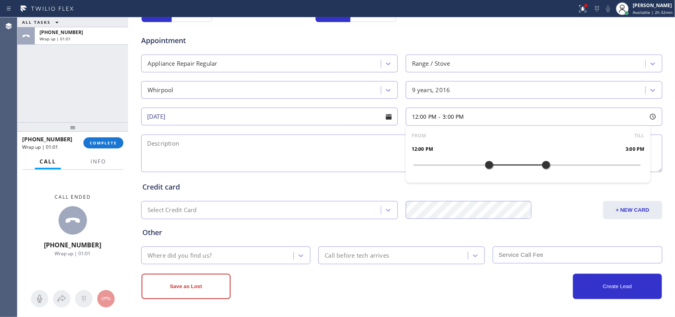
click at [335, 157] on textarea at bounding box center [401, 153] width 521 height 38
click at [36, 104] on div "ALL TASKS ALL TASKS ACTIVE TASKS TASKS IN WRAP UP [PHONE_NUMBER] Wrap up | 02:27" at bounding box center [72, 69] width 111 height 105
click at [99, 166] on button "Info" at bounding box center [98, 161] width 25 height 15
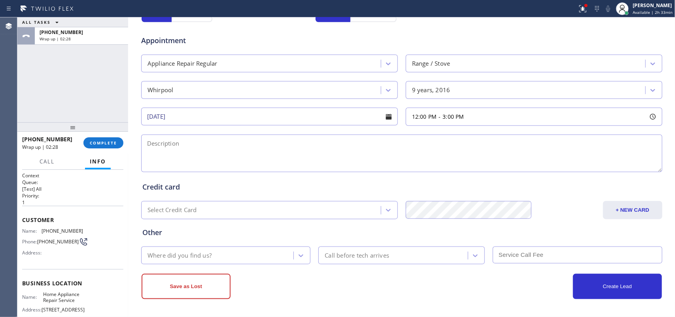
scroll to position [87, 0]
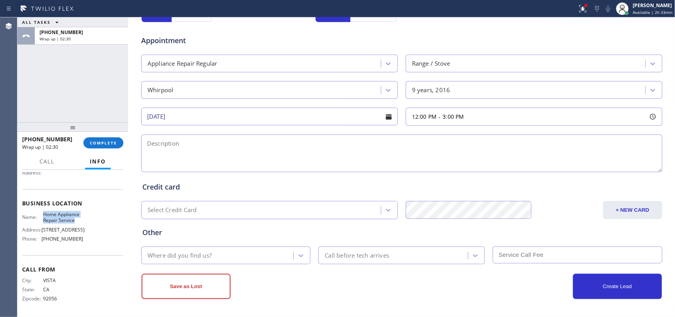
drag, startPoint x: 78, startPoint y: 213, endPoint x: 42, endPoint y: 206, distance: 35.8
click at [43, 211] on span "Home Appliance Repair Service" at bounding box center [63, 217] width 40 height 12
copy span "Home Appliance Repair Service"
click at [212, 159] on textarea at bounding box center [401, 153] width 521 height 38
paste textarea "12-3/ $38/ Whirlpool Gas Stove upper oven when it heats up it pops the circuit …"
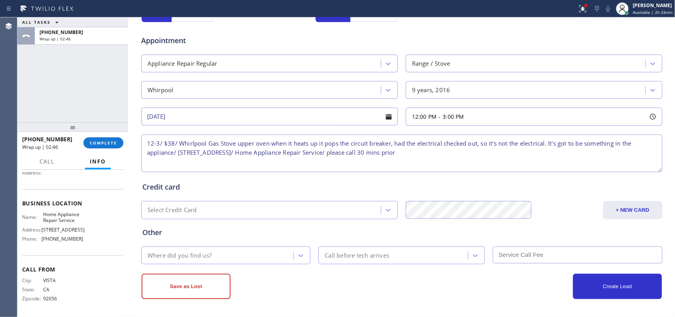
click at [217, 153] on textarea "12-3/ $38/ Whirlpool Gas Stove upper oven when it heats up it pops the circuit …" at bounding box center [401, 153] width 521 height 38
type textarea "12-3/ $38/ Whirlpool Gas Stove upper oven when it heats up it pops the circuit …"
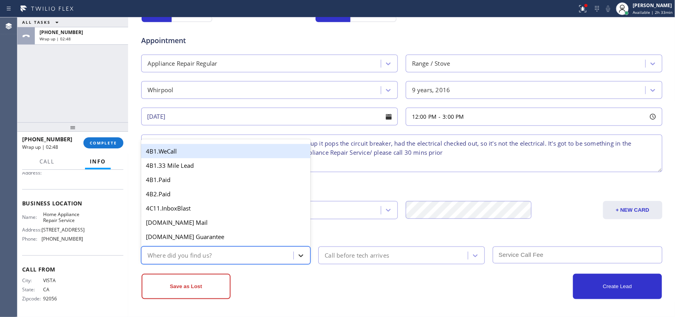
click at [297, 256] on icon at bounding box center [301, 255] width 8 height 8
type input "g"
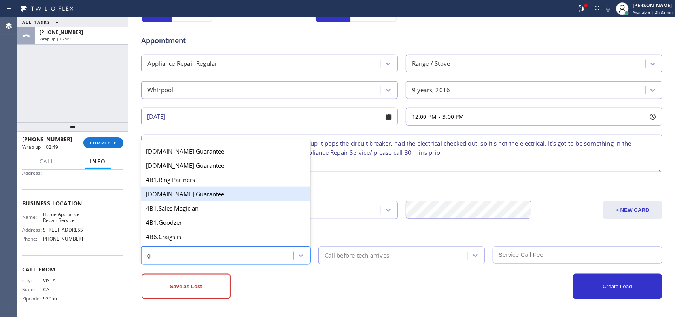
scroll to position [99, 0]
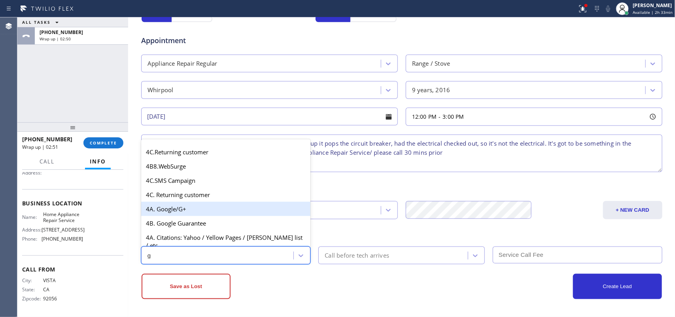
click at [189, 212] on div "4A. Google/G+" at bounding box center [226, 209] width 170 height 14
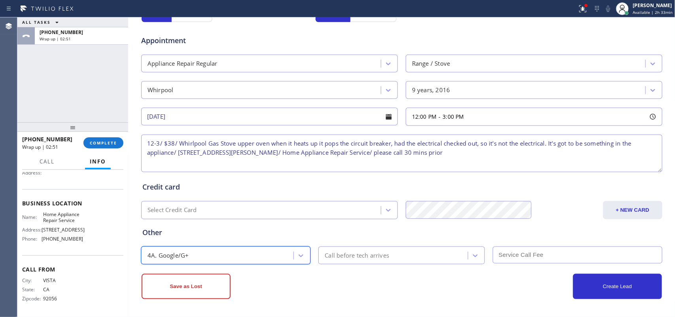
click at [359, 256] on div "Call before tech arrives" at bounding box center [357, 255] width 64 height 9
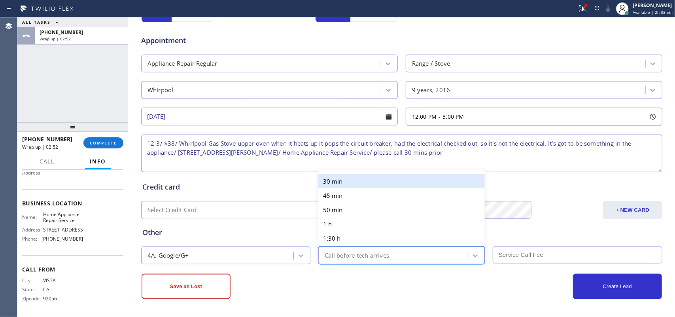
click at [357, 181] on div "30 min" at bounding box center [401, 181] width 166 height 14
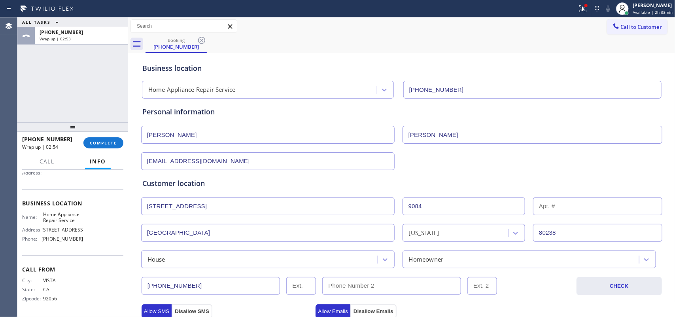
scroll to position [297, 0]
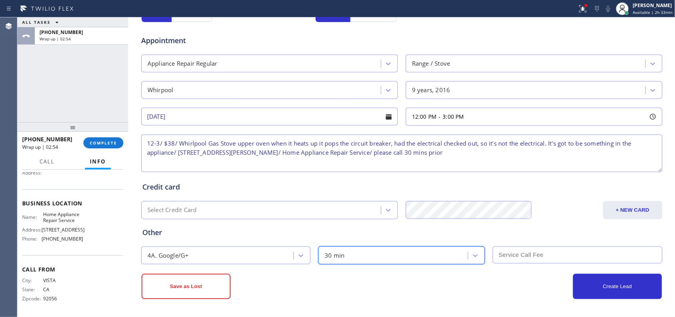
click at [538, 256] on input "text" at bounding box center [578, 254] width 170 height 17
type input "38"
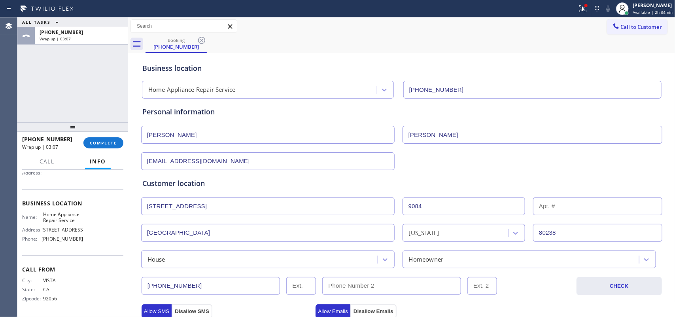
scroll to position [297, 0]
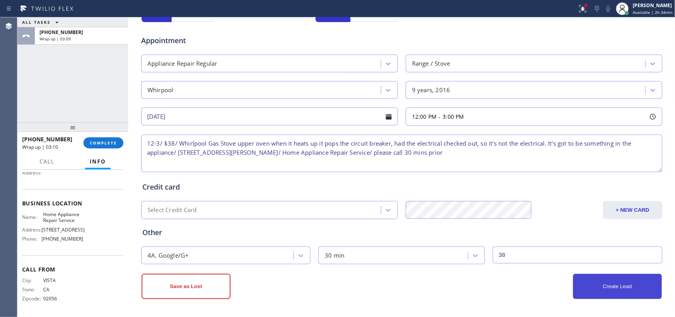
click at [635, 289] on button "Create Lead" at bounding box center [617, 286] width 89 height 25
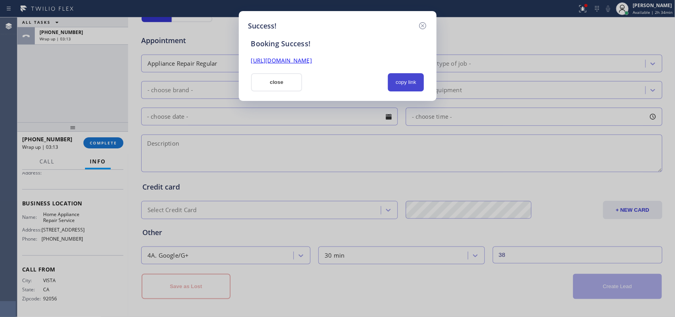
click at [410, 79] on button "copy link" at bounding box center [406, 82] width 36 height 18
click at [386, 54] on div "[URL][DOMAIN_NAME]" at bounding box center [337, 56] width 183 height 17
click at [312, 59] on link "[URL][DOMAIN_NAME]" at bounding box center [281, 61] width 61 height 8
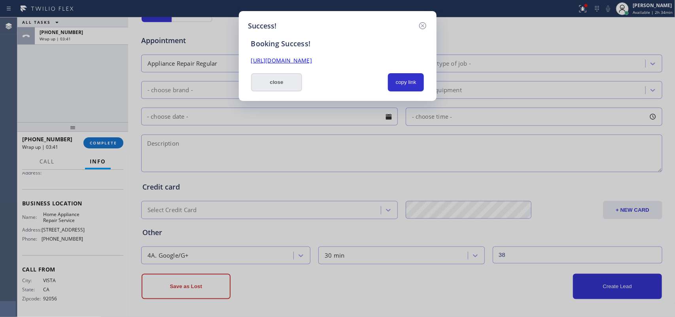
click at [282, 86] on button "close" at bounding box center [276, 82] width 51 height 18
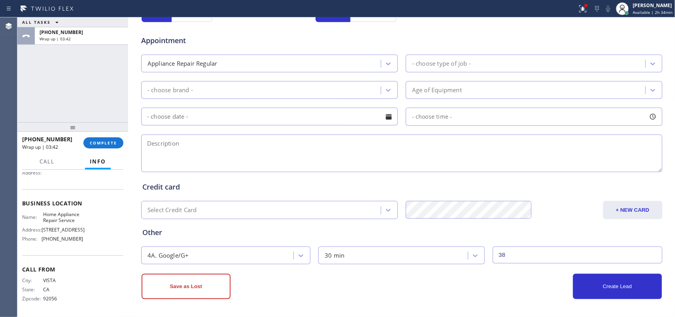
scroll to position [125, 0]
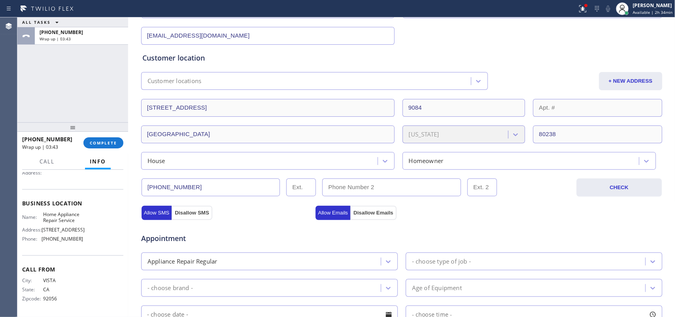
click at [173, 186] on input "[PHONE_NUMBER]" at bounding box center [211, 187] width 139 height 18
click at [108, 141] on span "COMPLETE" at bounding box center [103, 143] width 27 height 6
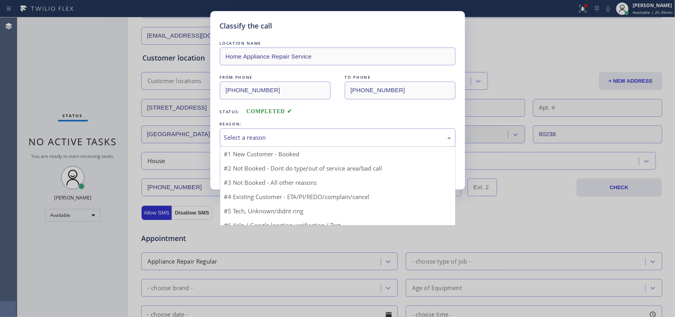
click at [236, 141] on div "Select a reason" at bounding box center [337, 137] width 227 height 9
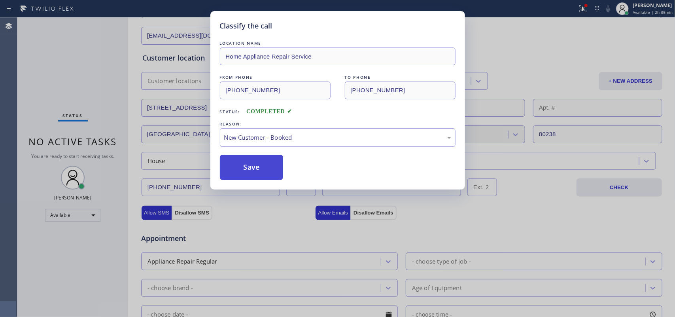
click at [240, 168] on button "Save" at bounding box center [252, 167] width 64 height 25
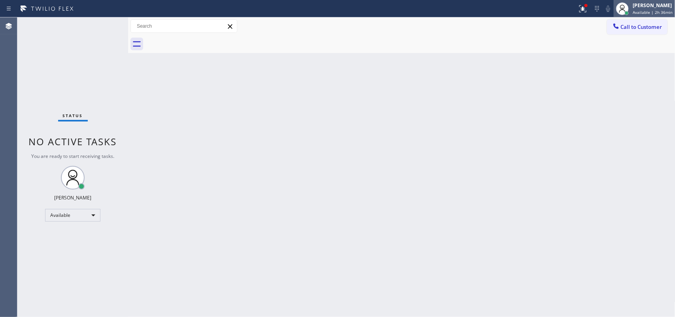
click at [664, 13] on span "Available | 2h 36min" at bounding box center [653, 12] width 40 height 6
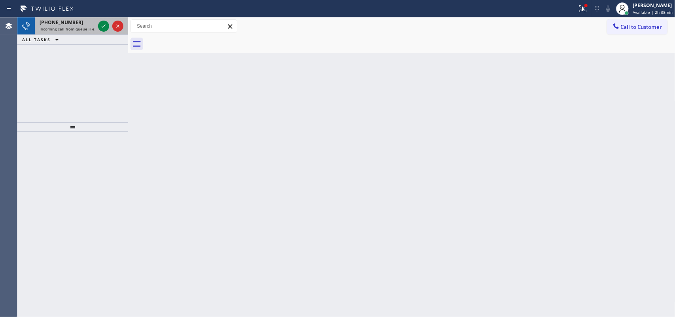
click at [75, 26] on span "Incoming call from queue [Test] All" at bounding box center [73, 29] width 66 height 6
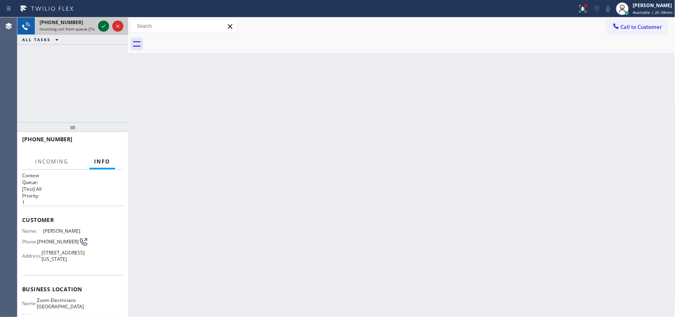
click at [103, 25] on icon at bounding box center [103, 25] width 9 height 9
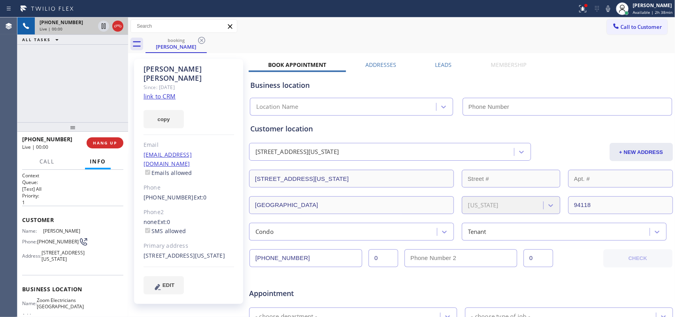
type input "[PHONE_NUMBER]"
click at [170, 92] on link "link to CRM" at bounding box center [160, 96] width 32 height 8
click at [51, 159] on span "Call" at bounding box center [47, 161] width 15 height 7
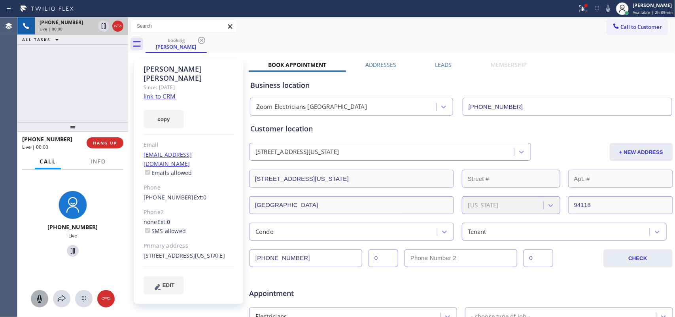
click at [42, 295] on icon at bounding box center [39, 298] width 9 height 9
click at [68, 250] on icon at bounding box center [72, 250] width 9 height 9
drag, startPoint x: 40, startPoint y: 297, endPoint x: 36, endPoint y: 275, distance: 22.1
click at [38, 295] on icon at bounding box center [39, 298] width 9 height 9
click at [69, 253] on icon at bounding box center [72, 250] width 9 height 9
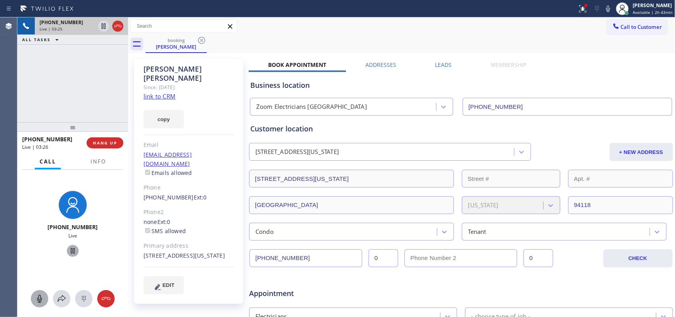
click at [36, 297] on icon at bounding box center [39, 298] width 9 height 9
click at [72, 254] on icon at bounding box center [72, 250] width 9 height 9
click at [43, 295] on icon at bounding box center [39, 298] width 9 height 9
click at [74, 248] on icon at bounding box center [72, 250] width 9 height 9
click at [39, 300] on icon at bounding box center [39, 298] width 9 height 9
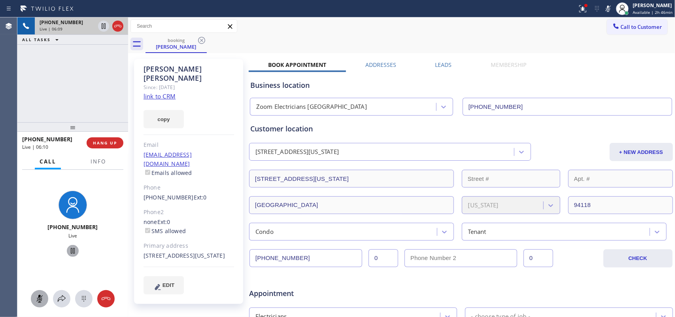
click at [71, 252] on icon at bounding box center [73, 251] width 4 height 6
drag, startPoint x: 44, startPoint y: 295, endPoint x: 76, endPoint y: 244, distance: 60.4
click at [44, 294] on div at bounding box center [39, 298] width 17 height 9
drag, startPoint x: 69, startPoint y: 250, endPoint x: 208, endPoint y: 99, distance: 204.8
click at [70, 248] on icon at bounding box center [72, 250] width 9 height 9
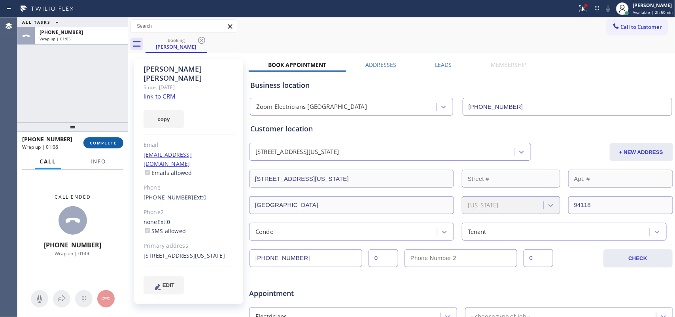
click at [114, 147] on button "COMPLETE" at bounding box center [103, 142] width 40 height 11
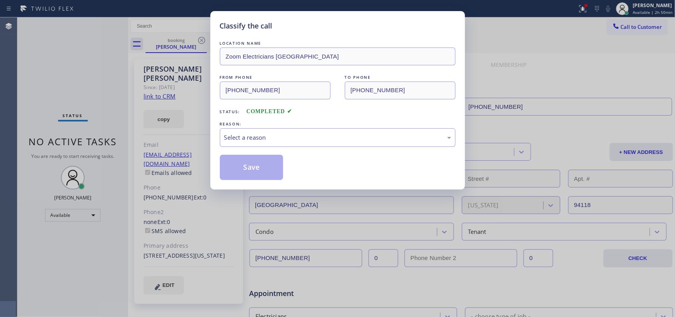
click at [315, 138] on div "Select a reason" at bounding box center [337, 137] width 227 height 9
click at [271, 165] on button "Save" at bounding box center [252, 167] width 64 height 25
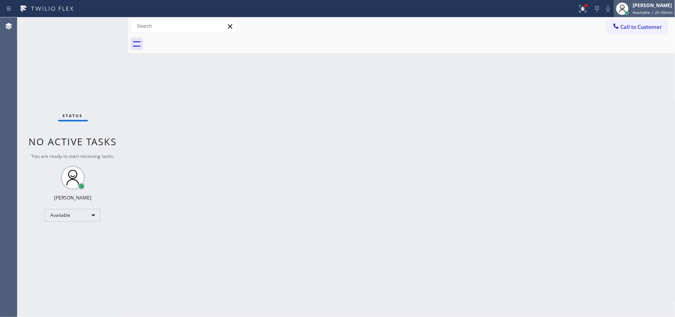
click at [655, 10] on span "Available | 2h 50min" at bounding box center [653, 12] width 40 height 6
click at [654, 11] on span "Available | 2h 50min" at bounding box center [653, 12] width 40 height 6
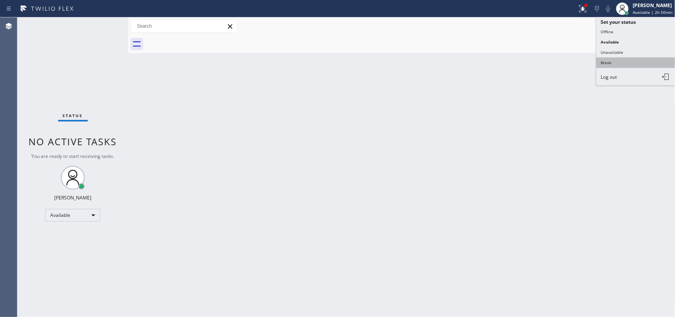
click at [634, 62] on button "Break" at bounding box center [635, 62] width 79 height 10
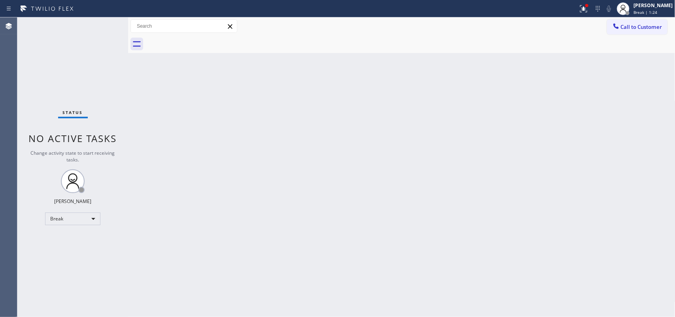
click at [273, 196] on div "Back to Dashboard Change Sender ID Customers Technicians Select a contact Outbo…" at bounding box center [401, 166] width 547 height 299
click at [655, 9] on span "Break | 4:37" at bounding box center [645, 12] width 24 height 6
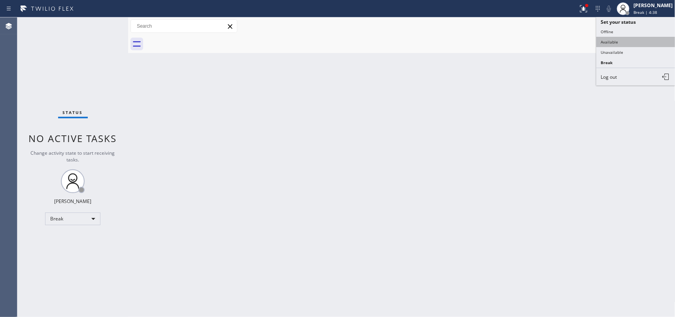
click at [635, 41] on button "Available" at bounding box center [635, 42] width 79 height 10
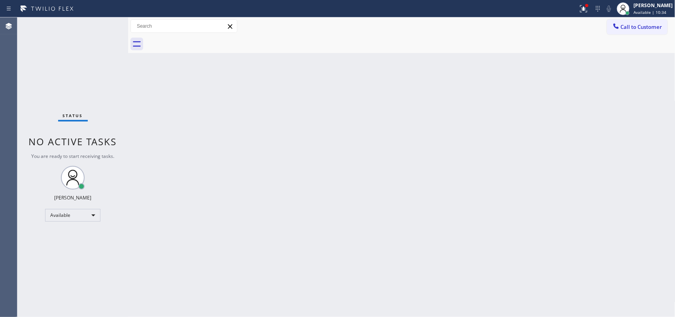
click at [301, 171] on div "Back to Dashboard Change Sender ID Customers Technicians Select a contact Outbo…" at bounding box center [401, 166] width 547 height 299
click at [202, 125] on div "Back to Dashboard Change Sender ID Customers Technicians Select a contact Outbo…" at bounding box center [401, 166] width 547 height 299
click at [647, 10] on span "Available | 33:18" at bounding box center [649, 12] width 33 height 6
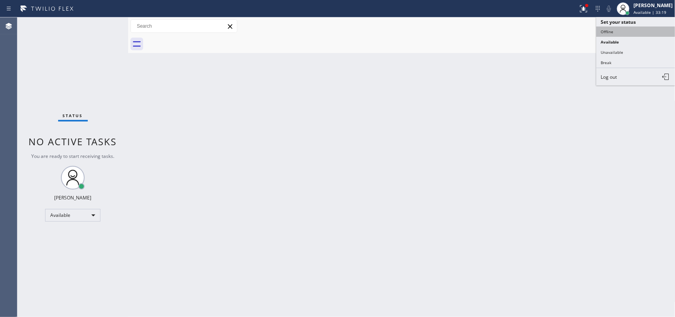
click at [634, 31] on button "Offline" at bounding box center [635, 31] width 79 height 10
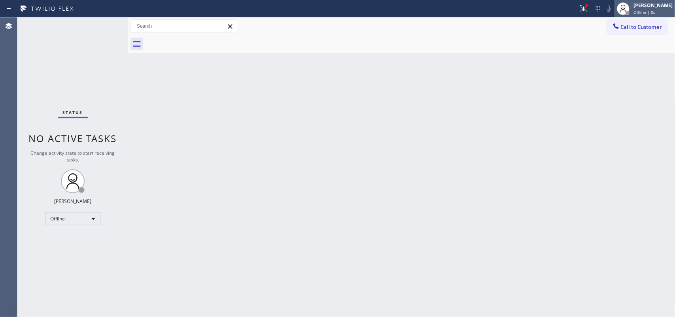
click at [647, 13] on span "Offline | 0s" at bounding box center [644, 12] width 22 height 6
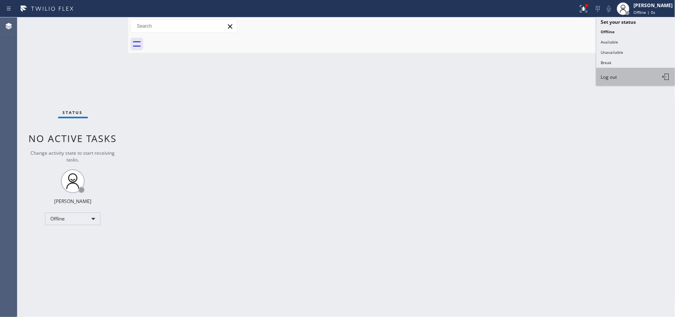
click at [631, 78] on button "Log out" at bounding box center [635, 76] width 79 height 17
